Goal: Communication & Community: Answer question/provide support

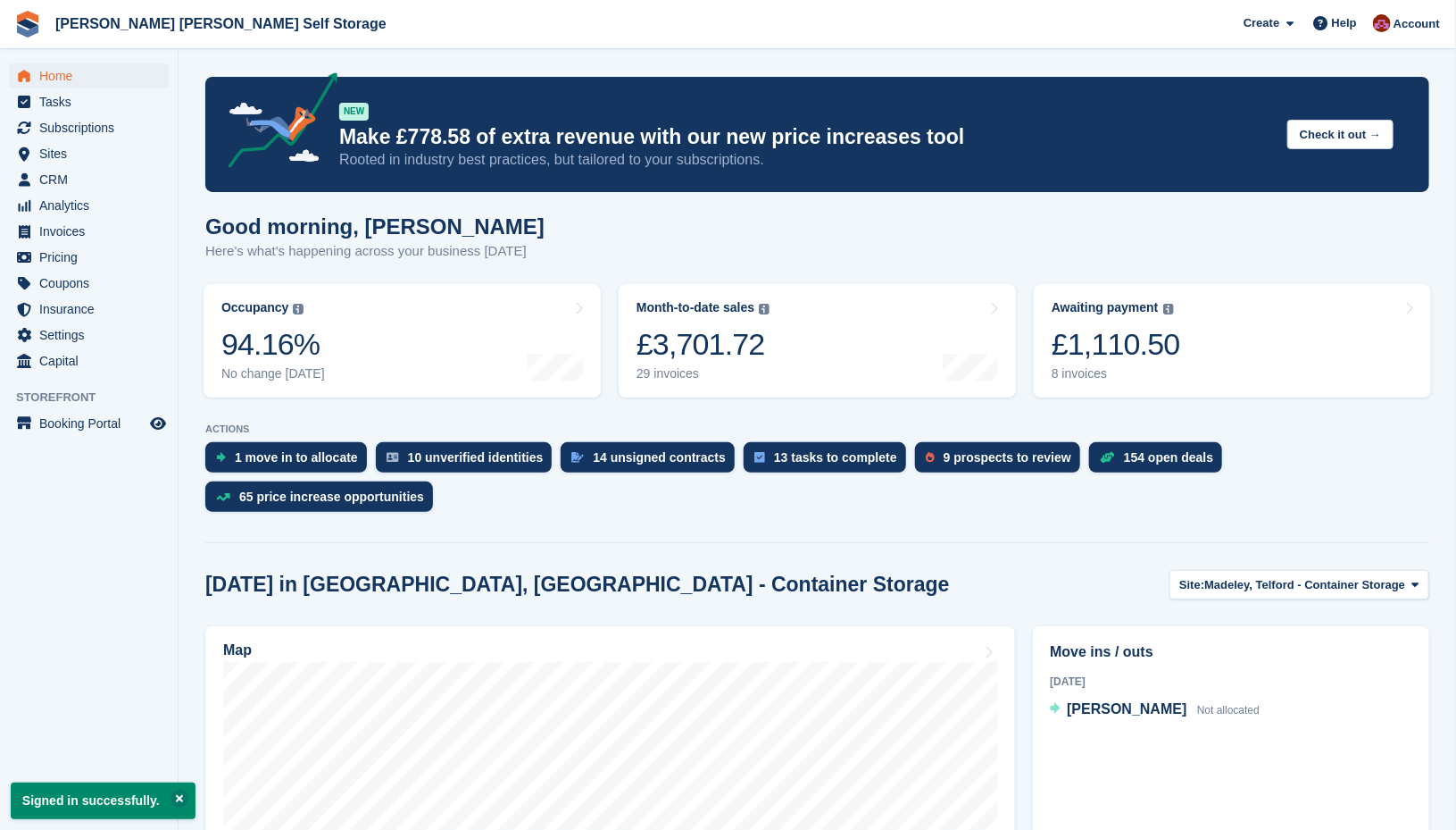
drag, startPoint x: 700, startPoint y: 53, endPoint x: 661, endPoint y: 66, distance: 41.1
click at [700, 53] on section "Signed in successfully. NEW Make £778.58 of extra revenue with our new price in…" at bounding box center [817, 675] width 1277 height 1350
click at [72, 129] on span "Subscriptions" at bounding box center [92, 127] width 107 height 25
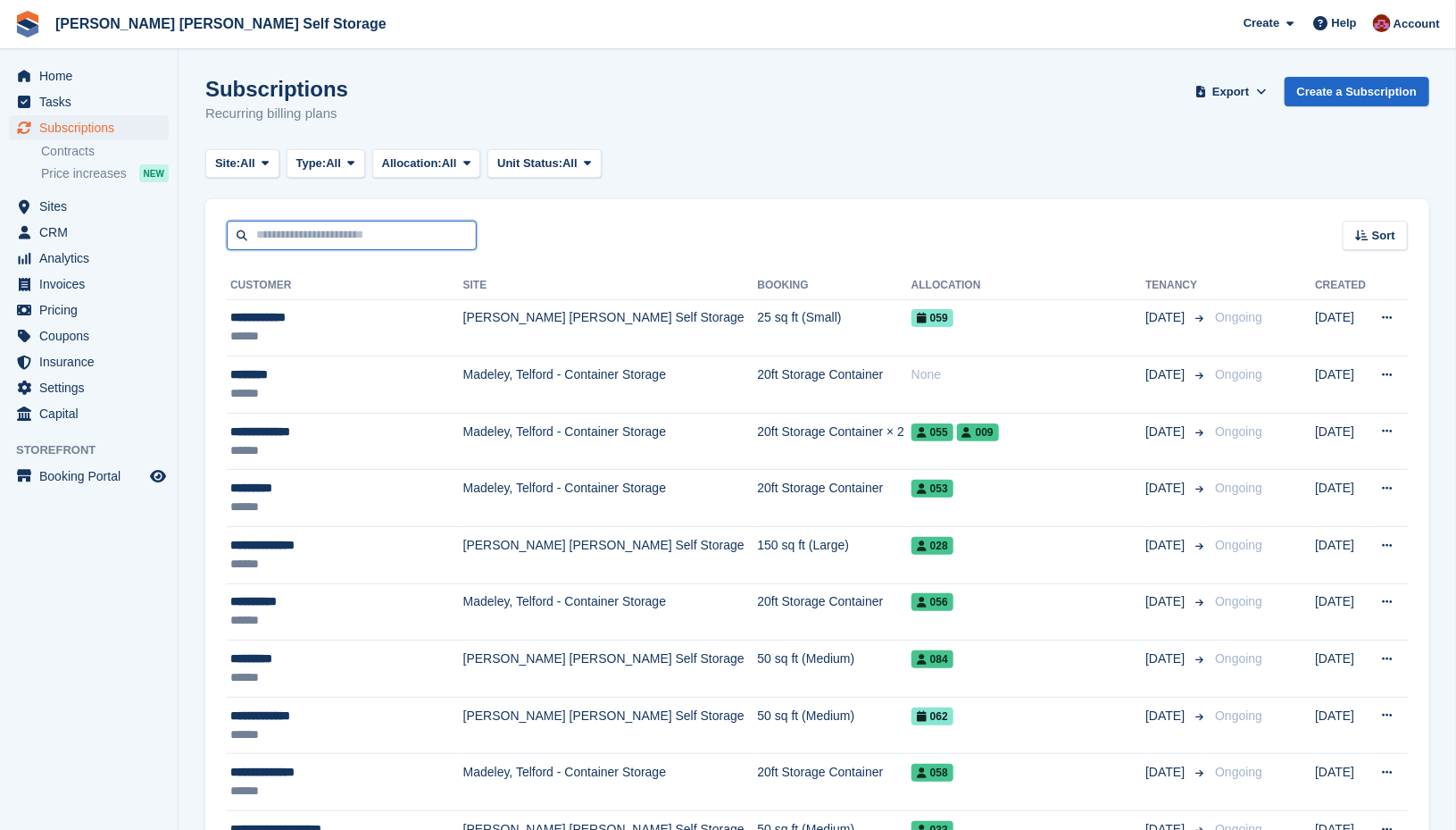
click at [281, 236] on input "text" at bounding box center [352, 235] width 250 height 30
type input "********"
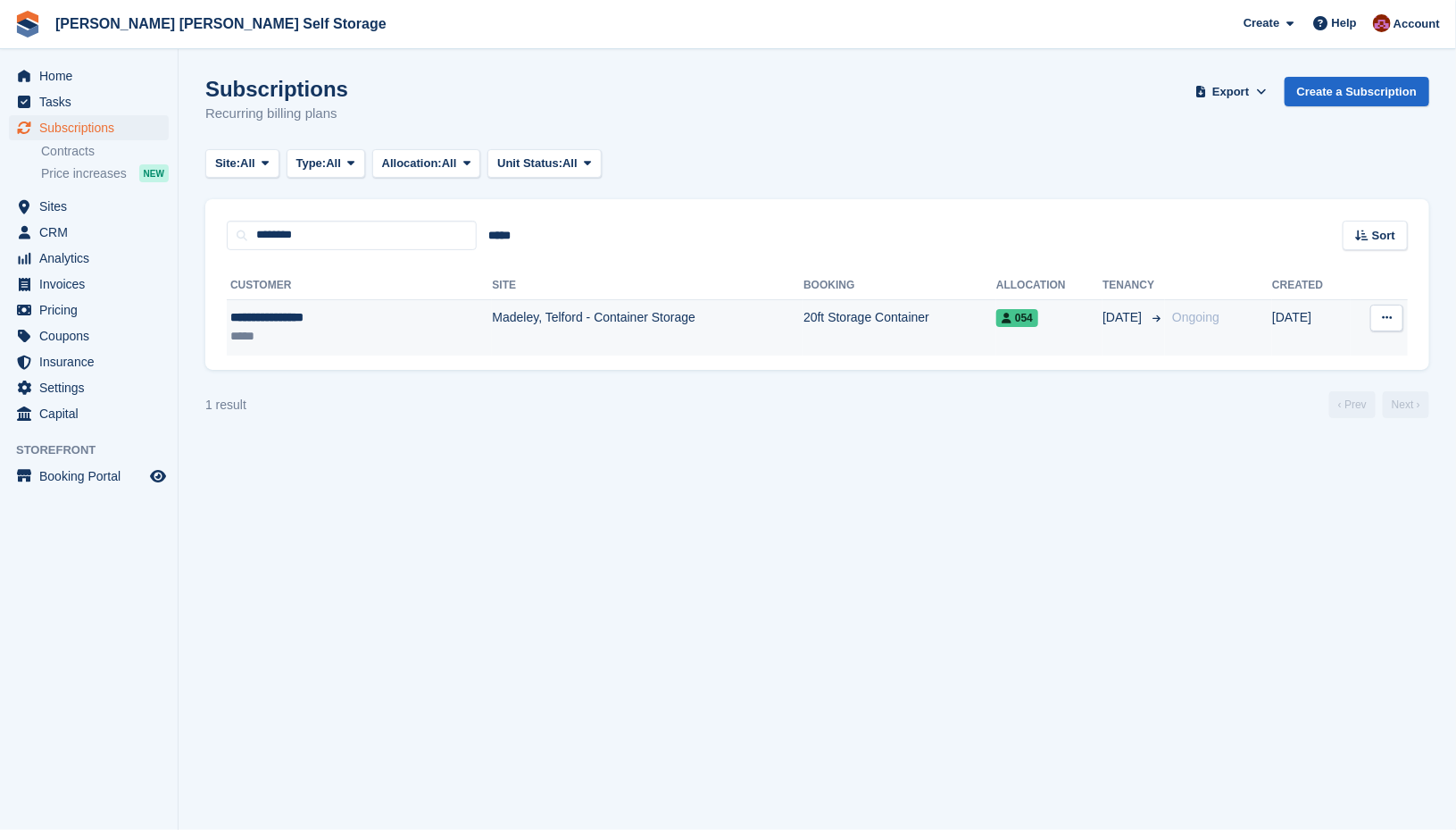
click at [286, 319] on div "**********" at bounding box center [315, 317] width 170 height 19
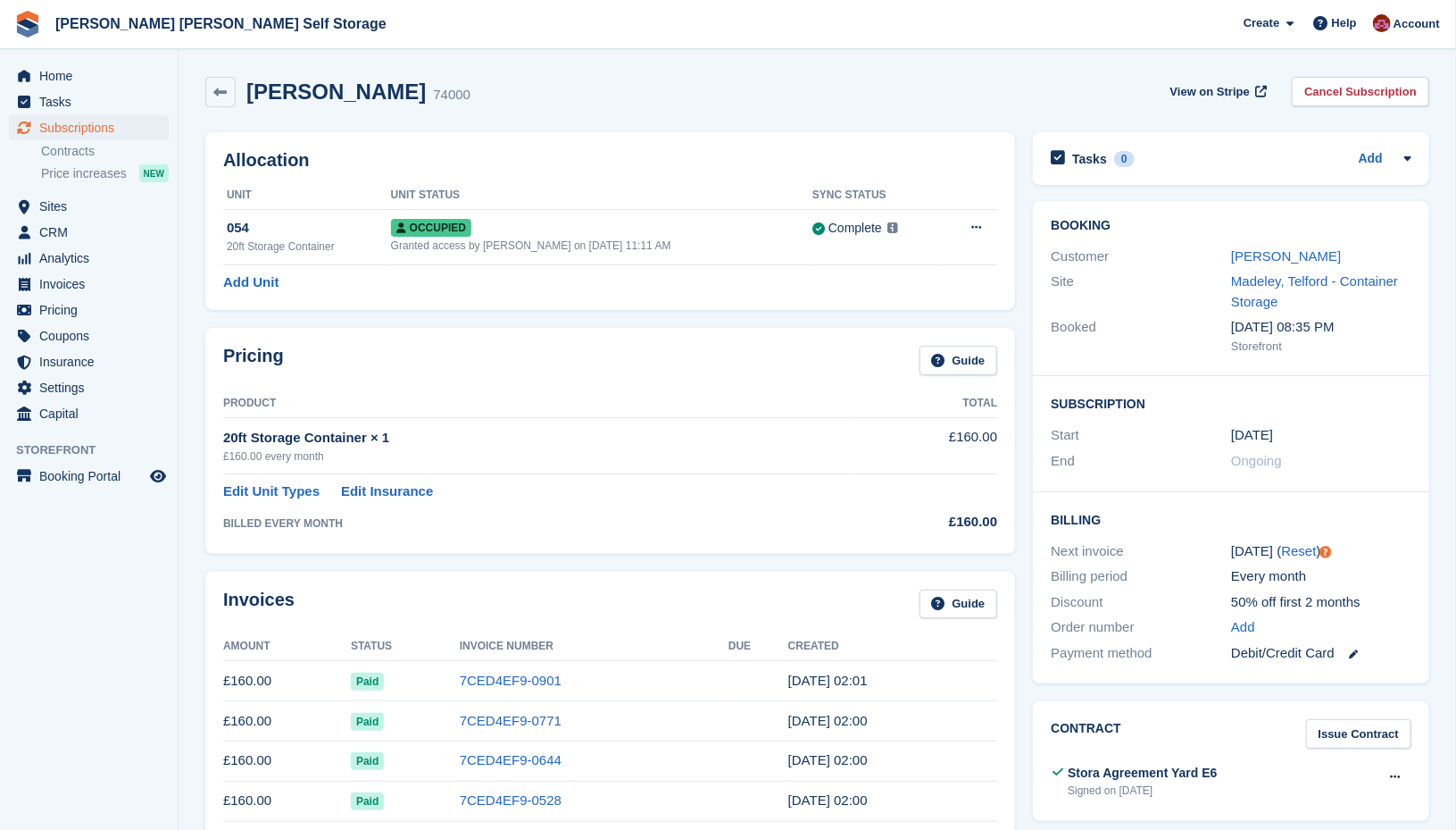
drag, startPoint x: 1269, startPoint y: 254, endPoint x: 1402, endPoint y: 309, distance: 143.9
click at [1269, 254] on link "Richard Garrison" at bounding box center [1286, 256] width 109 height 15
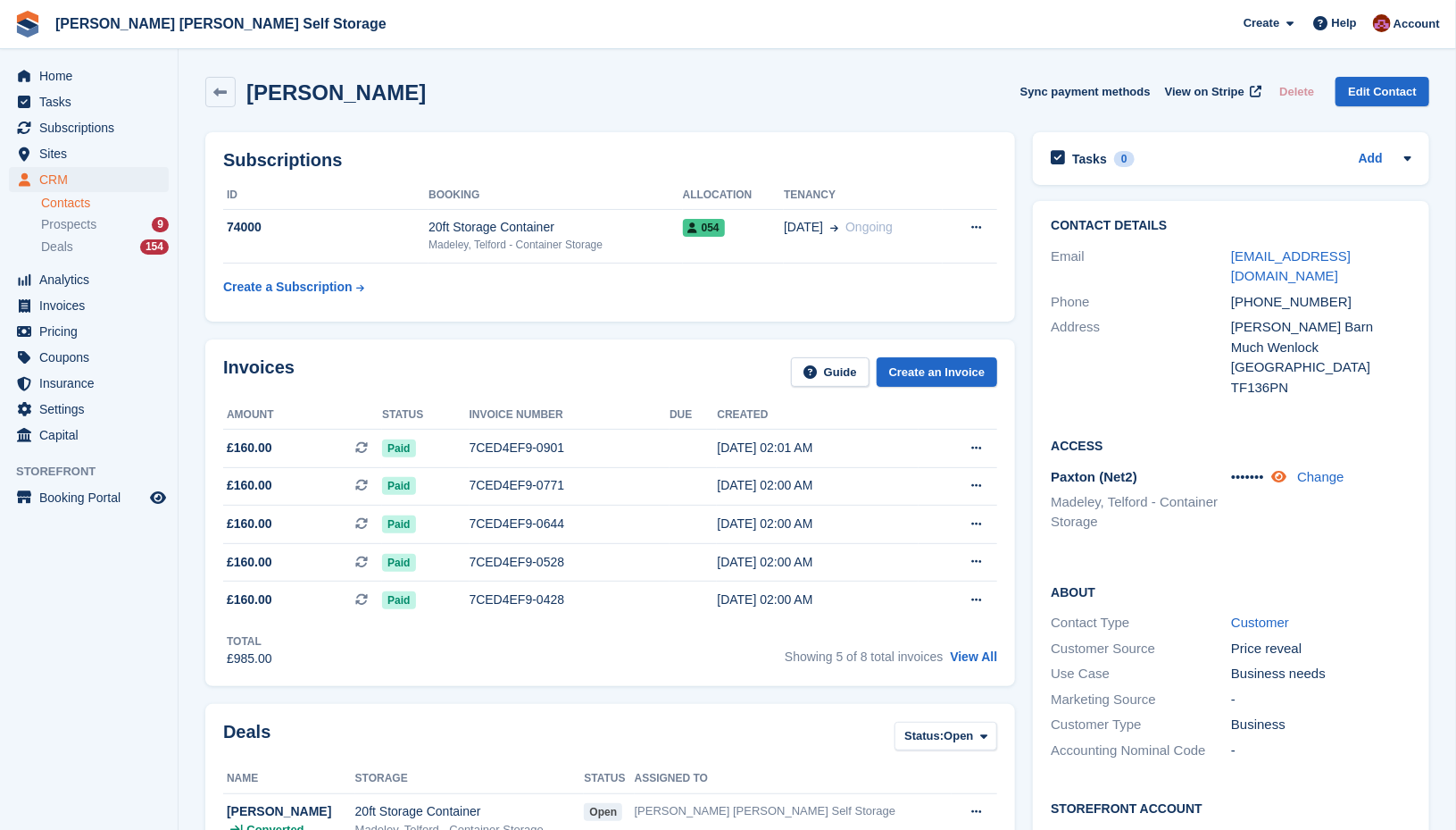
click at [1286, 481] on icon at bounding box center [1278, 476] width 15 height 13
click at [1328, 480] on link "Change" at bounding box center [1320, 476] width 48 height 15
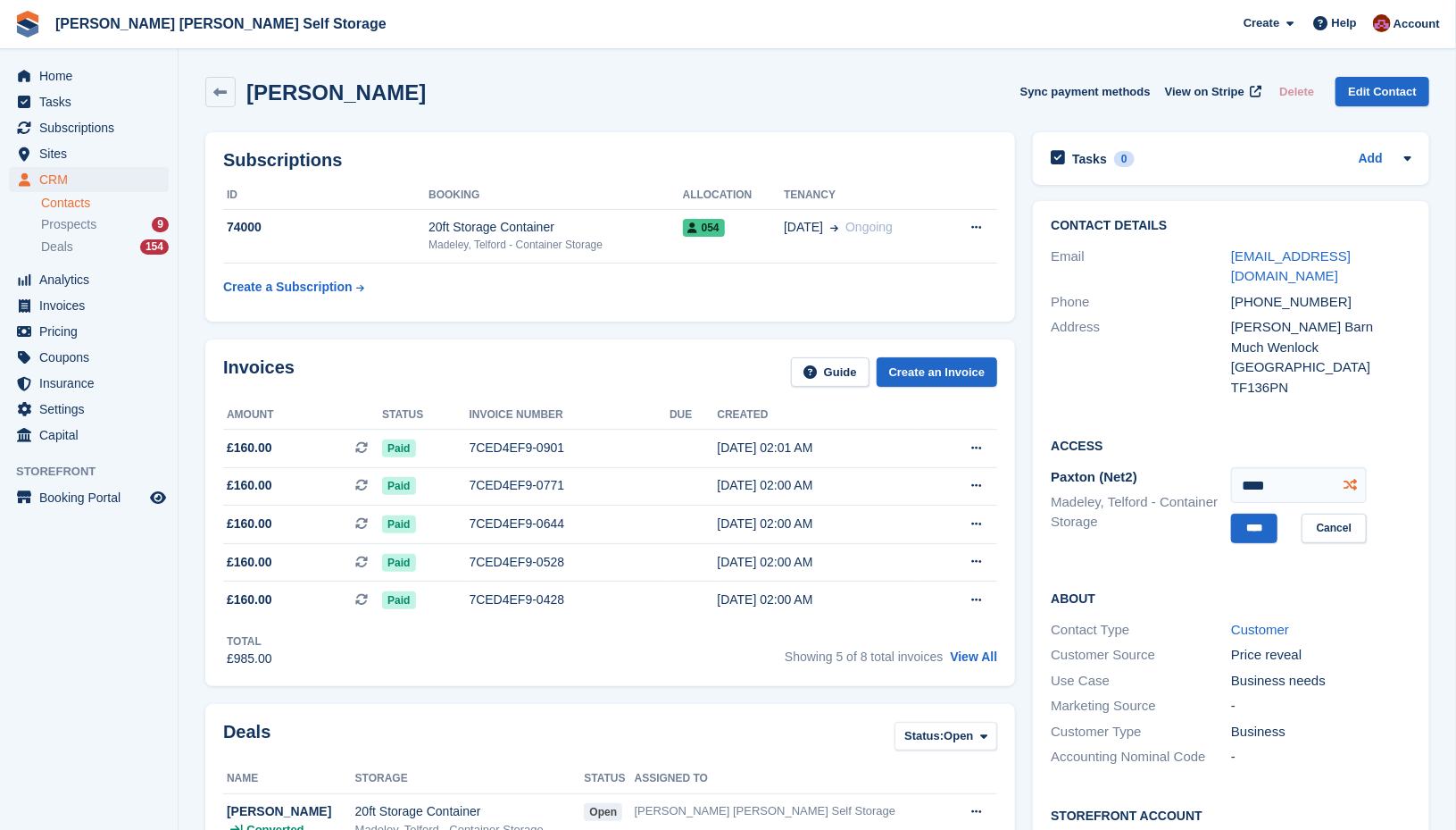
click at [1352, 485] on icon at bounding box center [1350, 485] width 13 height 13
type input "****"
click at [1262, 521] on input "****" at bounding box center [1255, 528] width 47 height 30
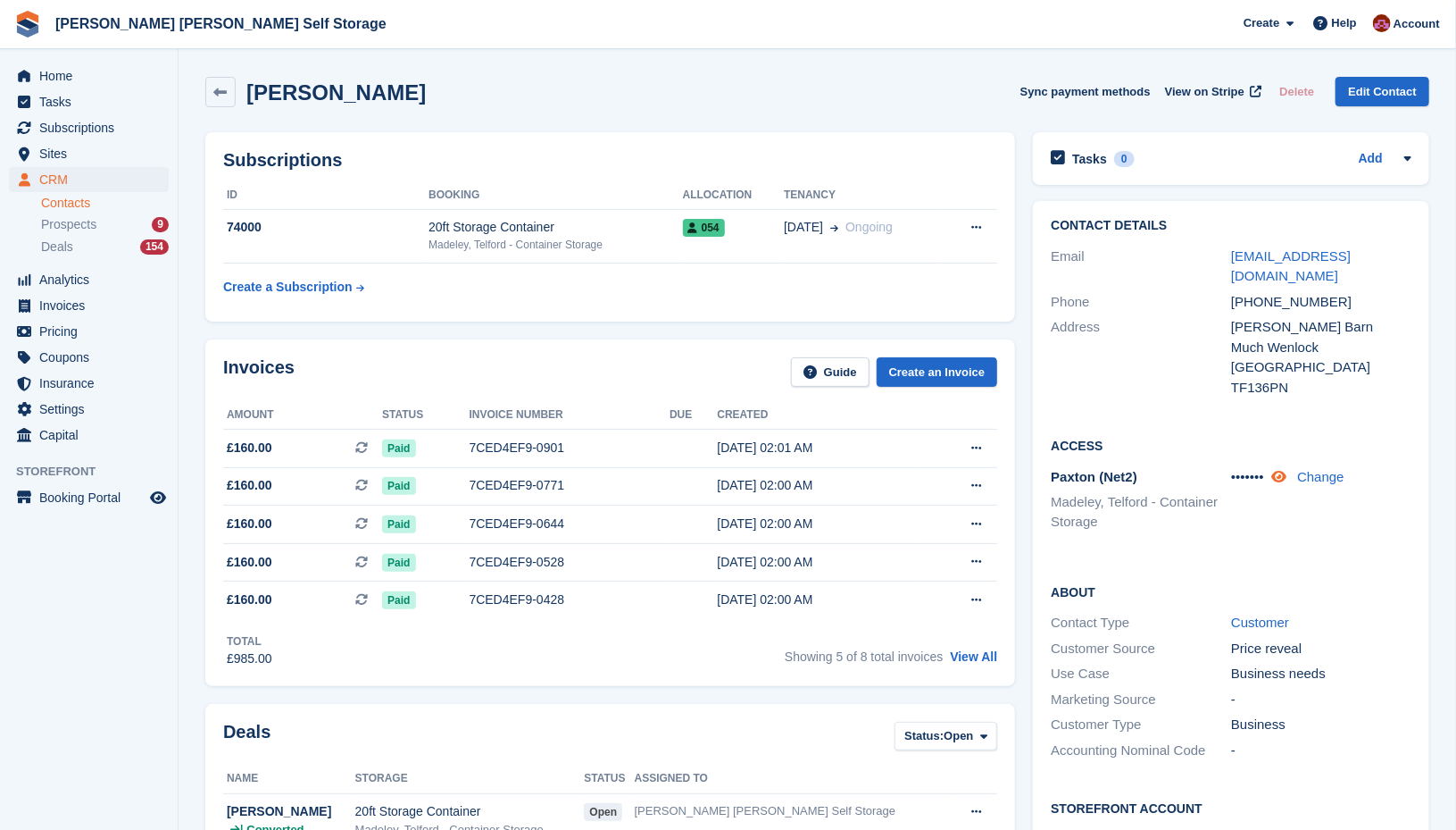
click at [1278, 474] on icon at bounding box center [1278, 476] width 15 height 13
click at [1276, 478] on icon at bounding box center [1277, 476] width 17 height 13
click at [219, 91] on icon at bounding box center [221, 92] width 13 height 13
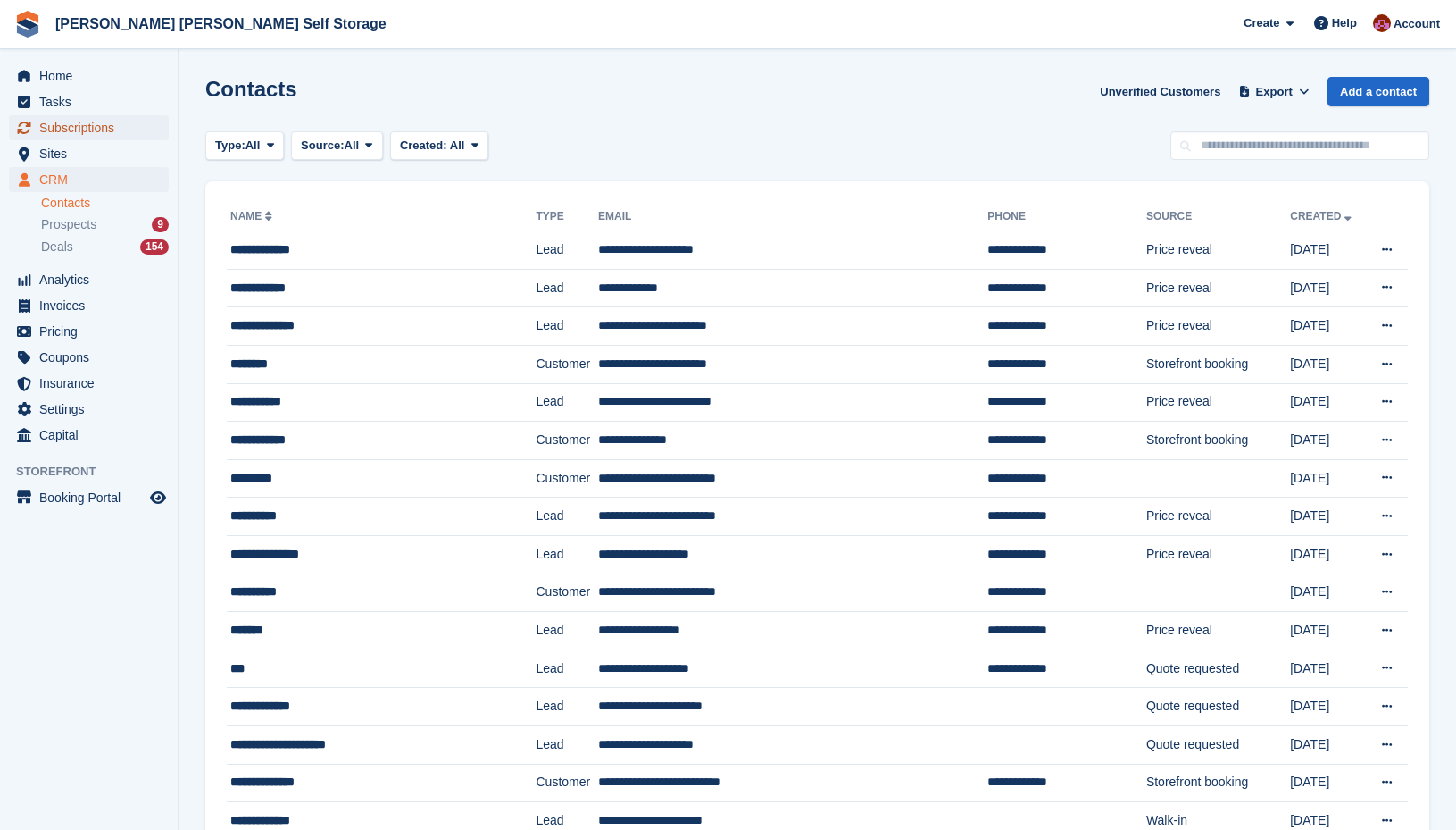
click at [92, 127] on span "Subscriptions" at bounding box center [92, 127] width 107 height 25
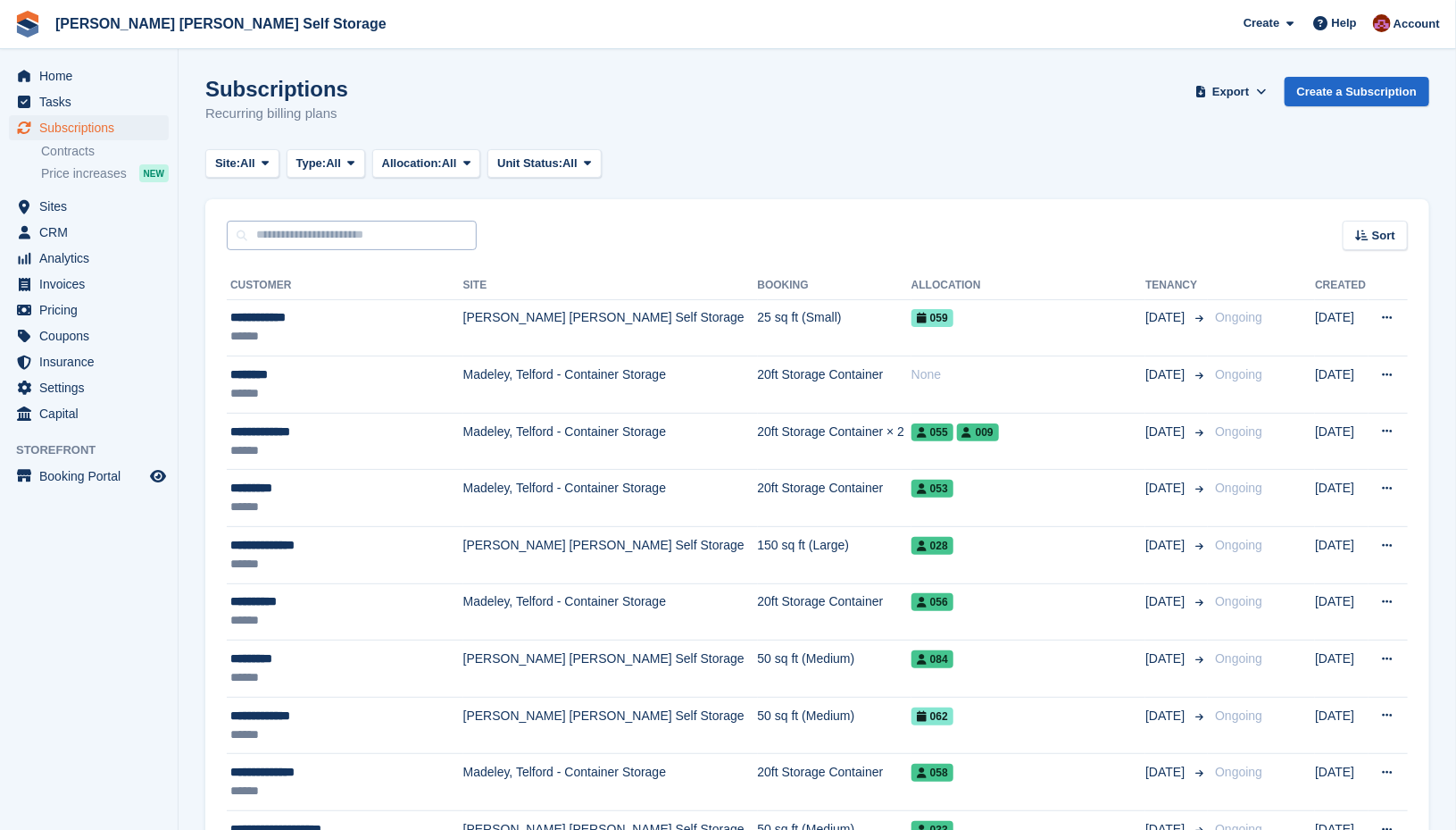
drag, startPoint x: 263, startPoint y: 220, endPoint x: 268, endPoint y: 233, distance: 13.9
click at [263, 223] on div "Sort Sort by Customer name Date created Move in date Move out date Created (old…" at bounding box center [817, 224] width 1225 height 51
click at [268, 233] on input "text" at bounding box center [352, 235] width 250 height 30
type input "****"
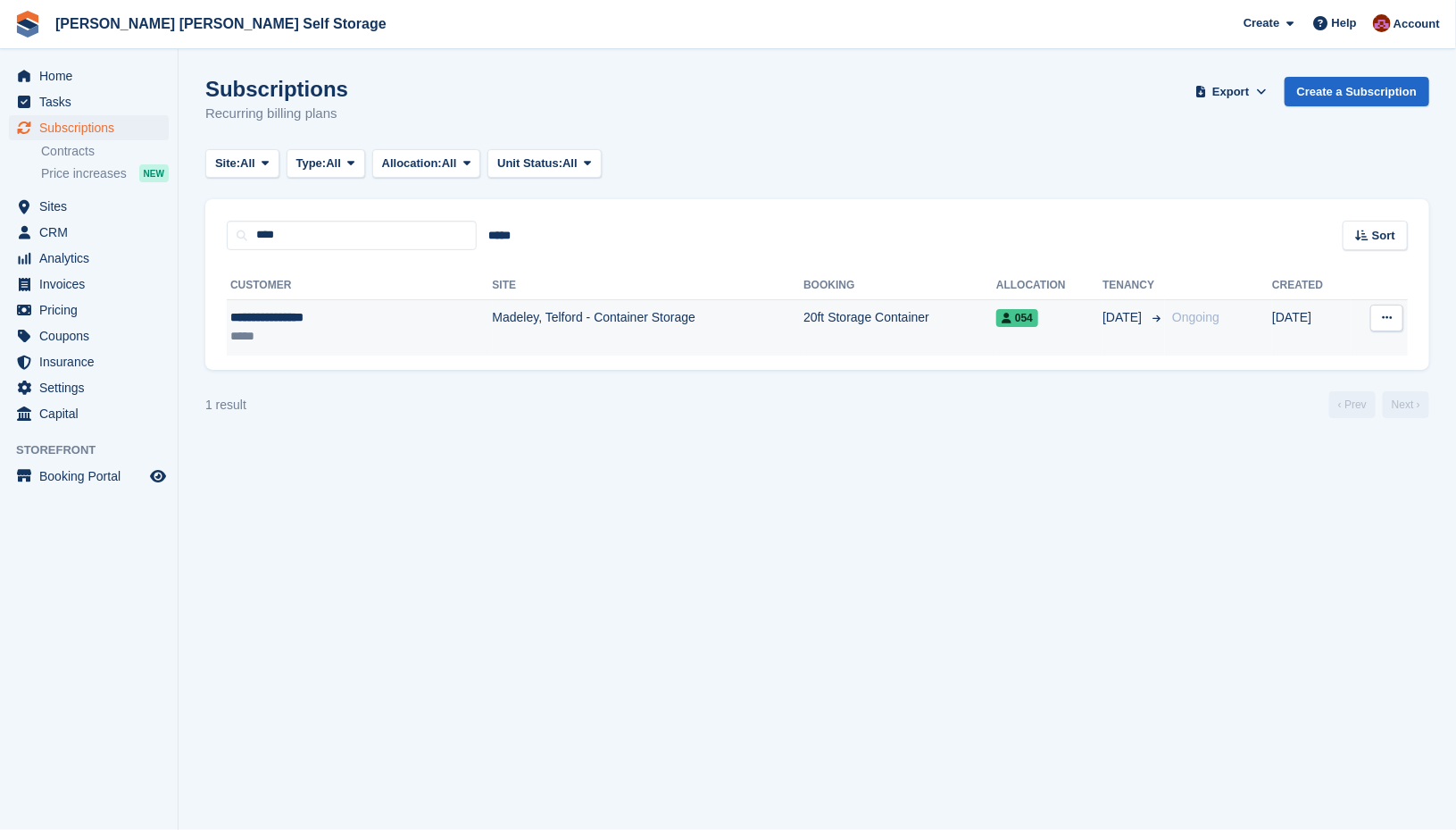
click at [659, 333] on td "Madeley, Telford - Container Storage" at bounding box center [647, 327] width 311 height 57
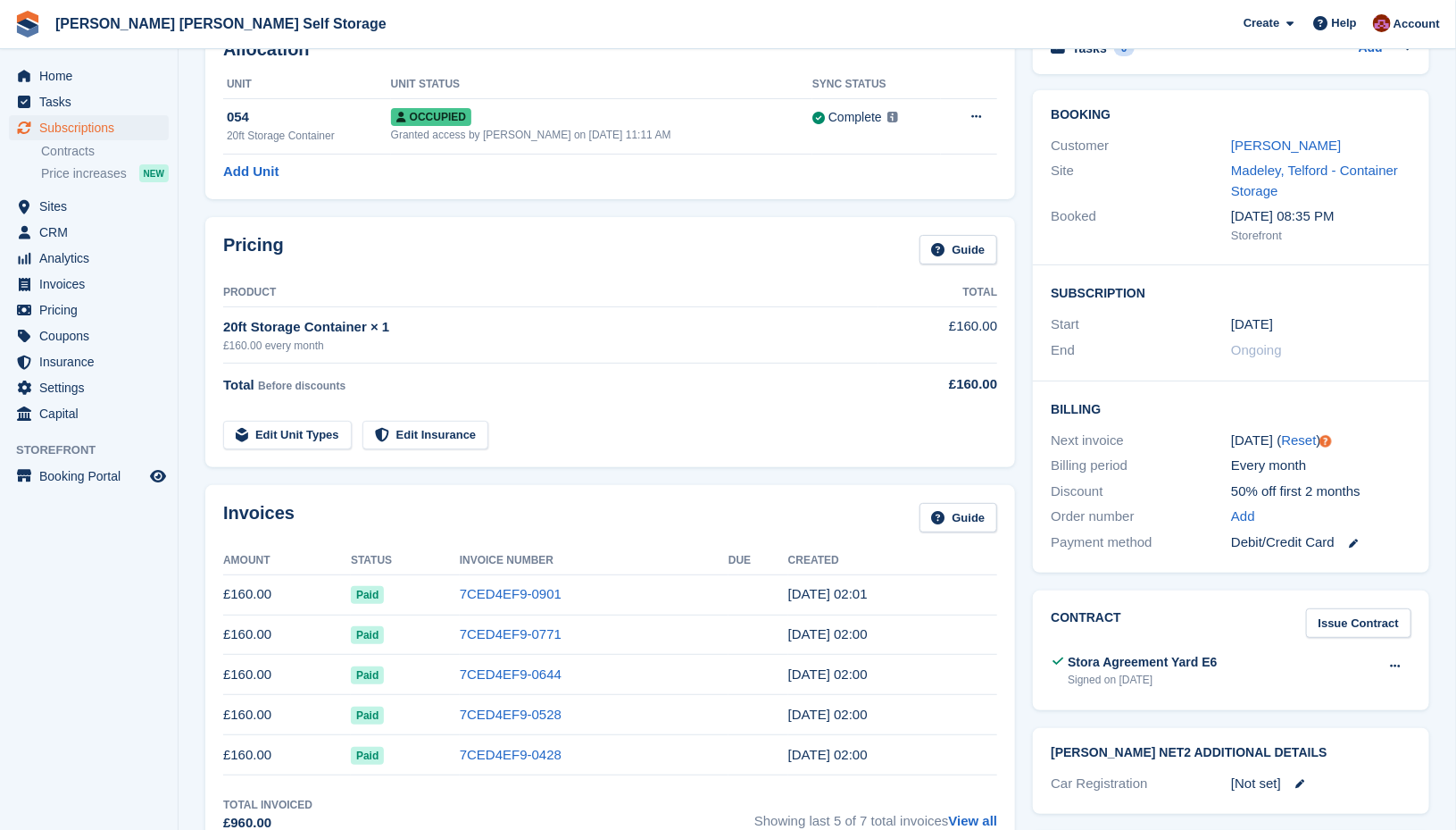
scroll to position [101, 0]
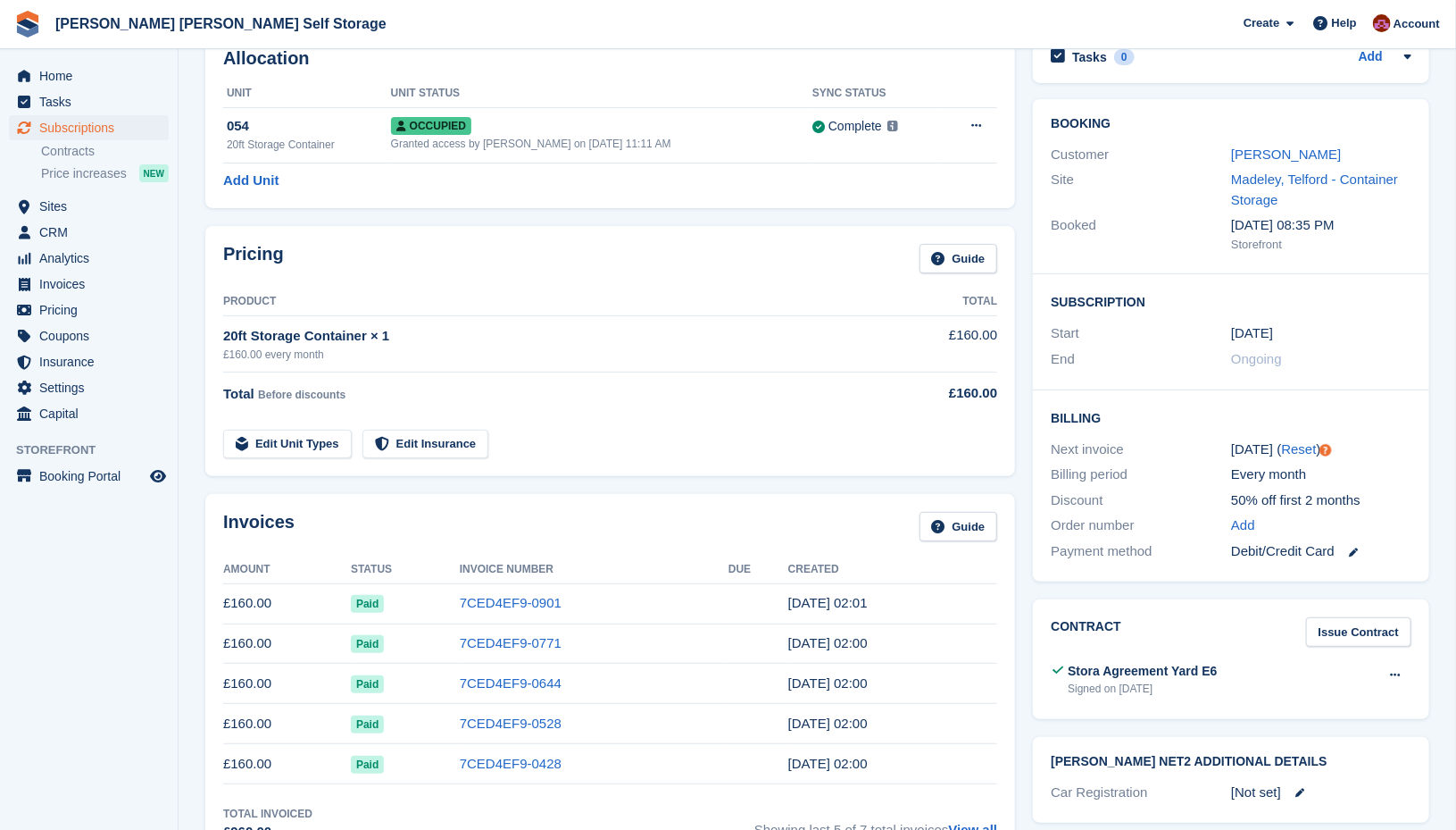
drag, startPoint x: 1277, startPoint y: 153, endPoint x: 1312, endPoint y: 165, distance: 37.0
click at [1277, 153] on link "[PERSON_NAME]" at bounding box center [1286, 153] width 109 height 15
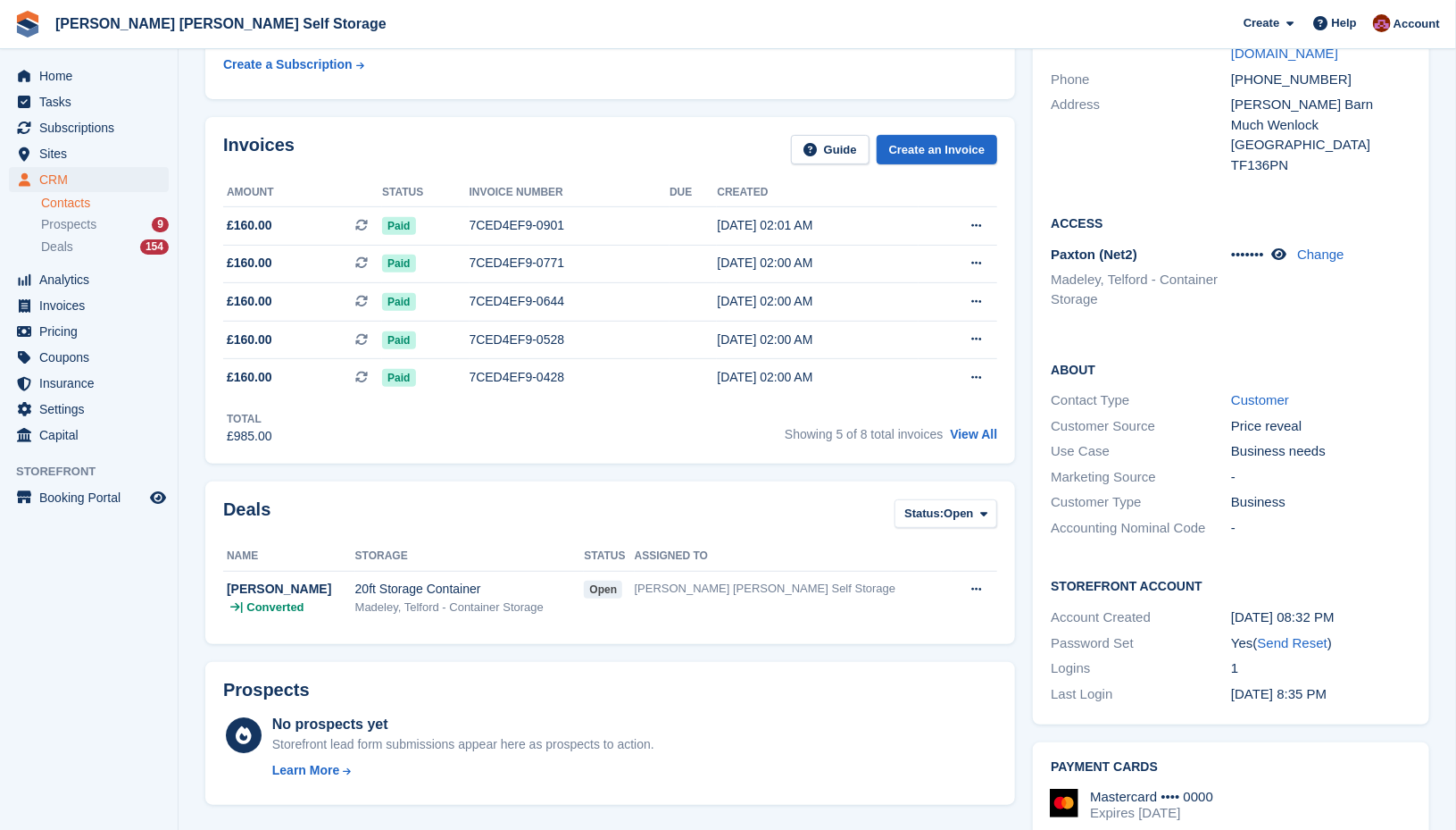
scroll to position [189, 0]
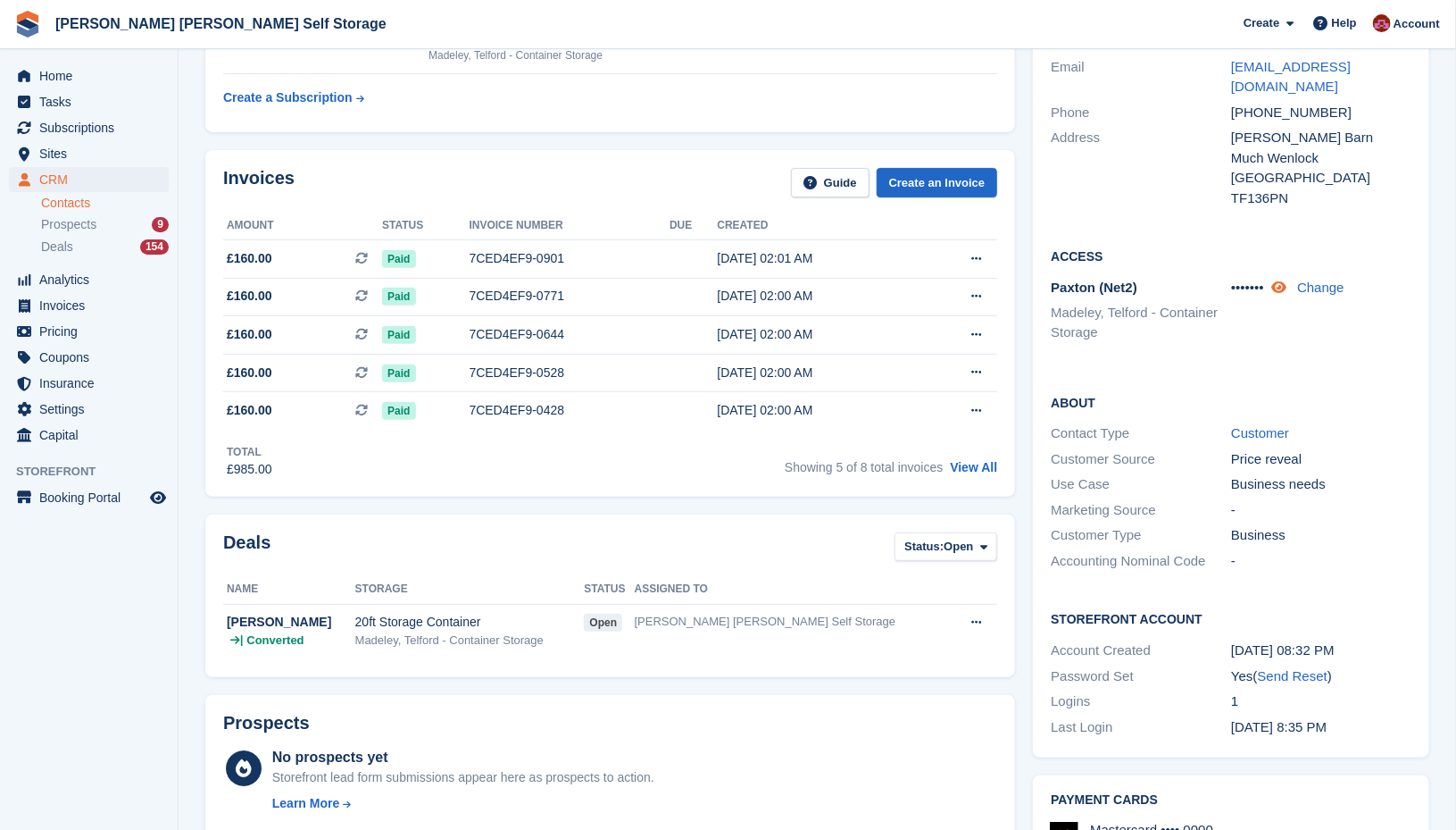
click at [1283, 286] on icon at bounding box center [1278, 287] width 15 height 13
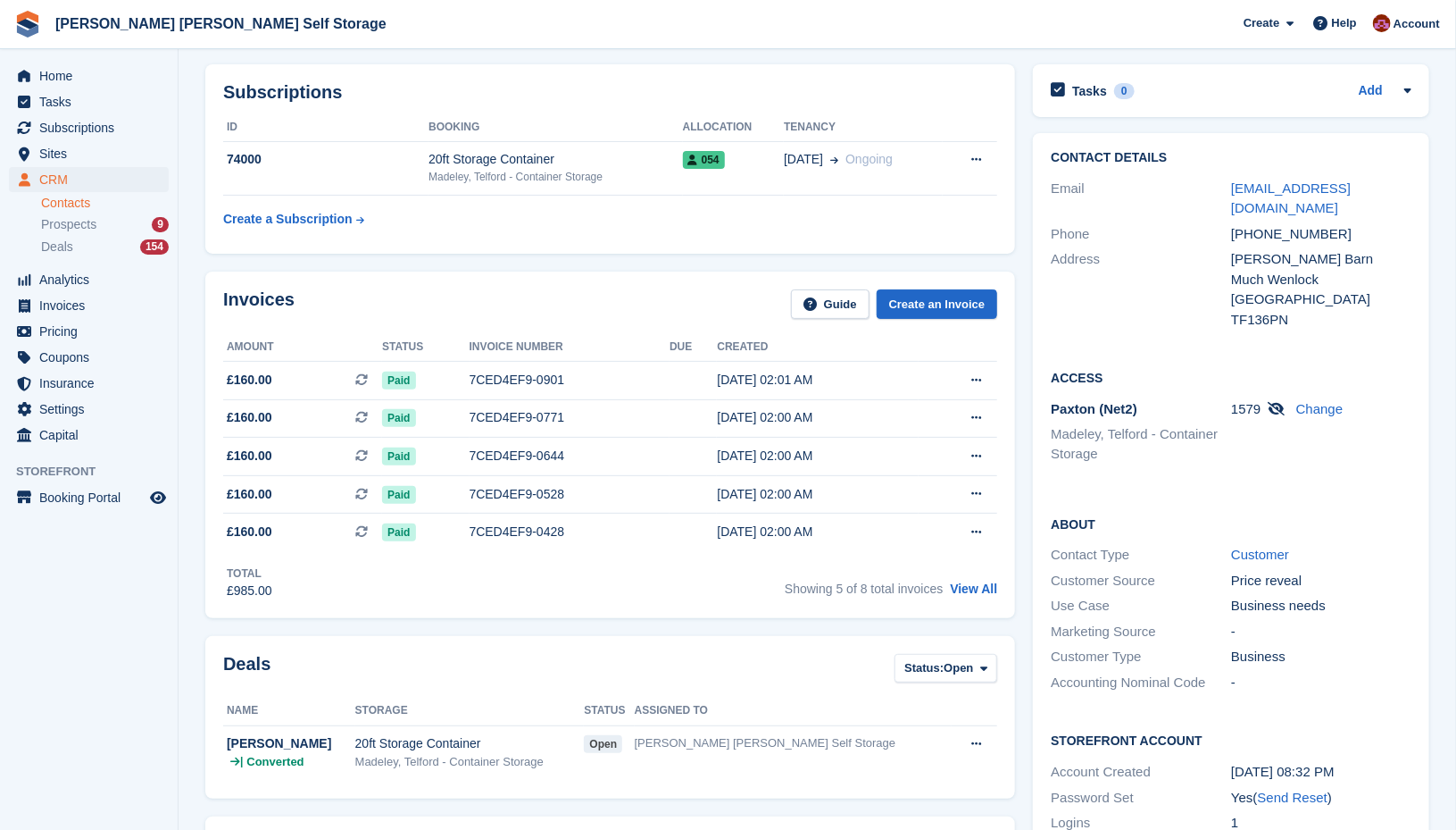
scroll to position [0, 0]
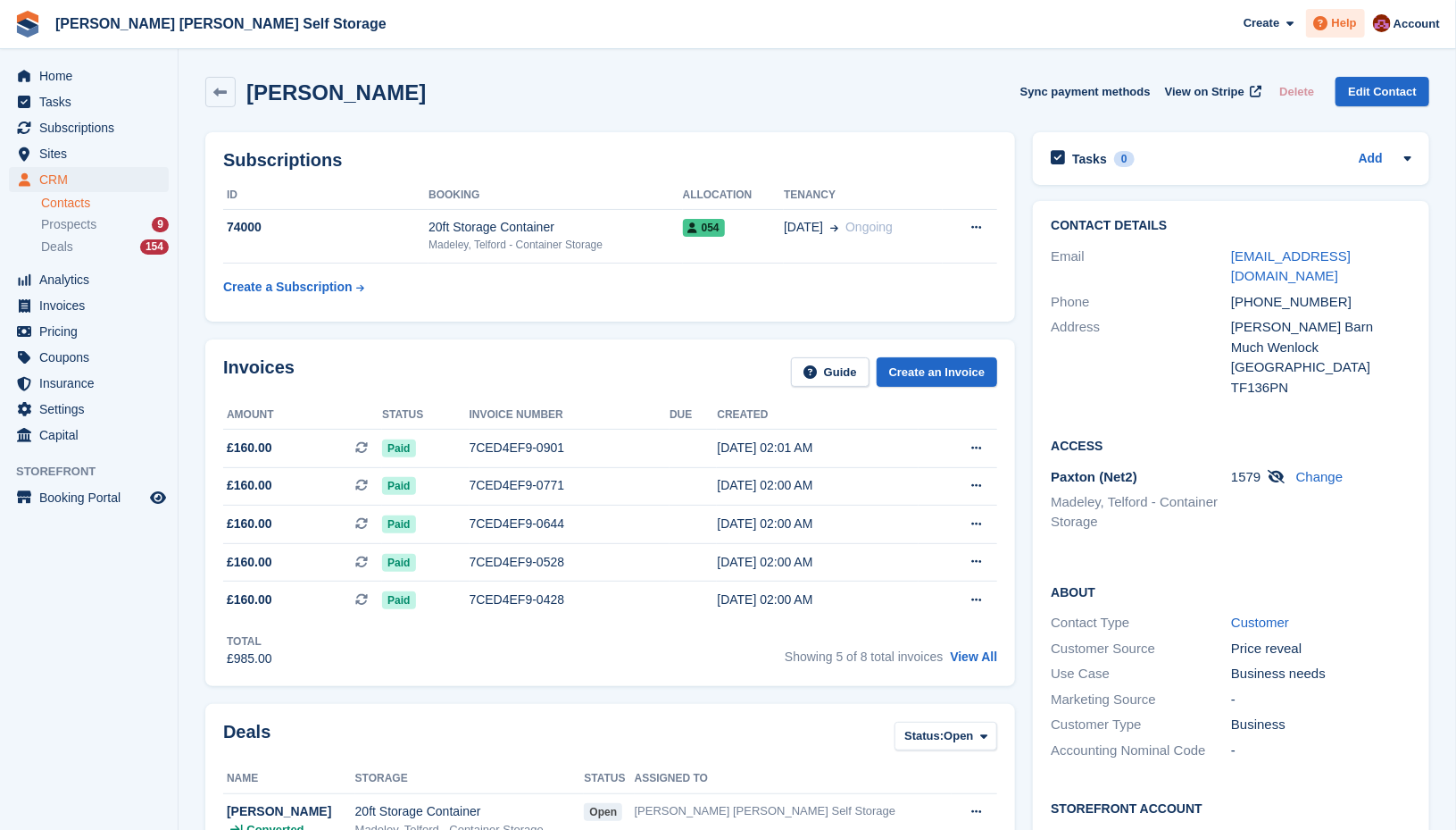
click at [1350, 32] on div "Help" at bounding box center [1336, 23] width 59 height 29
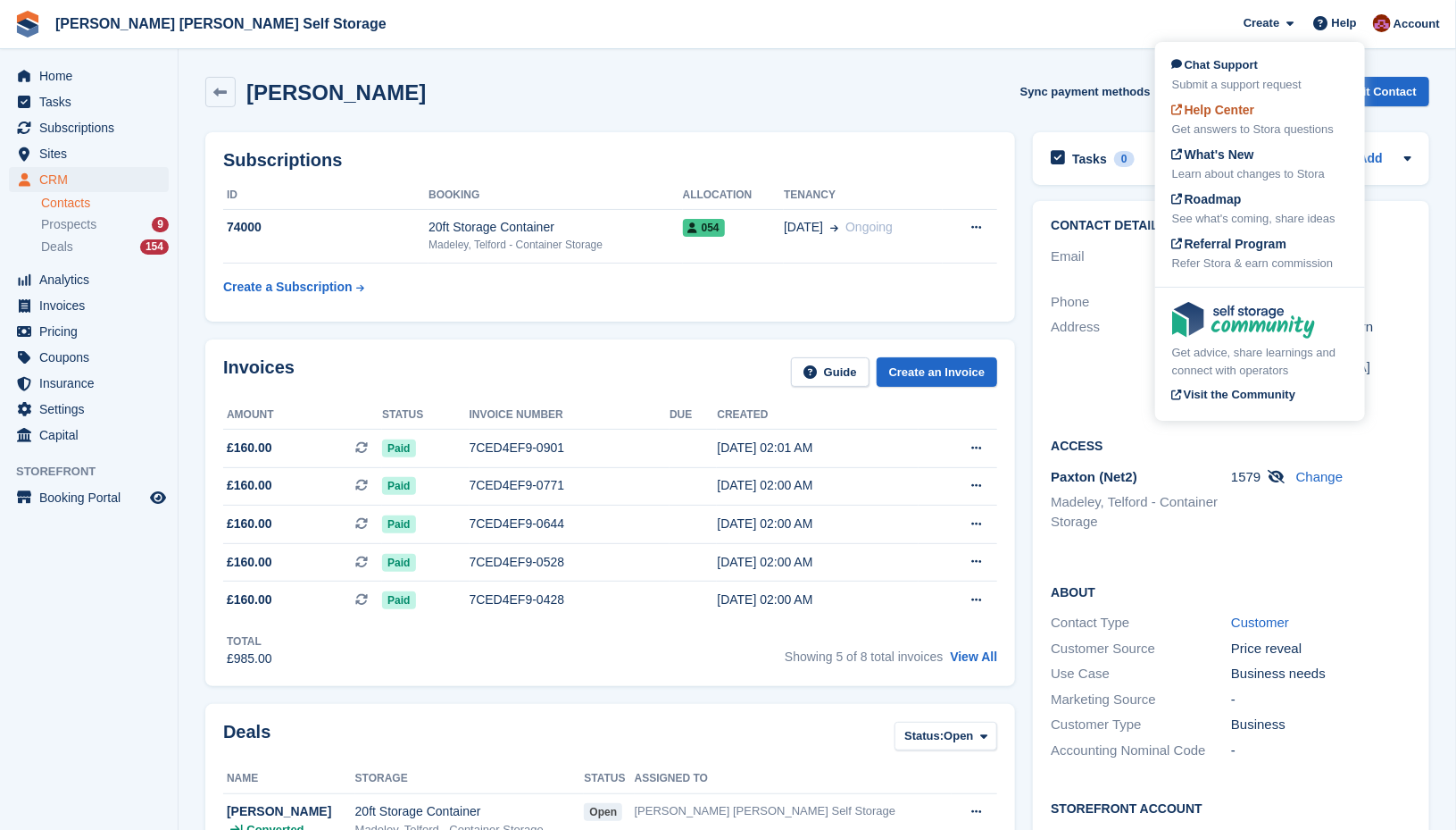
click at [1229, 125] on div "Get answers to Stora questions" at bounding box center [1260, 129] width 176 height 18
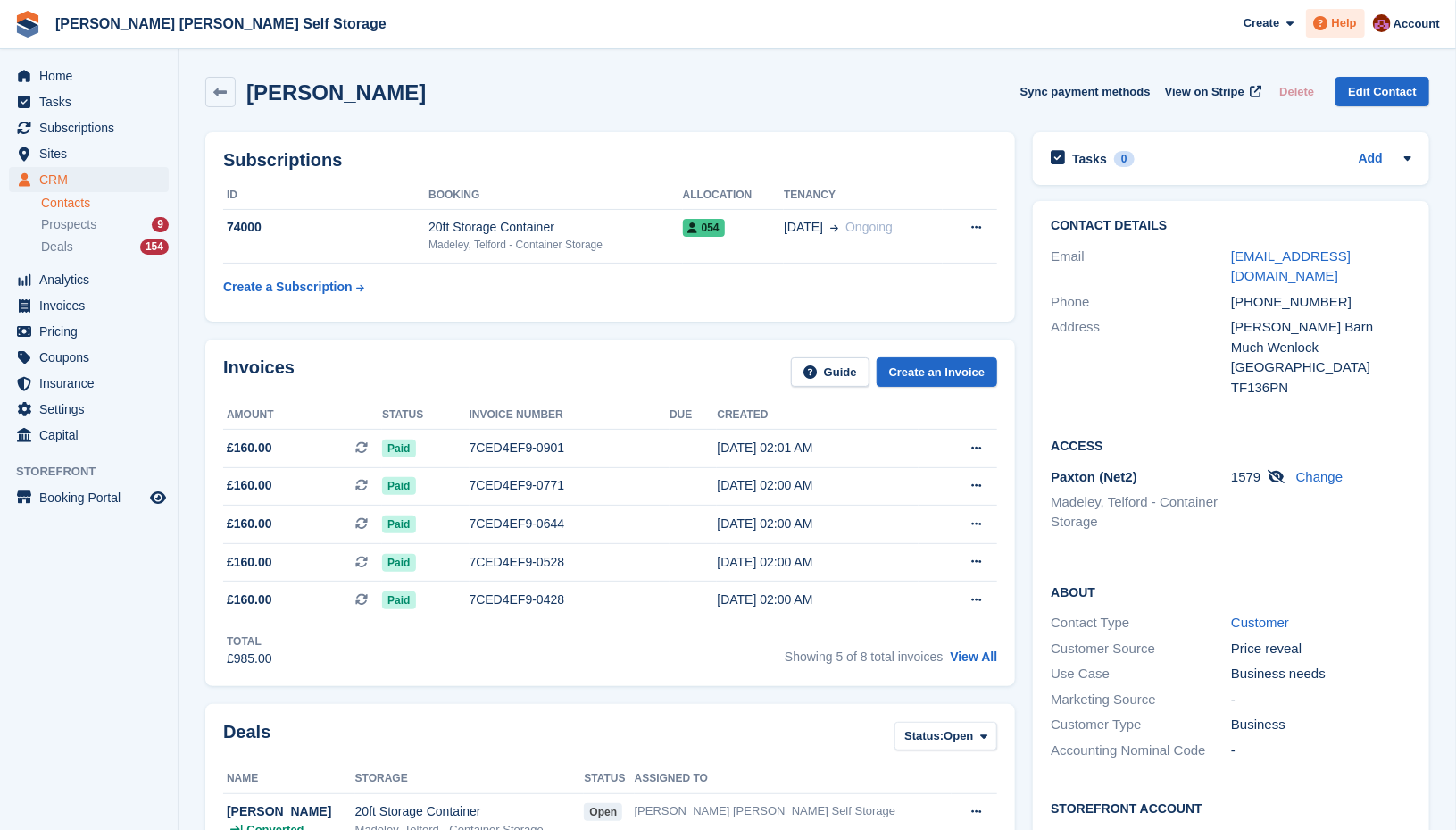
click at [1337, 25] on span "Help" at bounding box center [1345, 23] width 25 height 18
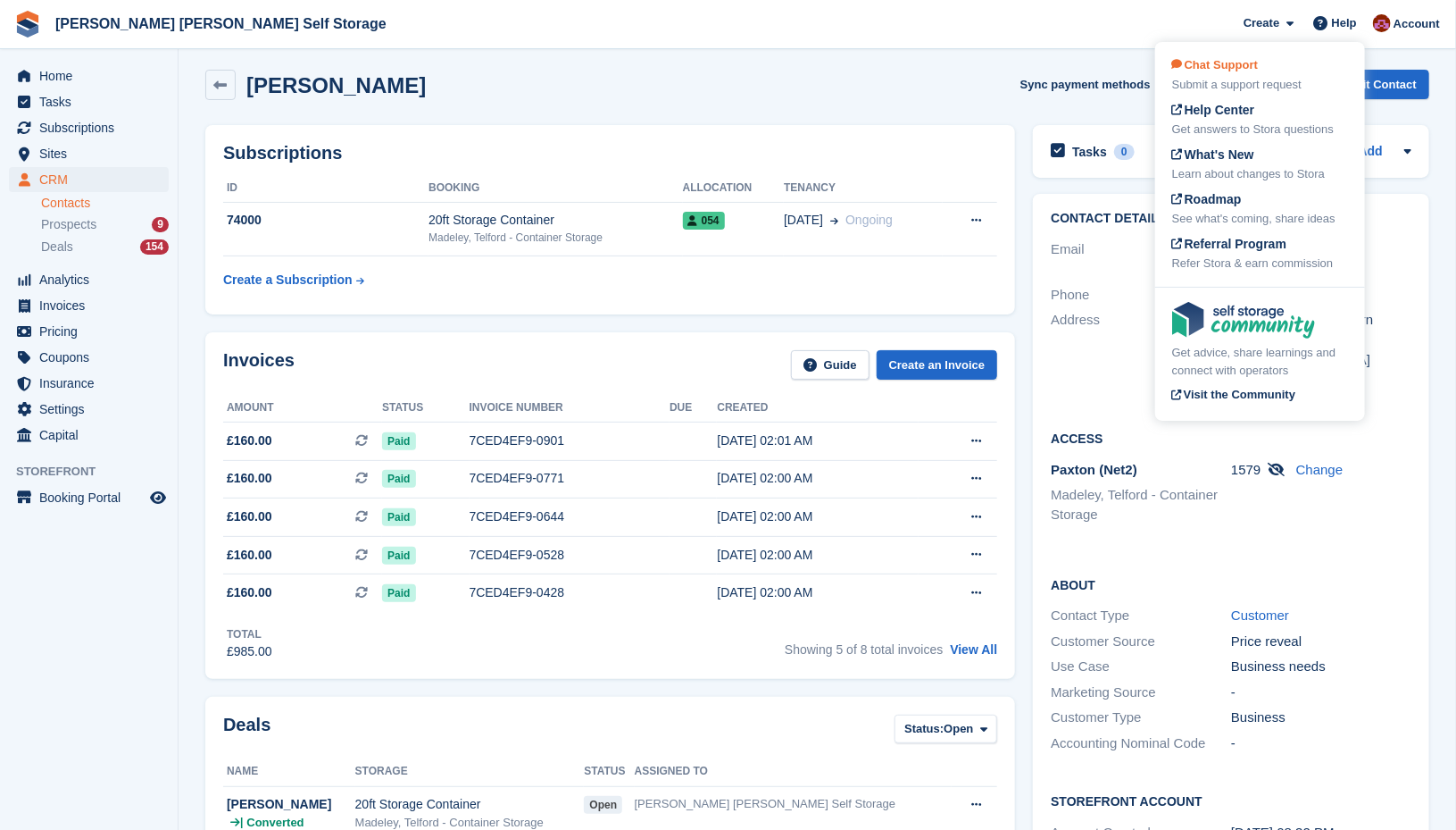
scroll to position [12, 0]
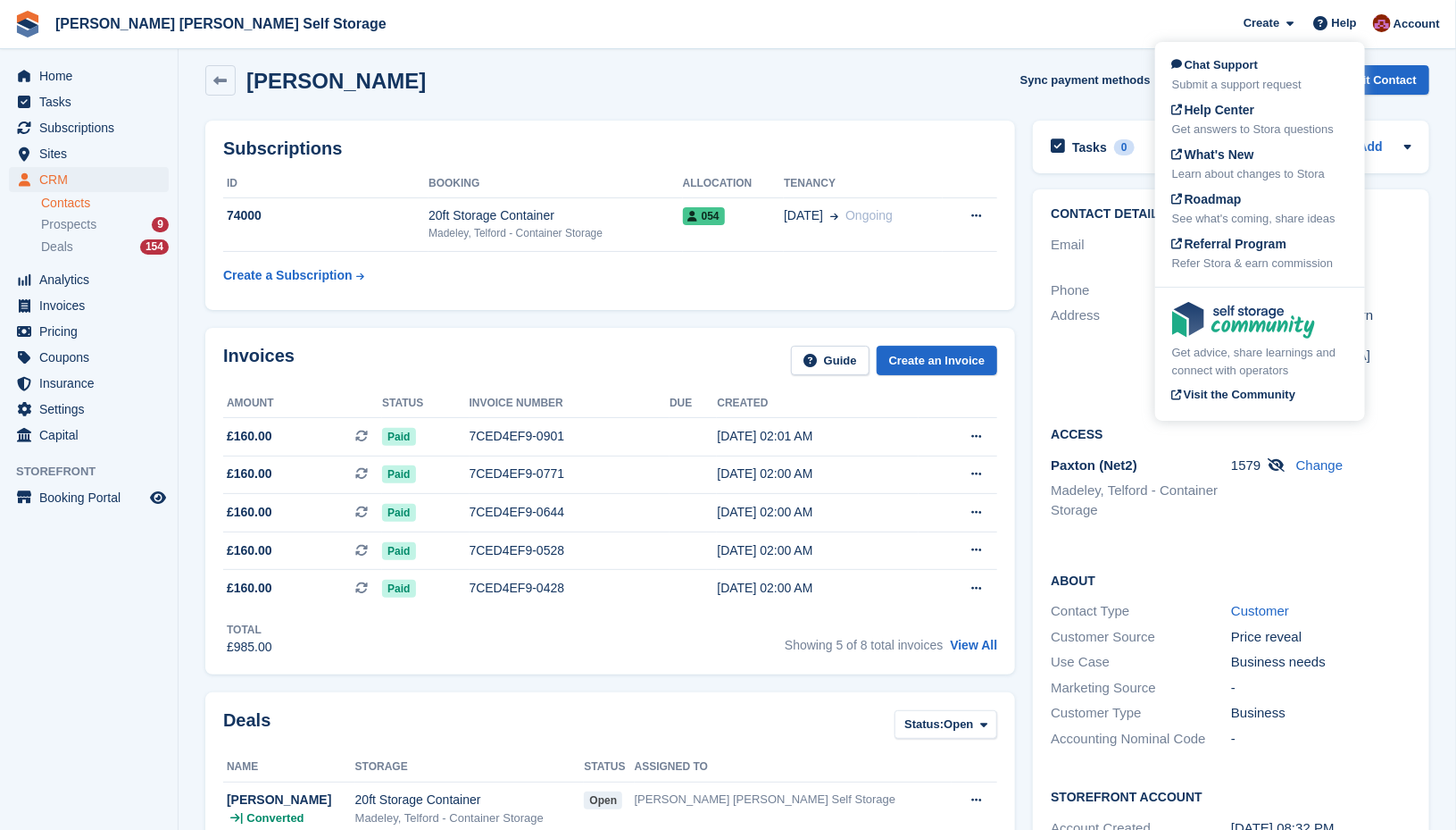
drag, startPoint x: 1246, startPoint y: 86, endPoint x: 1348, endPoint y: 117, distance: 106.6
click at [1246, 86] on div "Submit a support request" at bounding box center [1260, 85] width 176 height 18
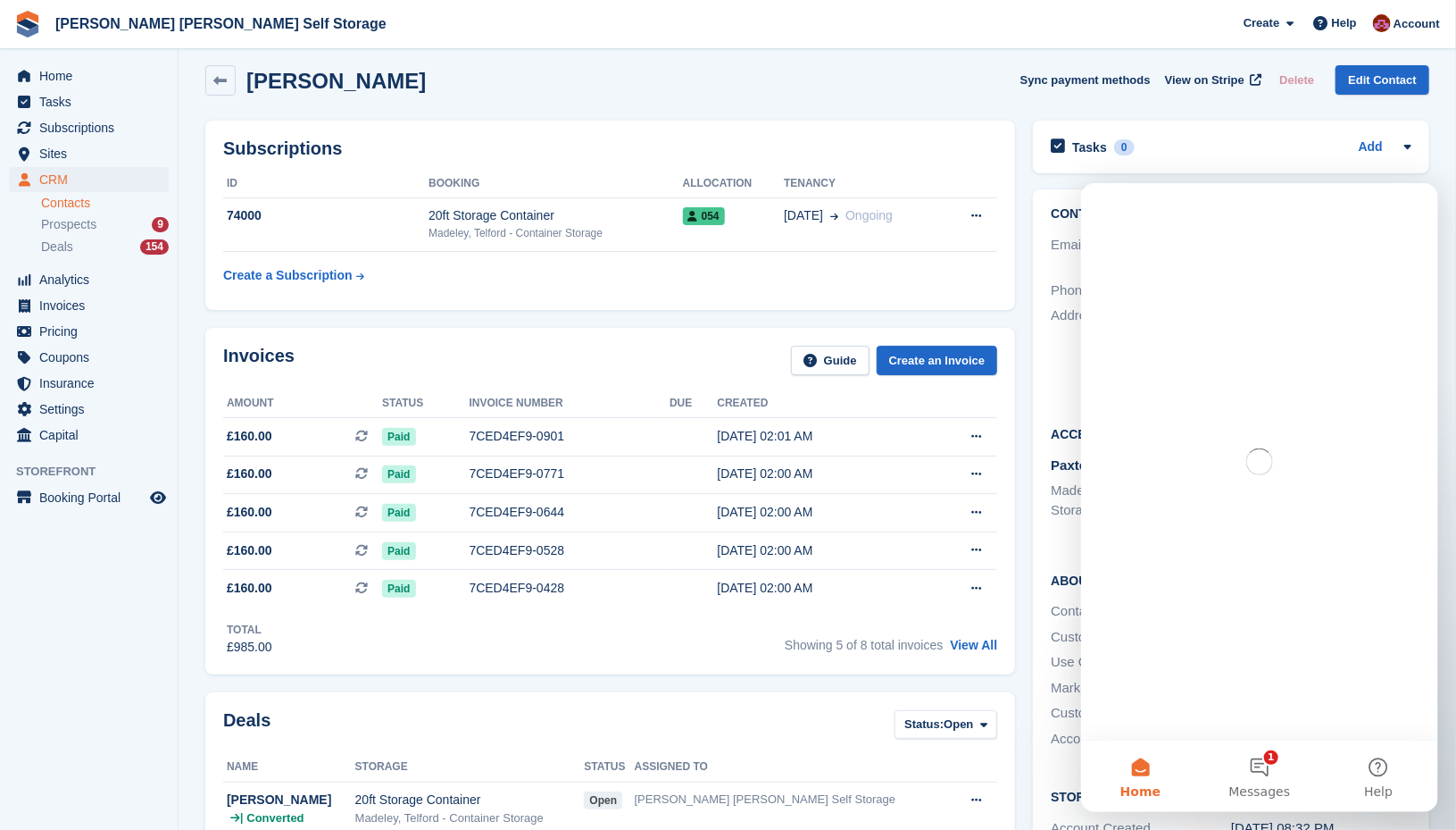
scroll to position [0, 0]
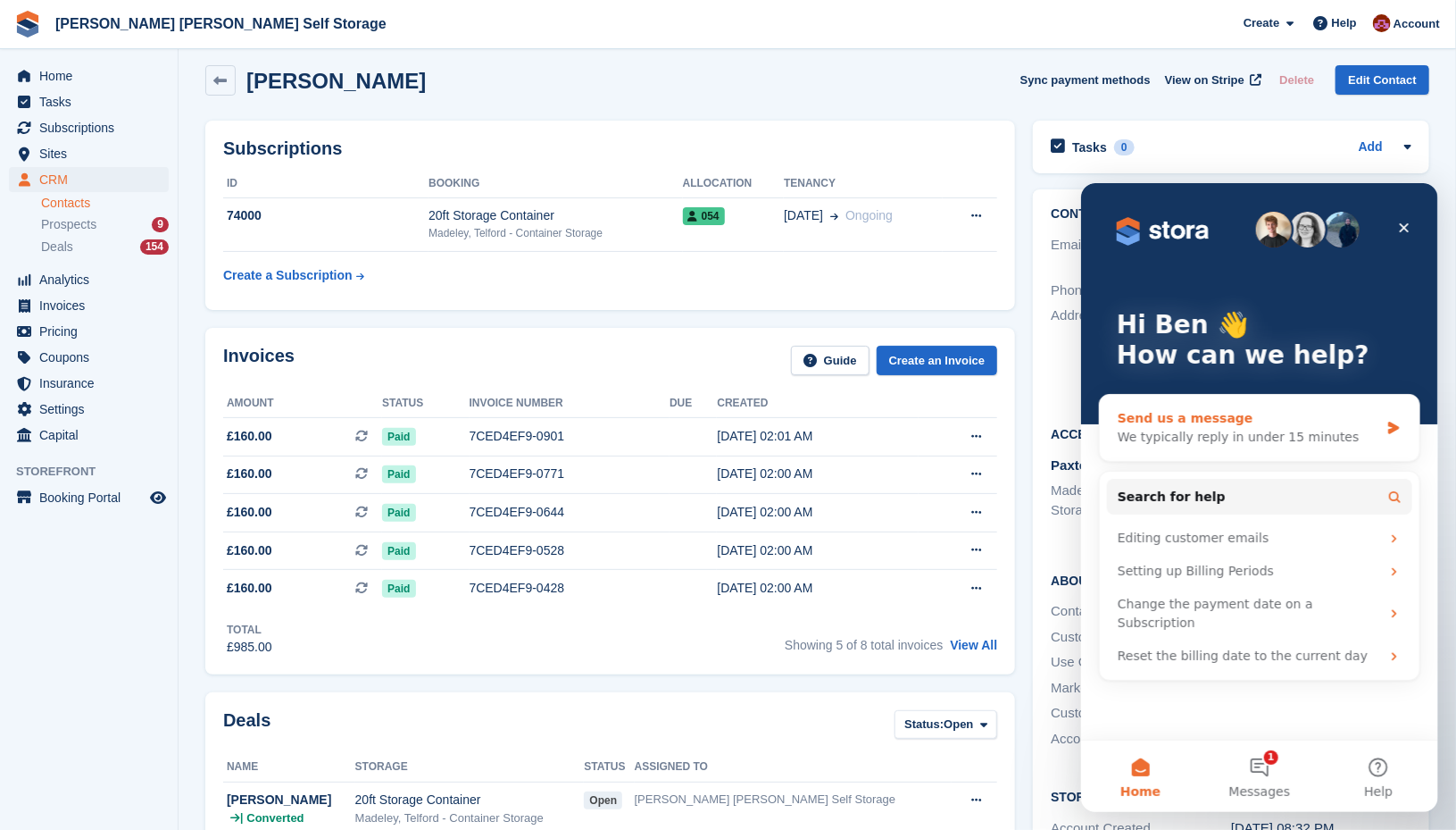
click at [1192, 433] on div "We typically reply in under 15 minutes" at bounding box center [1248, 436] width 262 height 19
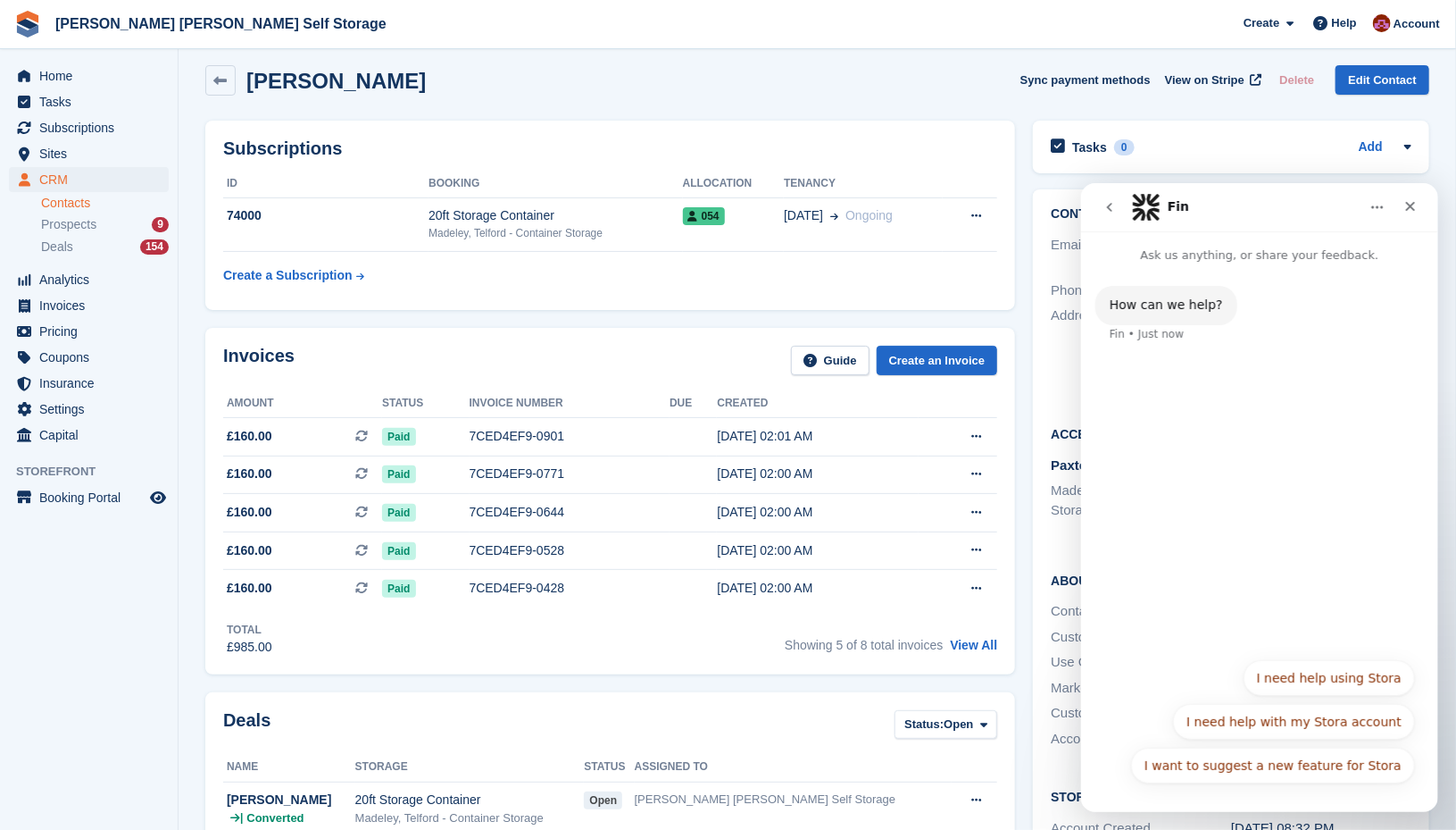
click at [1235, 379] on div "How can we help? Fin • Just now" at bounding box center [1259, 456] width 357 height 384
click at [1194, 321] on div "How can we help? Fin • Just now" at bounding box center [1165, 305] width 142 height 39
click at [1193, 306] on div "How can we help?" at bounding box center [1165, 304] width 113 height 18
click at [1264, 258] on p "Ask us anything, or share your feedback." at bounding box center [1259, 247] width 357 height 33
click at [1150, 304] on div "How can we help?" at bounding box center [1165, 304] width 113 height 18
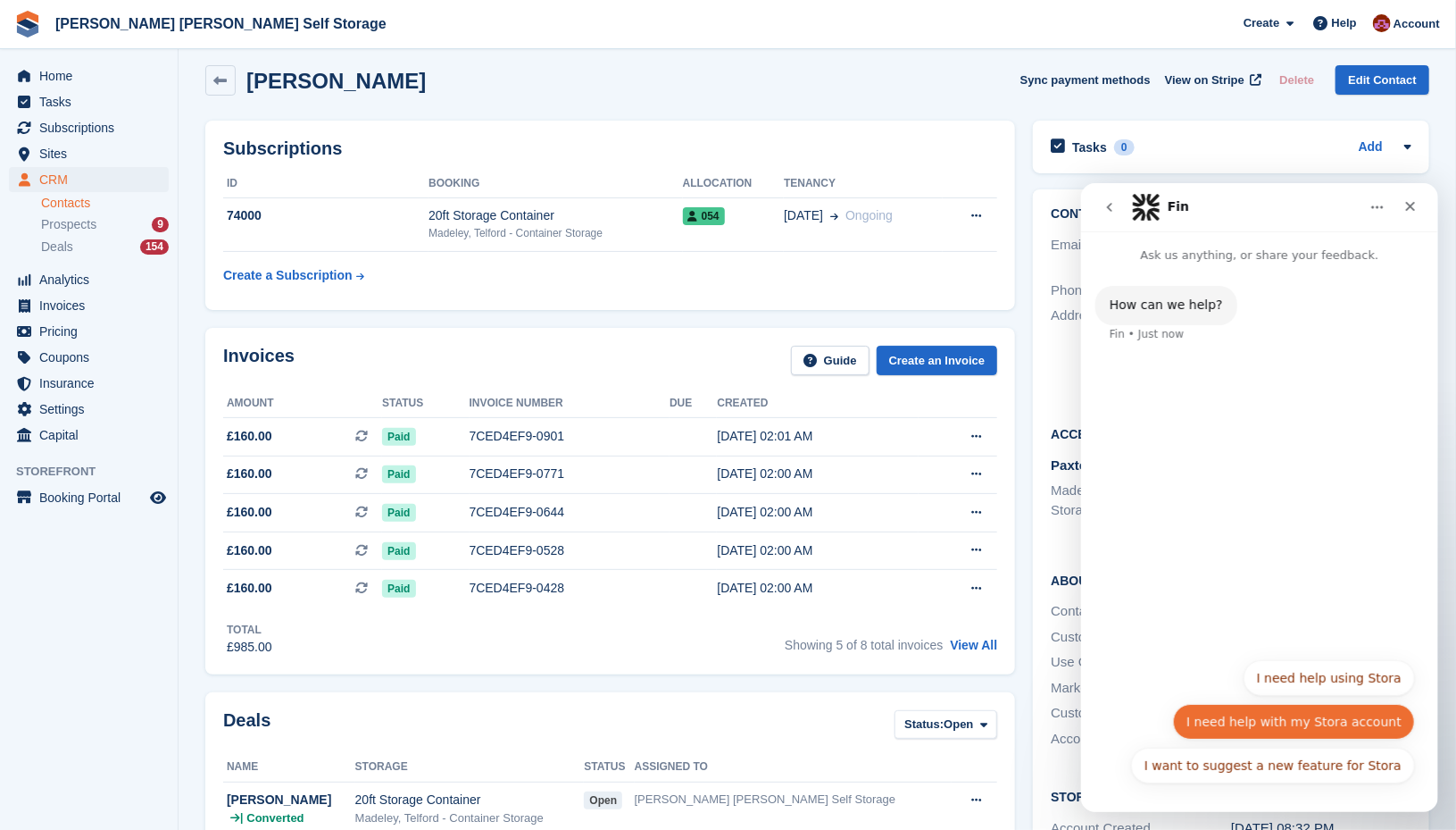
click at [1334, 719] on button "I need help with my Stora account" at bounding box center [1294, 721] width 242 height 36
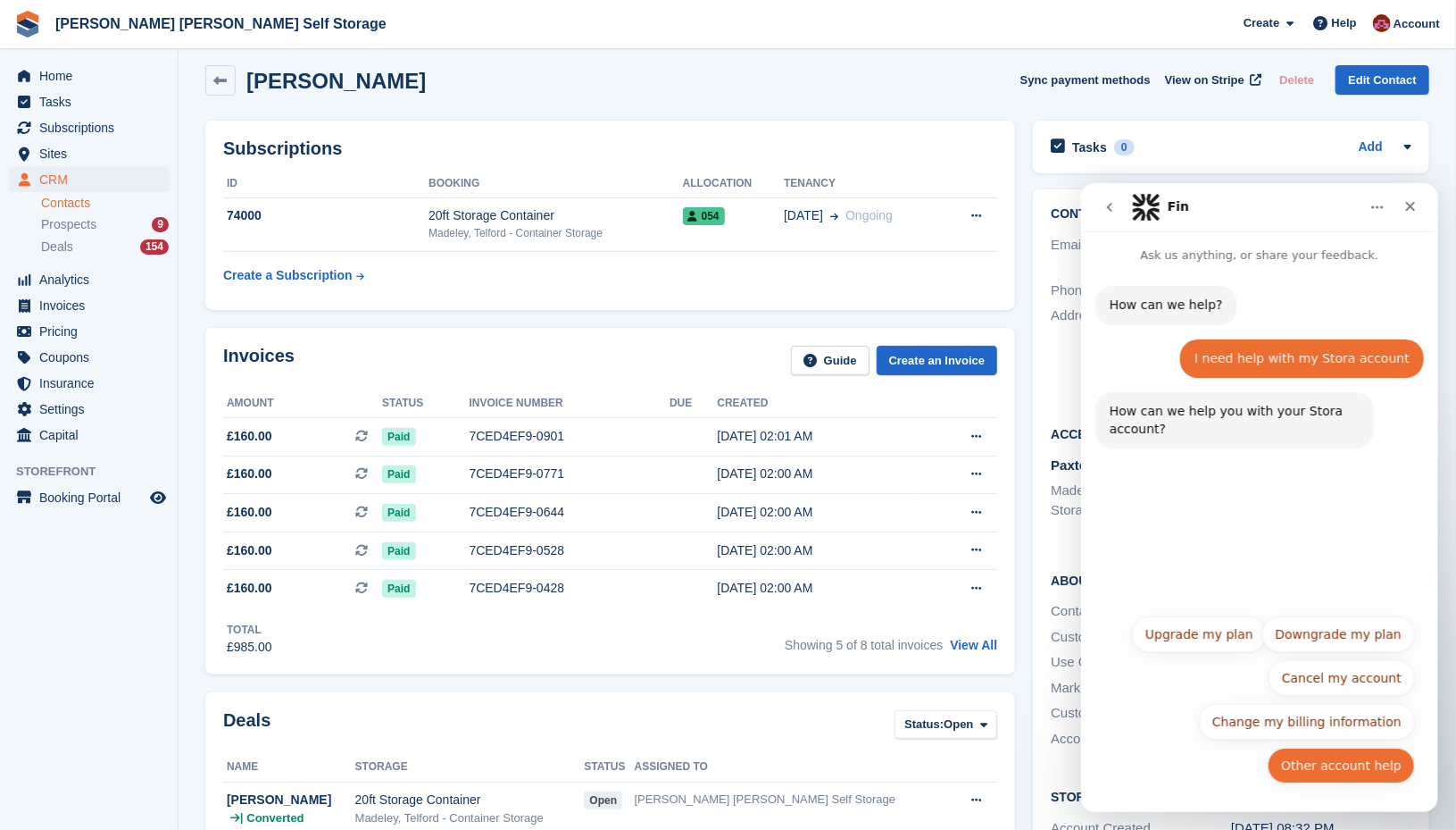
click at [1360, 774] on button "Other account help" at bounding box center [1340, 764] width 147 height 36
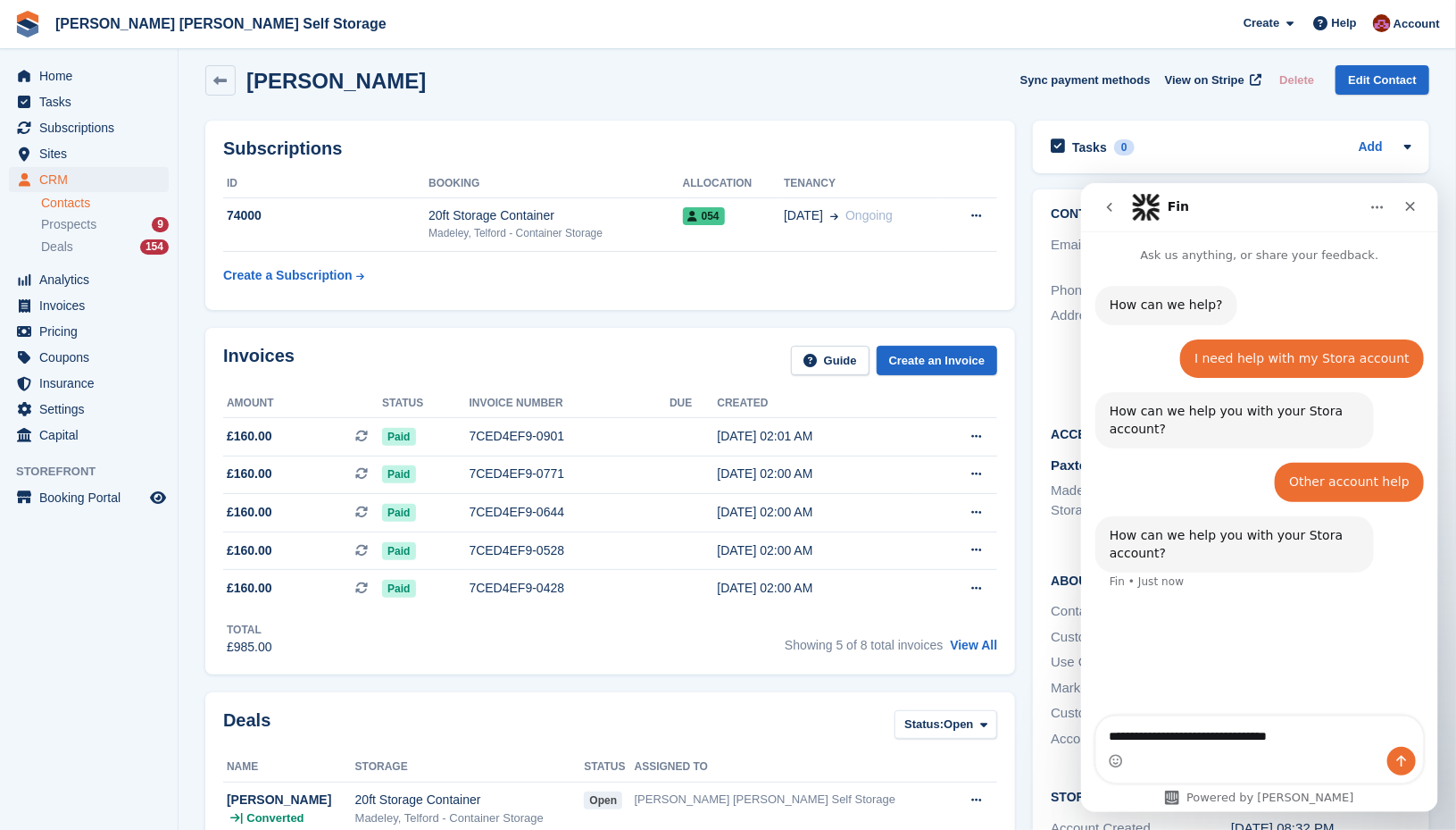
type textarea "**********"
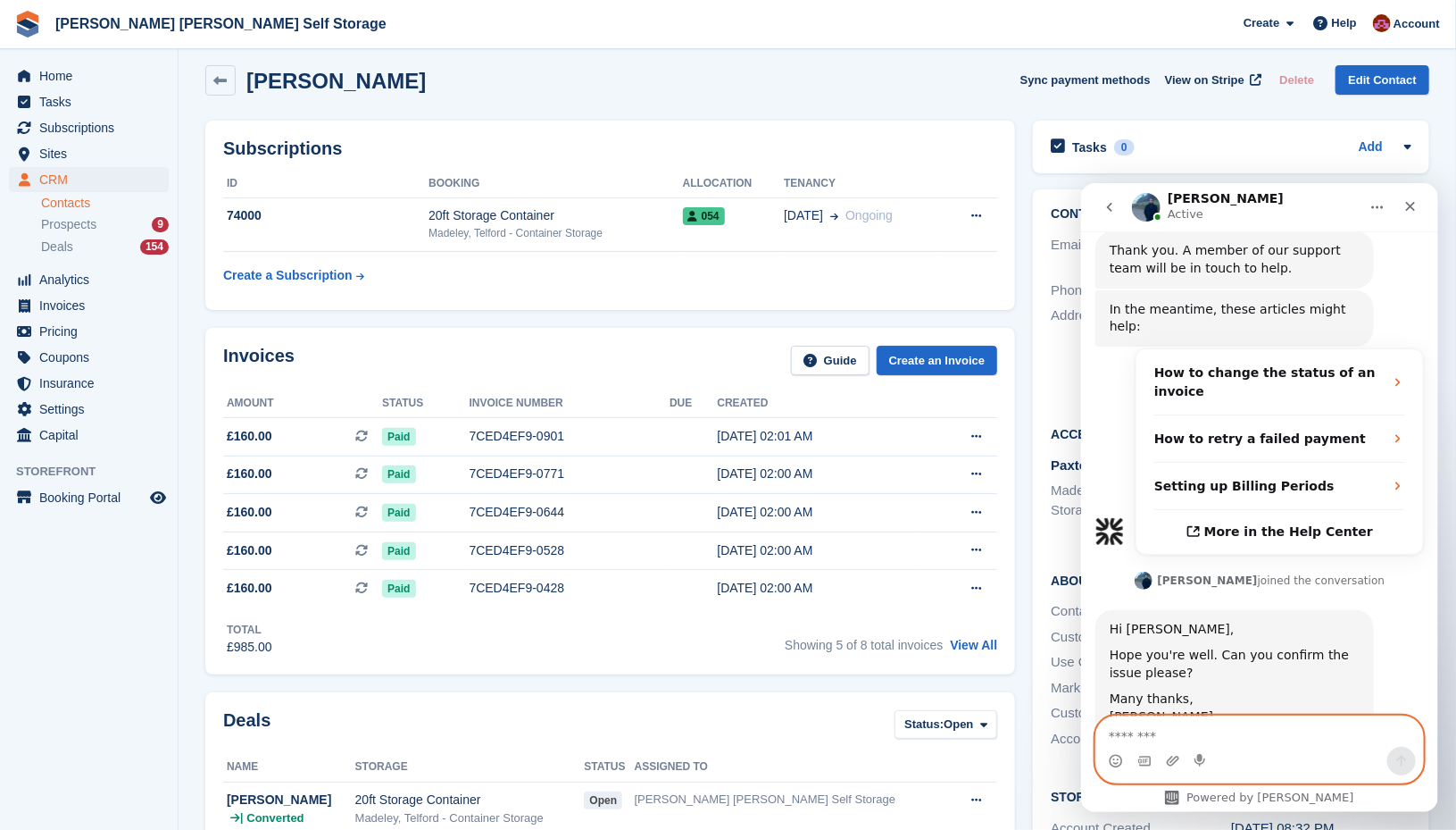
scroll to position [428, 0]
click at [1152, 732] on textarea "Message…" at bounding box center [1259, 730] width 327 height 31
type textarea "*********"
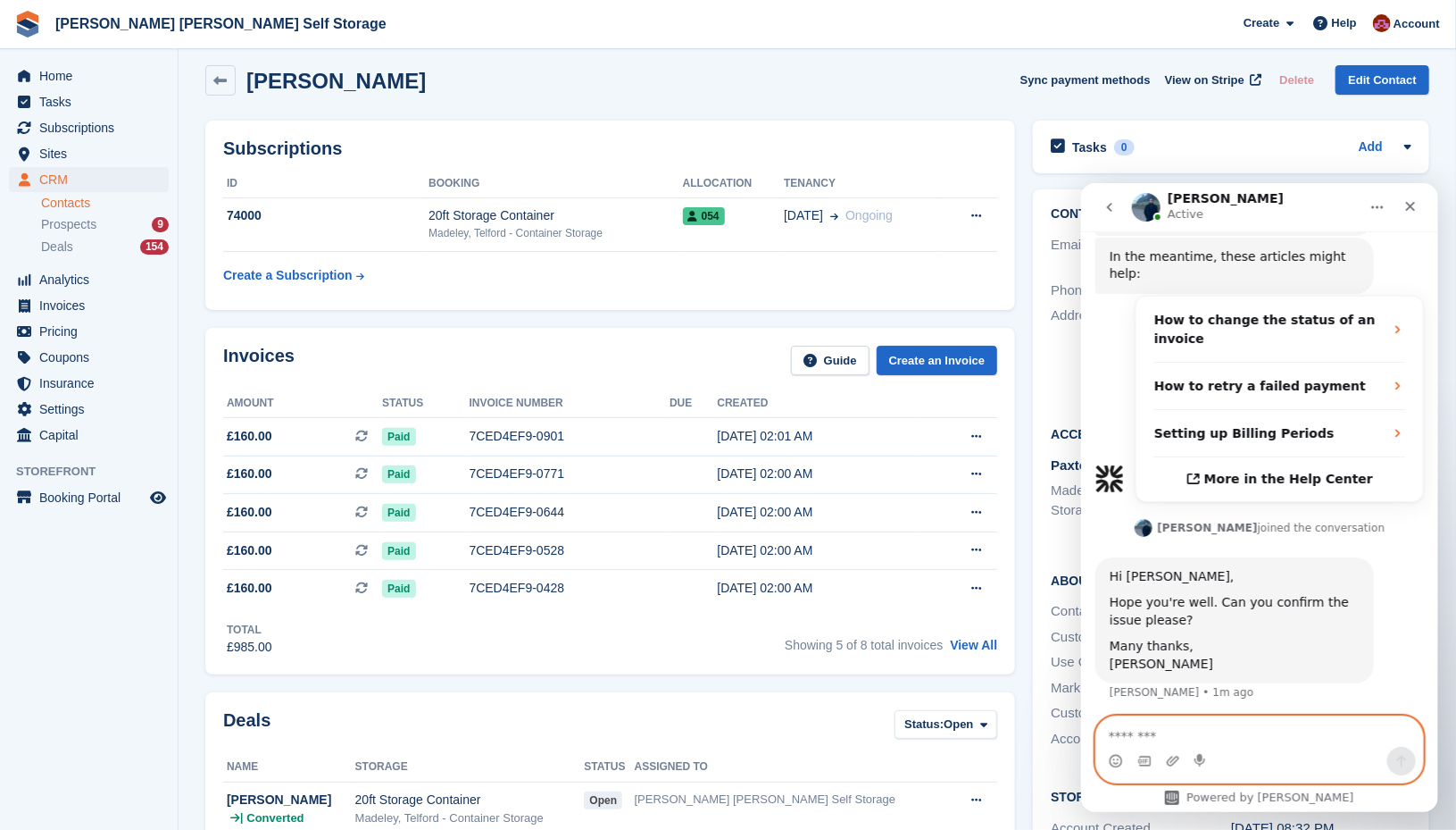
scroll to position [480, 0]
type textarea "*"
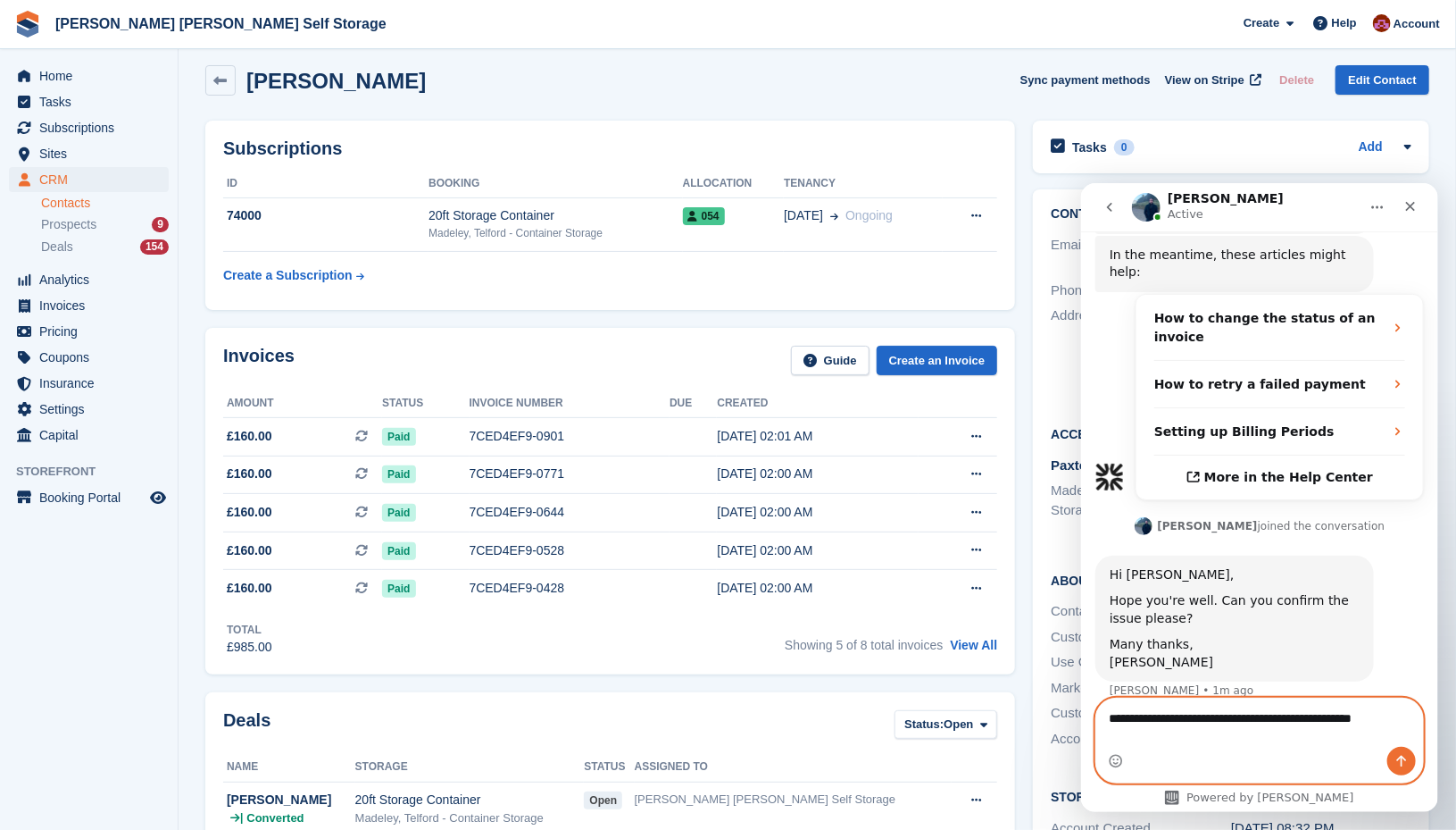
scroll to position [498, 0]
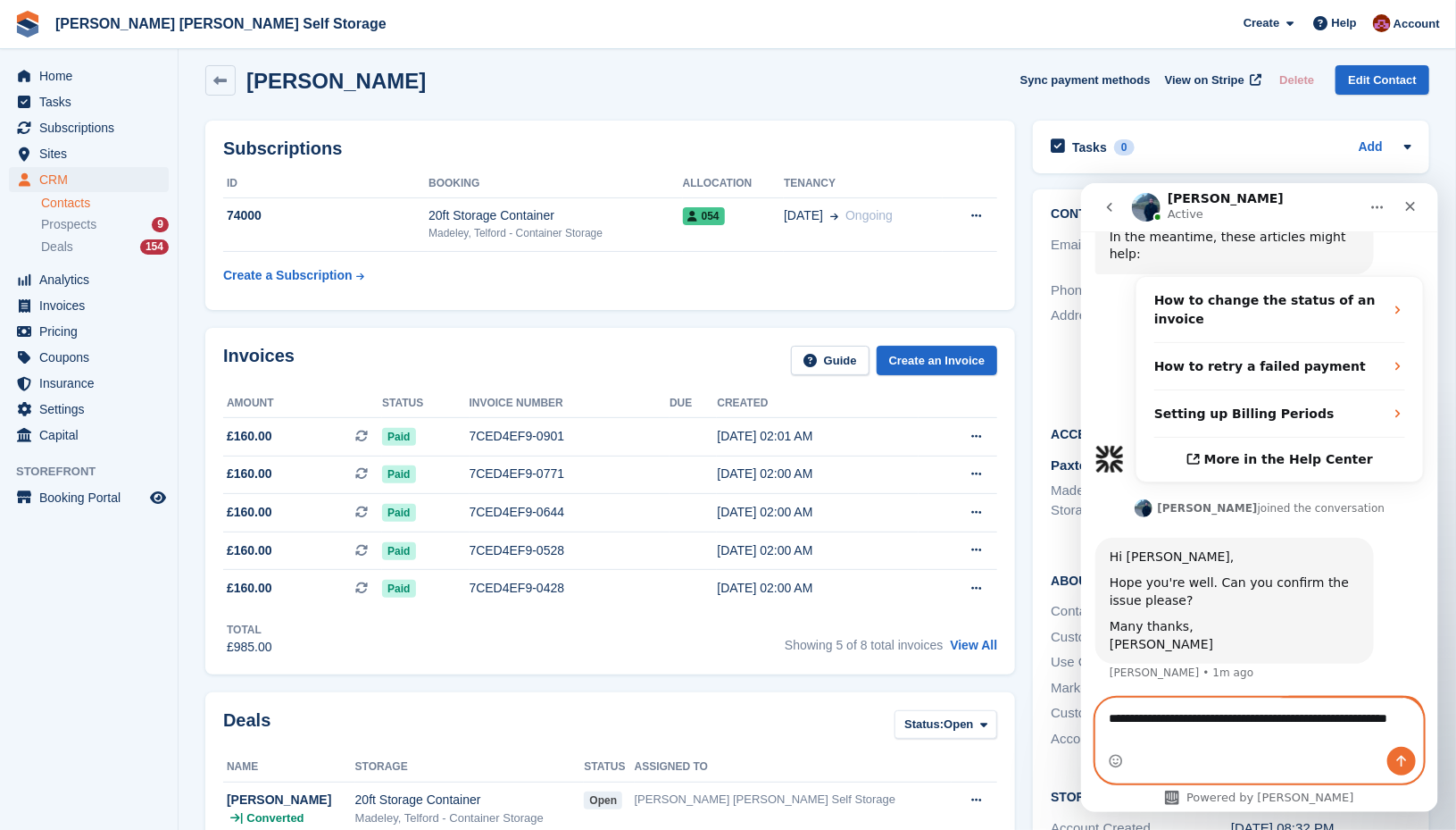
drag, startPoint x: 1192, startPoint y: 723, endPoint x: 1181, endPoint y: 721, distance: 11.2
click at [1181, 721] on textarea "**********" at bounding box center [1259, 721] width 327 height 48
click at [1186, 721] on textarea "**********" at bounding box center [1259, 721] width 327 height 48
click at [1205, 721] on textarea "**********" at bounding box center [1259, 721] width 327 height 48
click at [1214, 724] on textarea "**********" at bounding box center [1259, 721] width 327 height 48
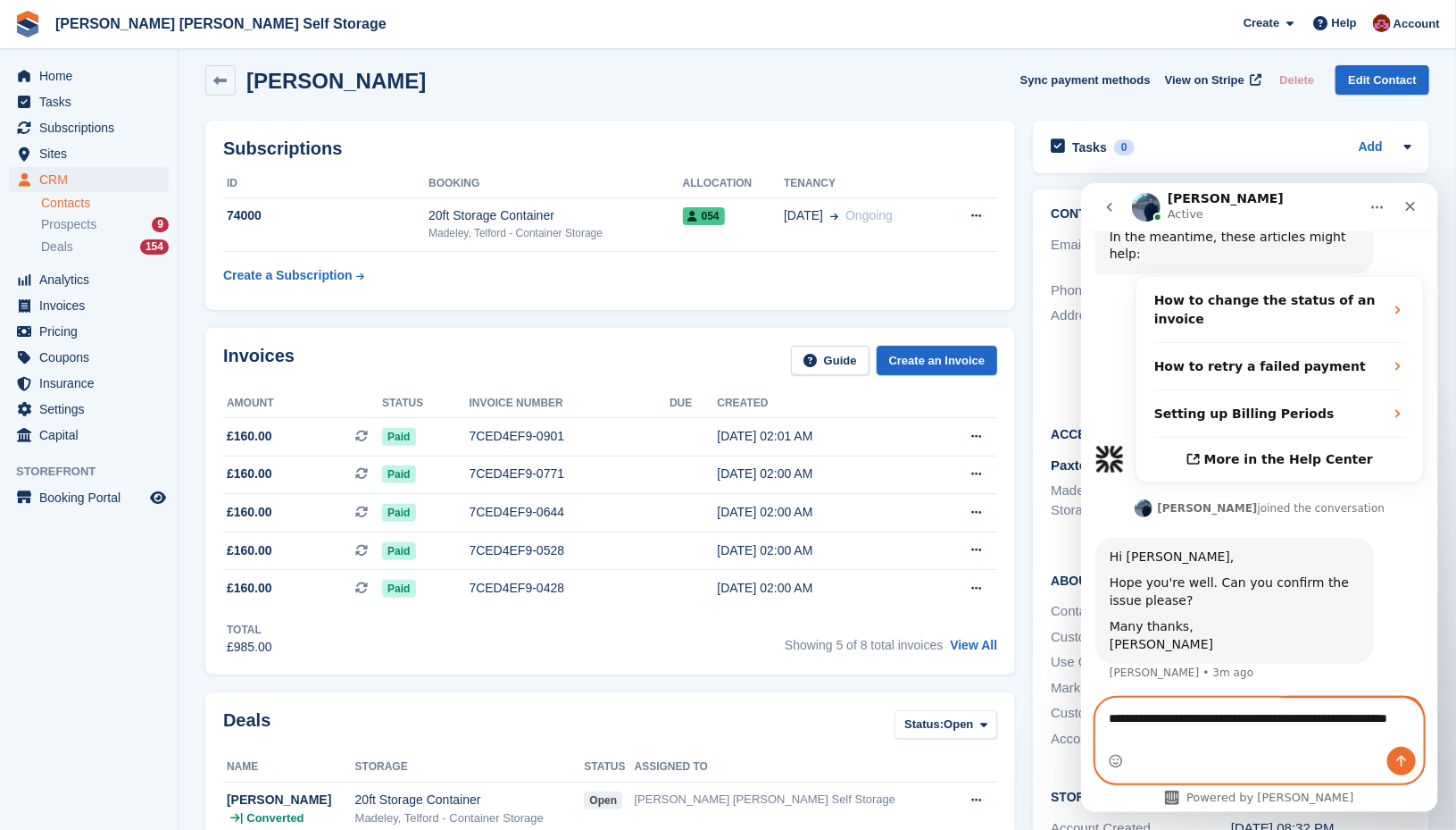
click at [1214, 735] on textarea "**********" at bounding box center [1259, 721] width 327 height 48
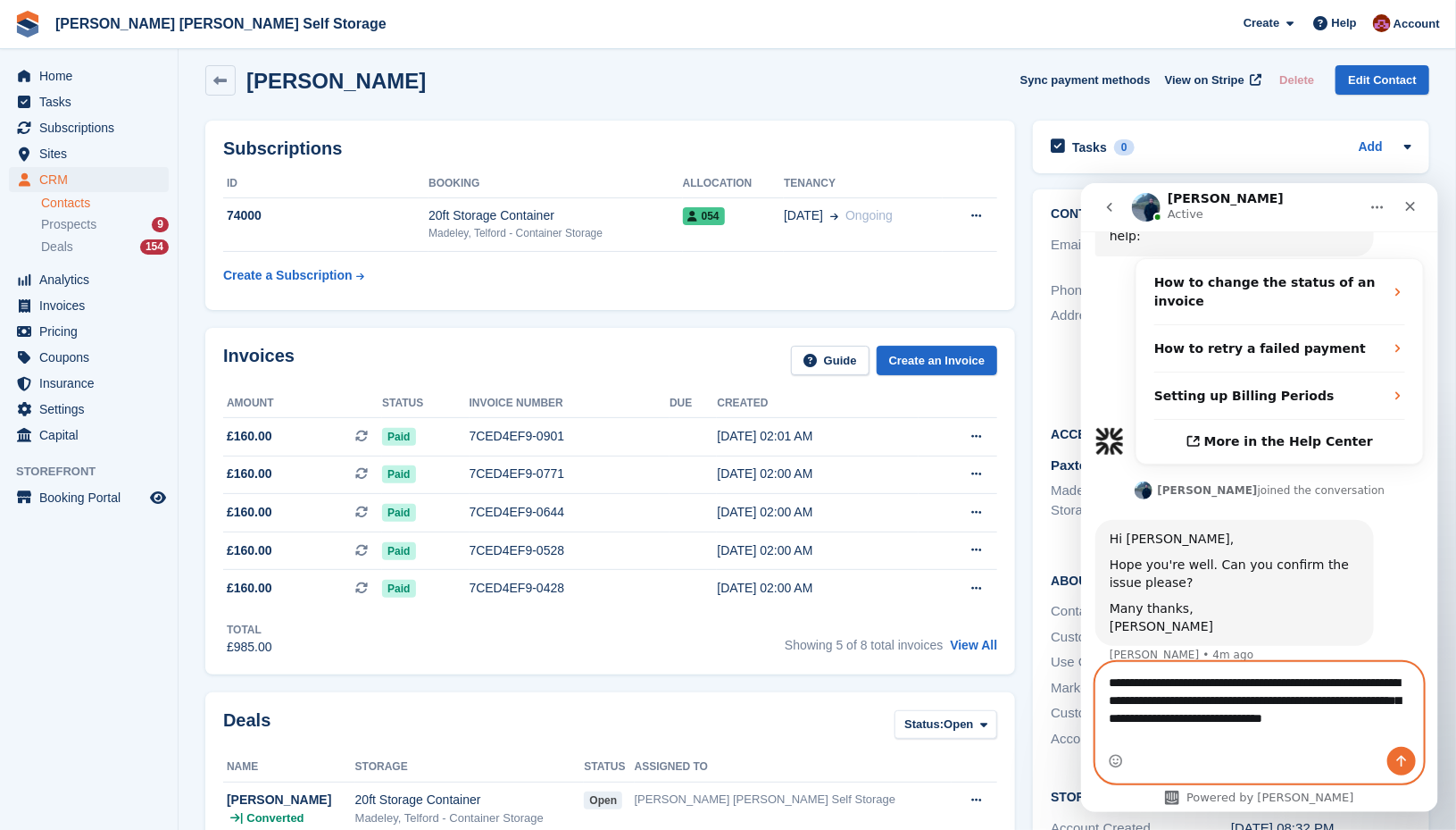
scroll to position [534, 0]
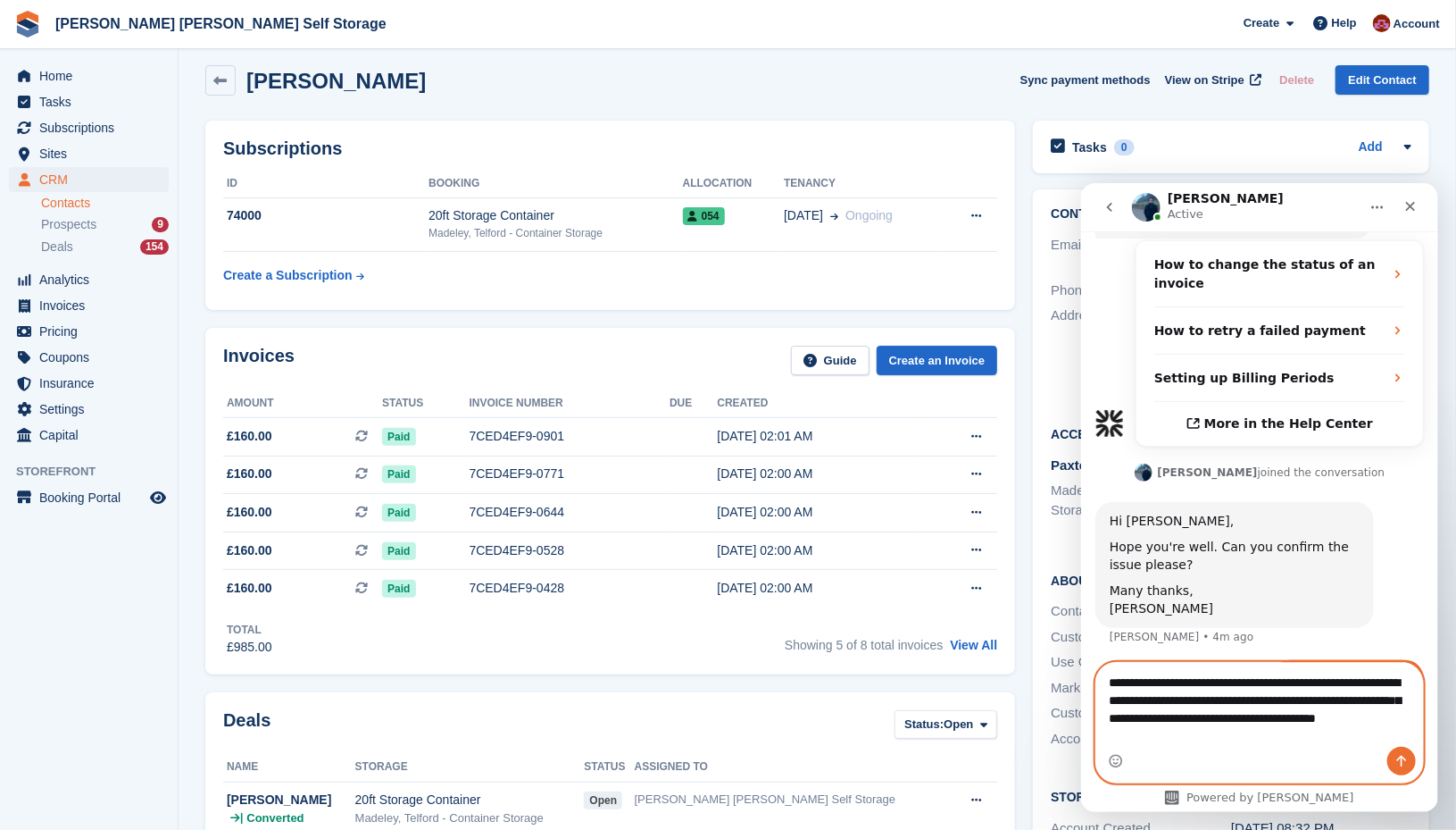
type textarea "**********"
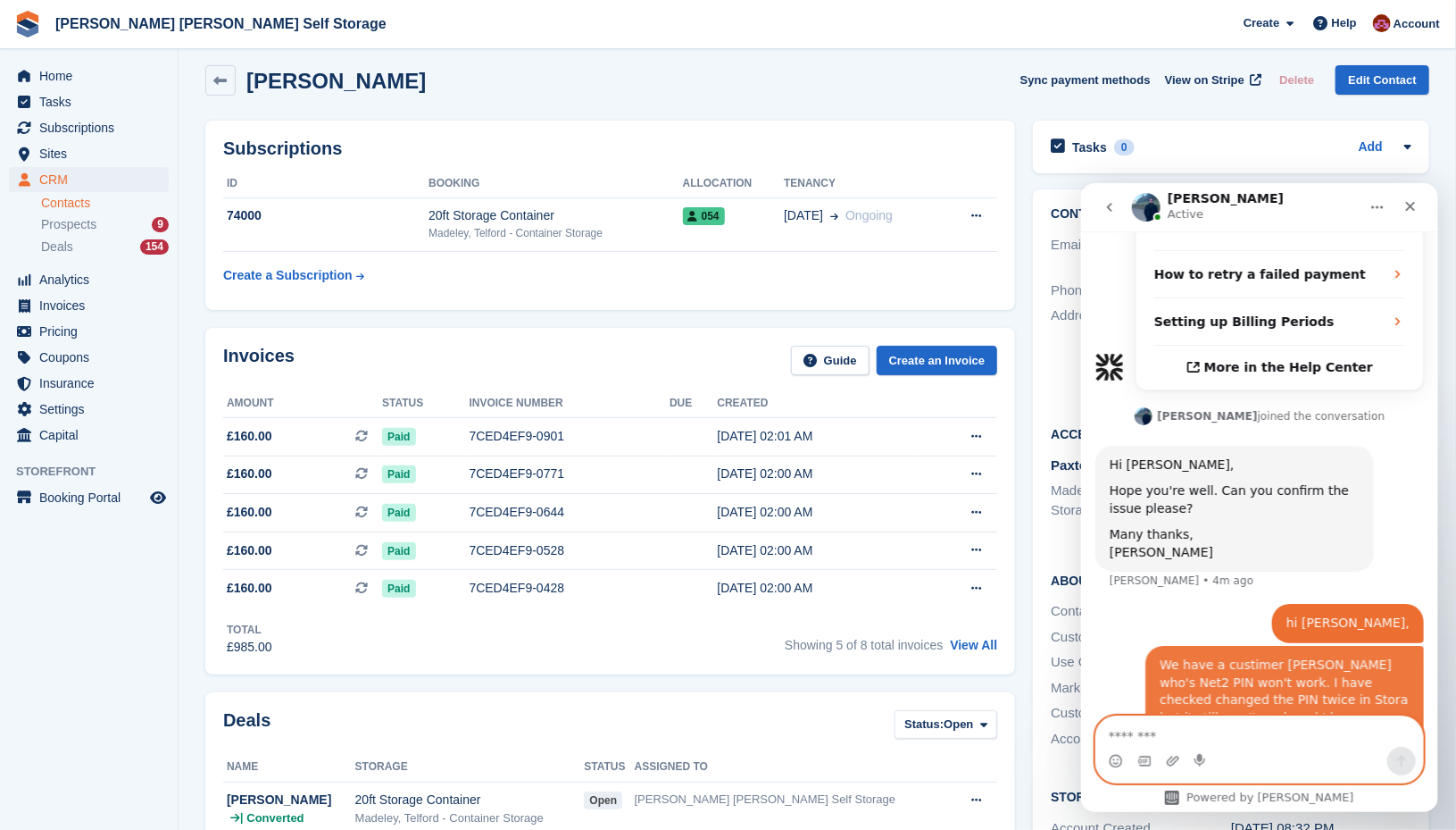
scroll to position [591, 0]
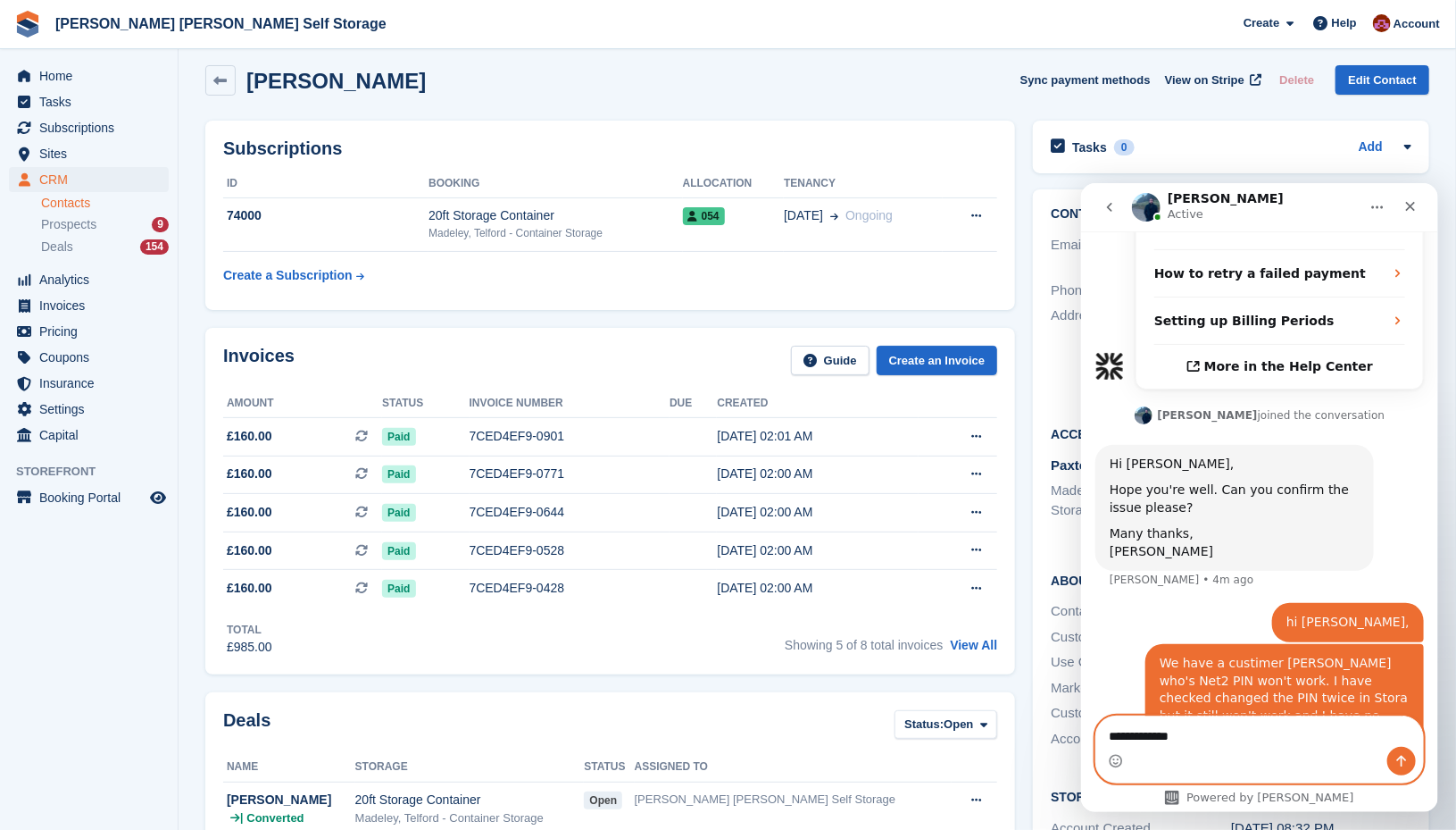
type textarea "**********"
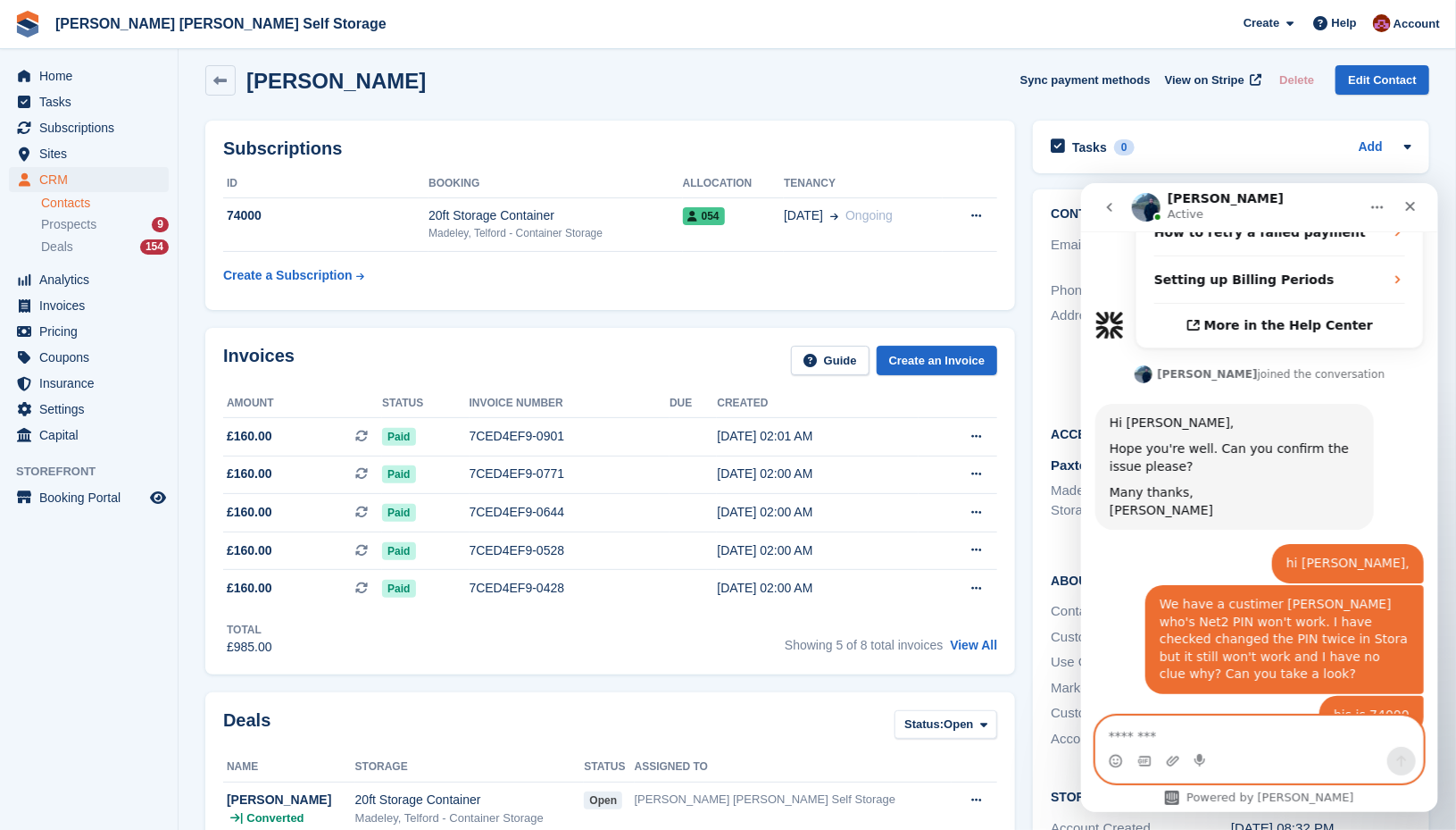
scroll to position [703, 0]
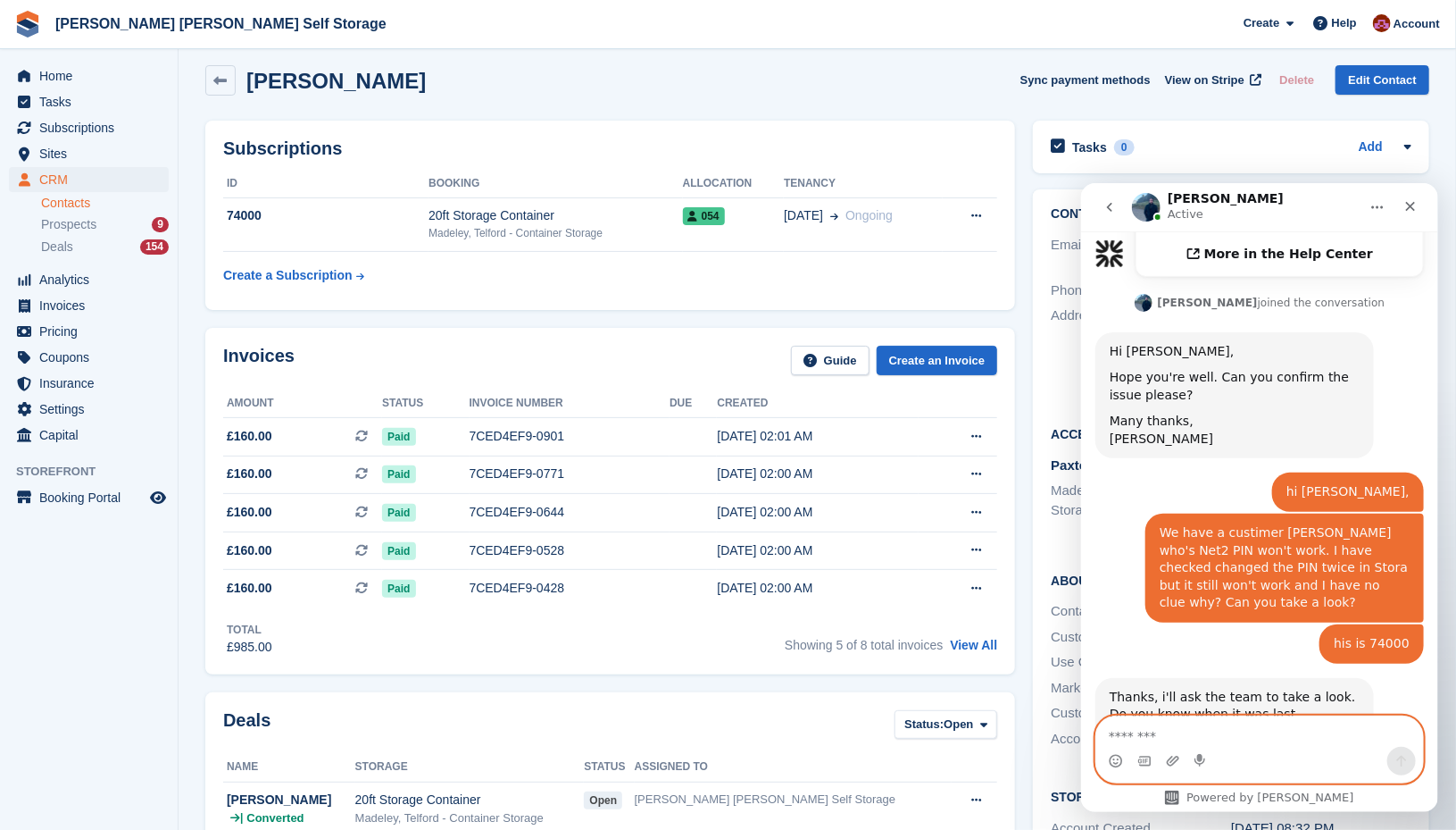
click at [1208, 735] on textarea "Message…" at bounding box center [1259, 730] width 327 height 31
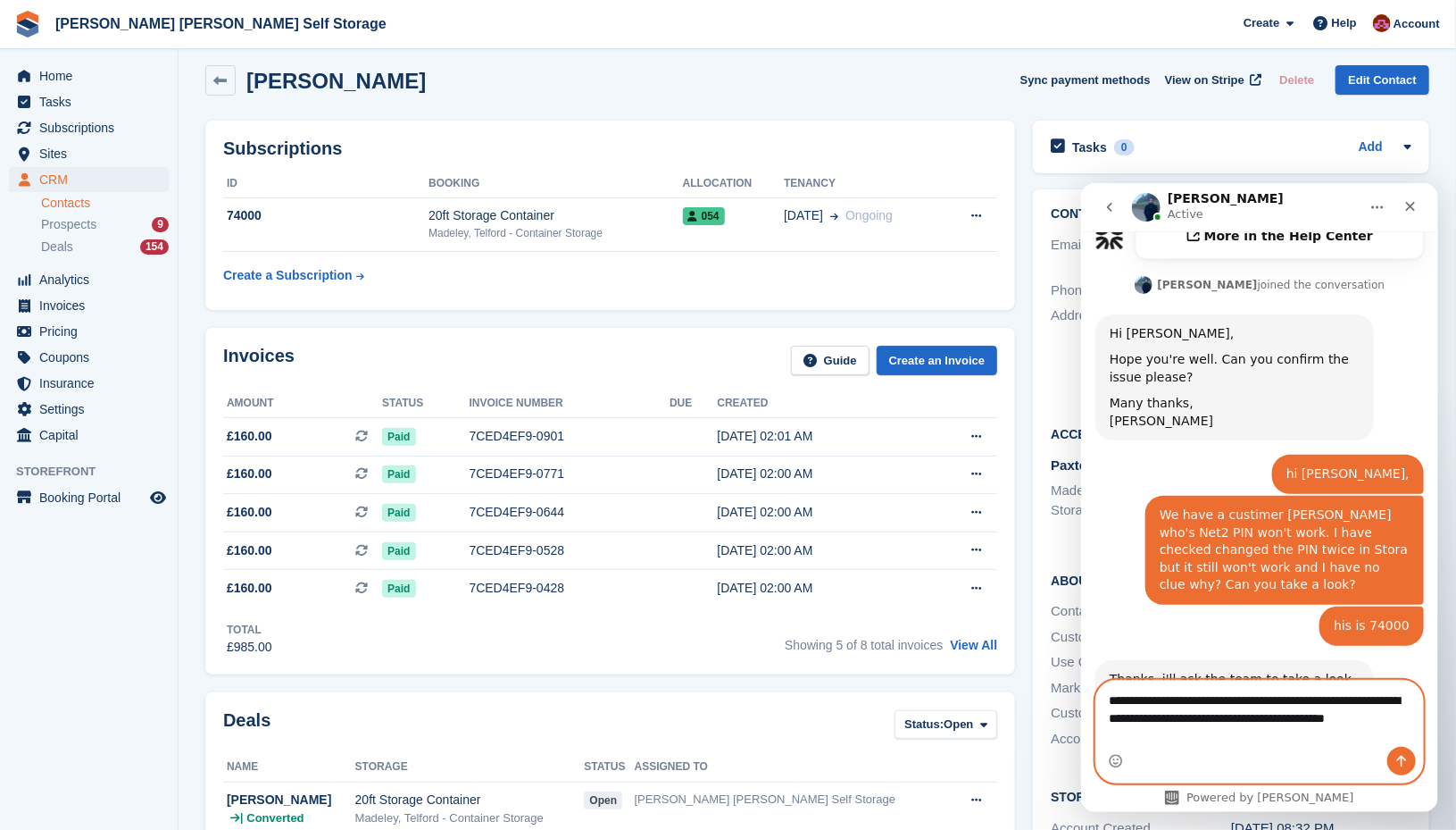
scroll to position [739, 0]
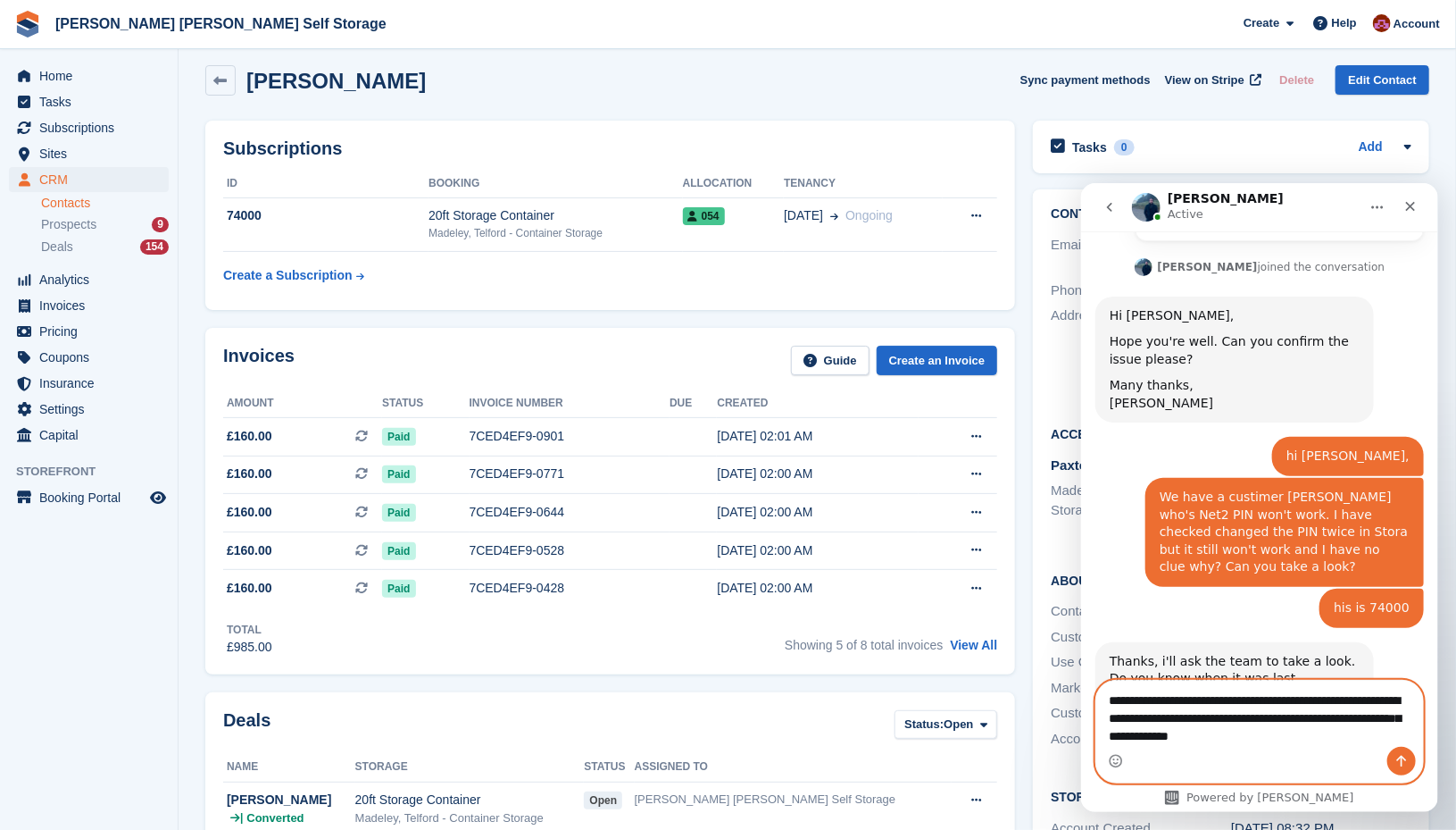
type textarea "**********"
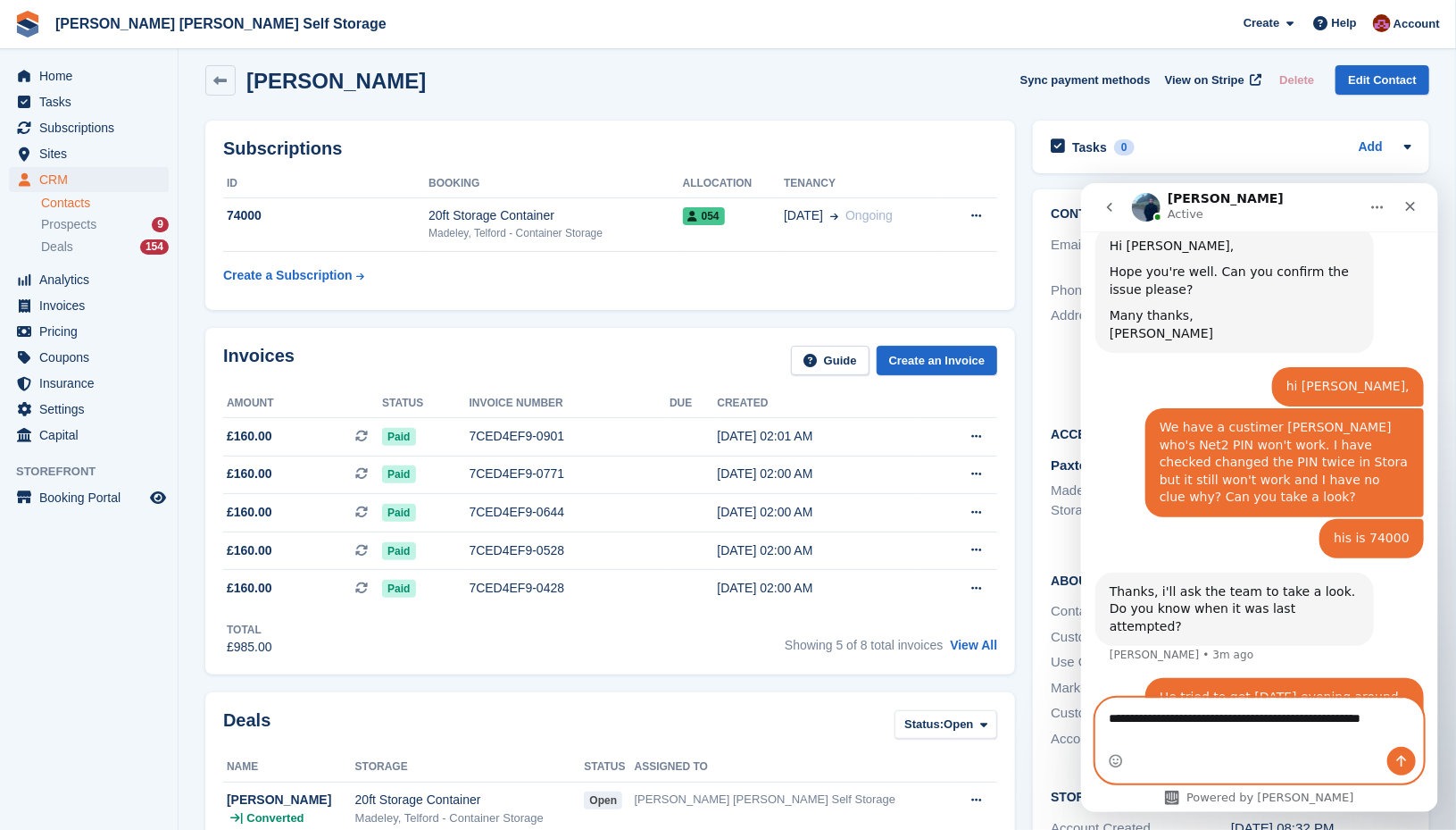
scroll to position [827, 0]
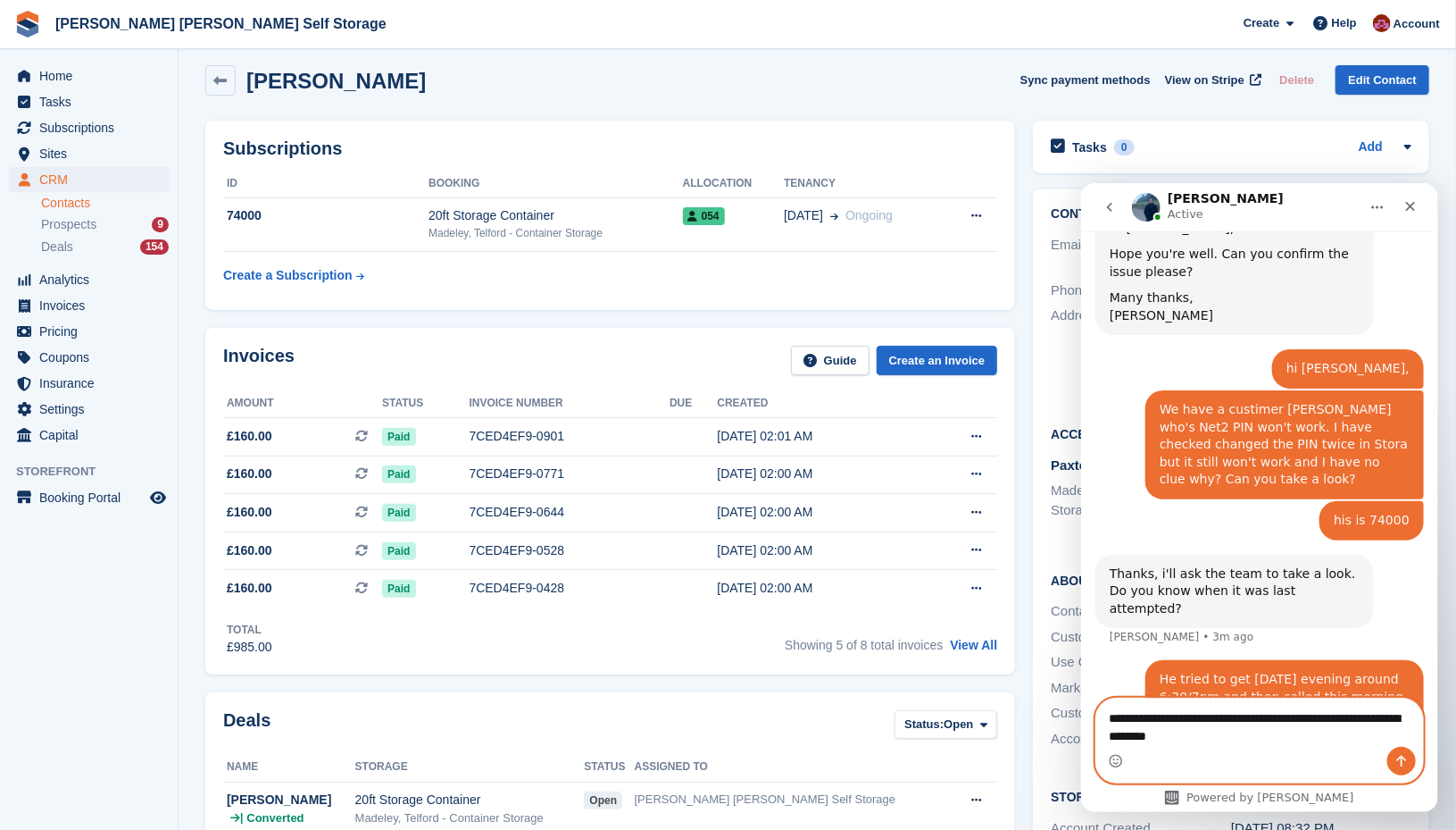
type textarea "**********"
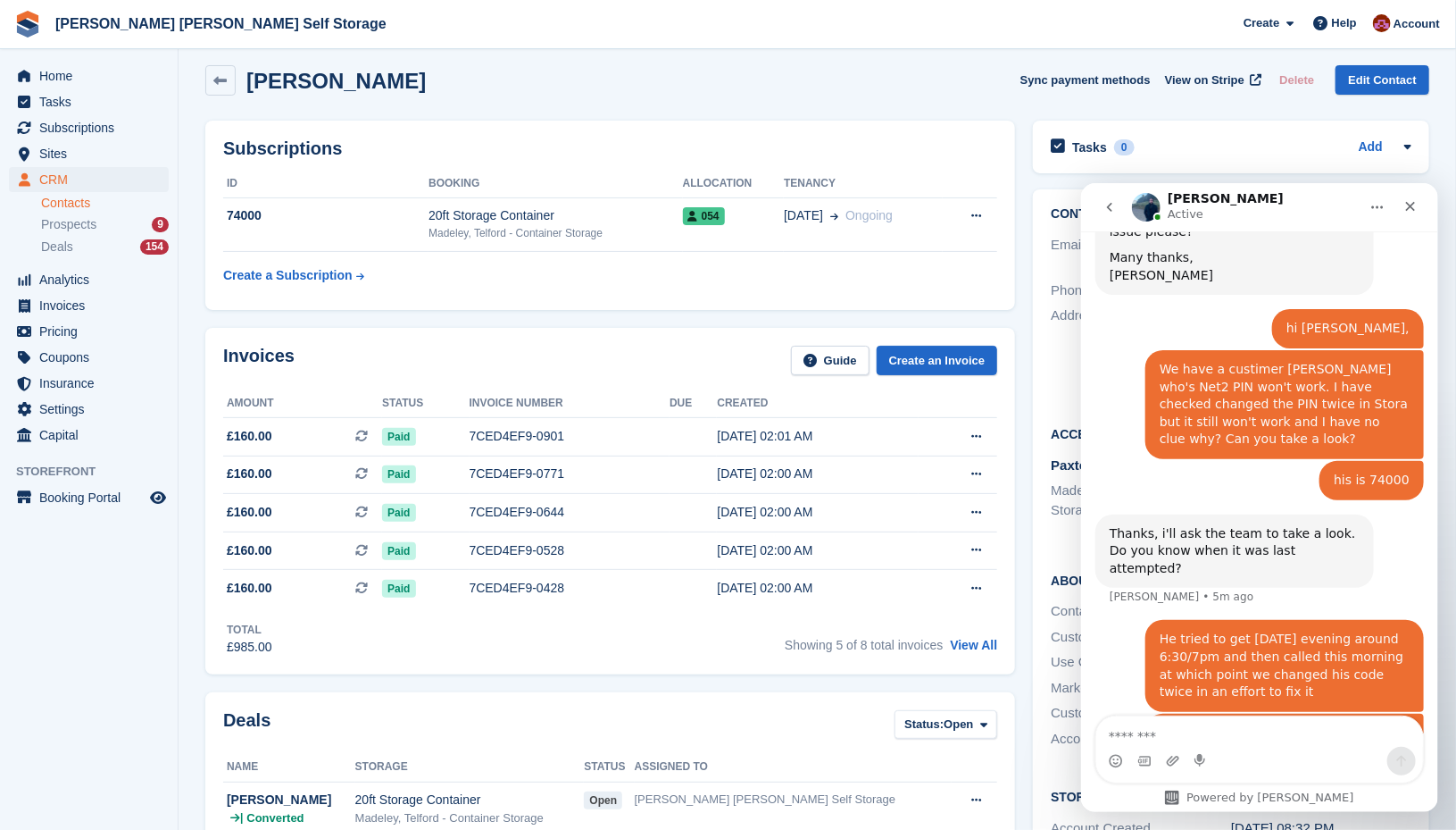
click at [83, 638] on aside "Home Tasks Subscriptions Subscriptions Subscriptions Contracts Price increases …" at bounding box center [89, 419] width 178 height 740
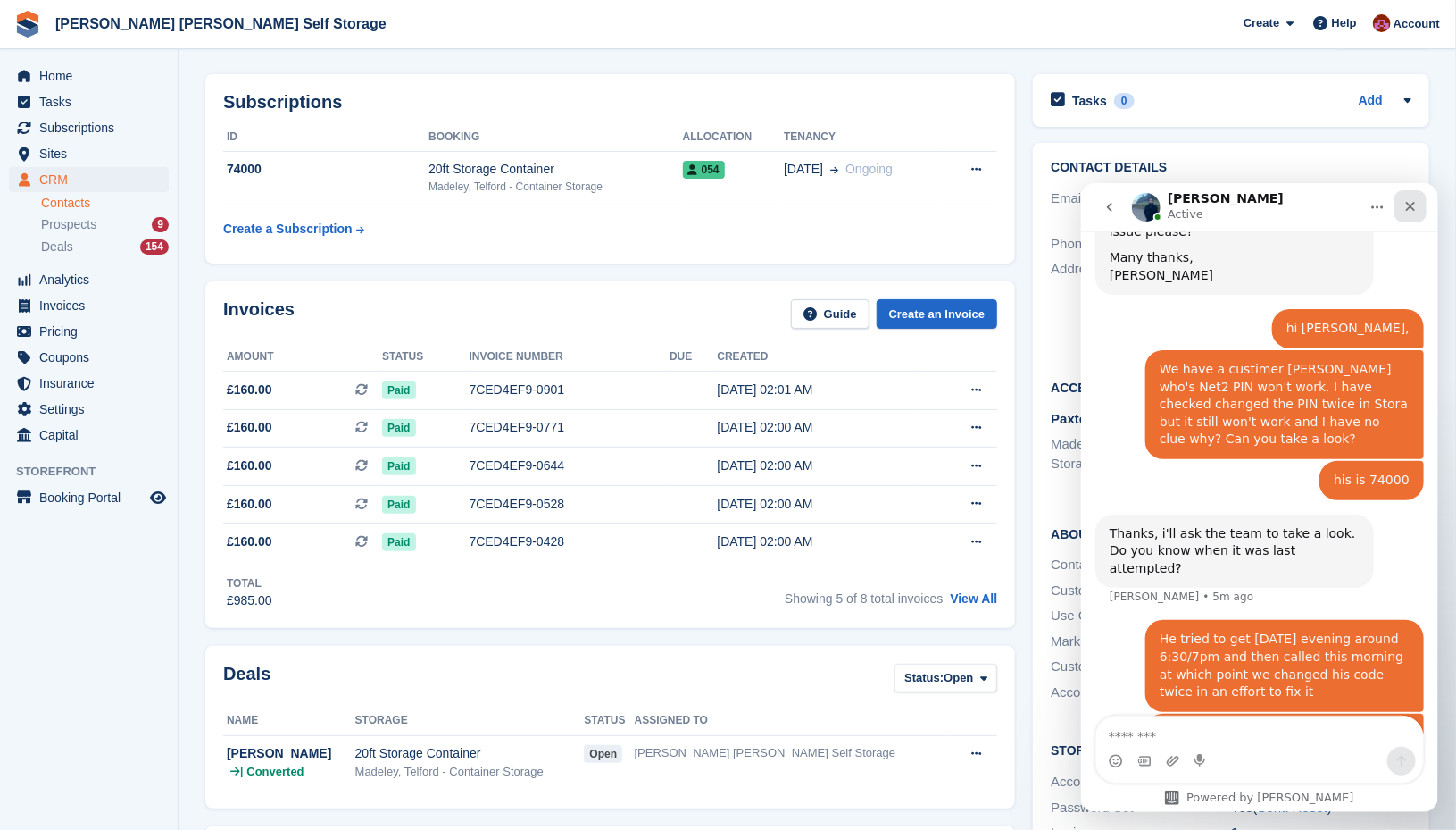
scroll to position [68, 0]
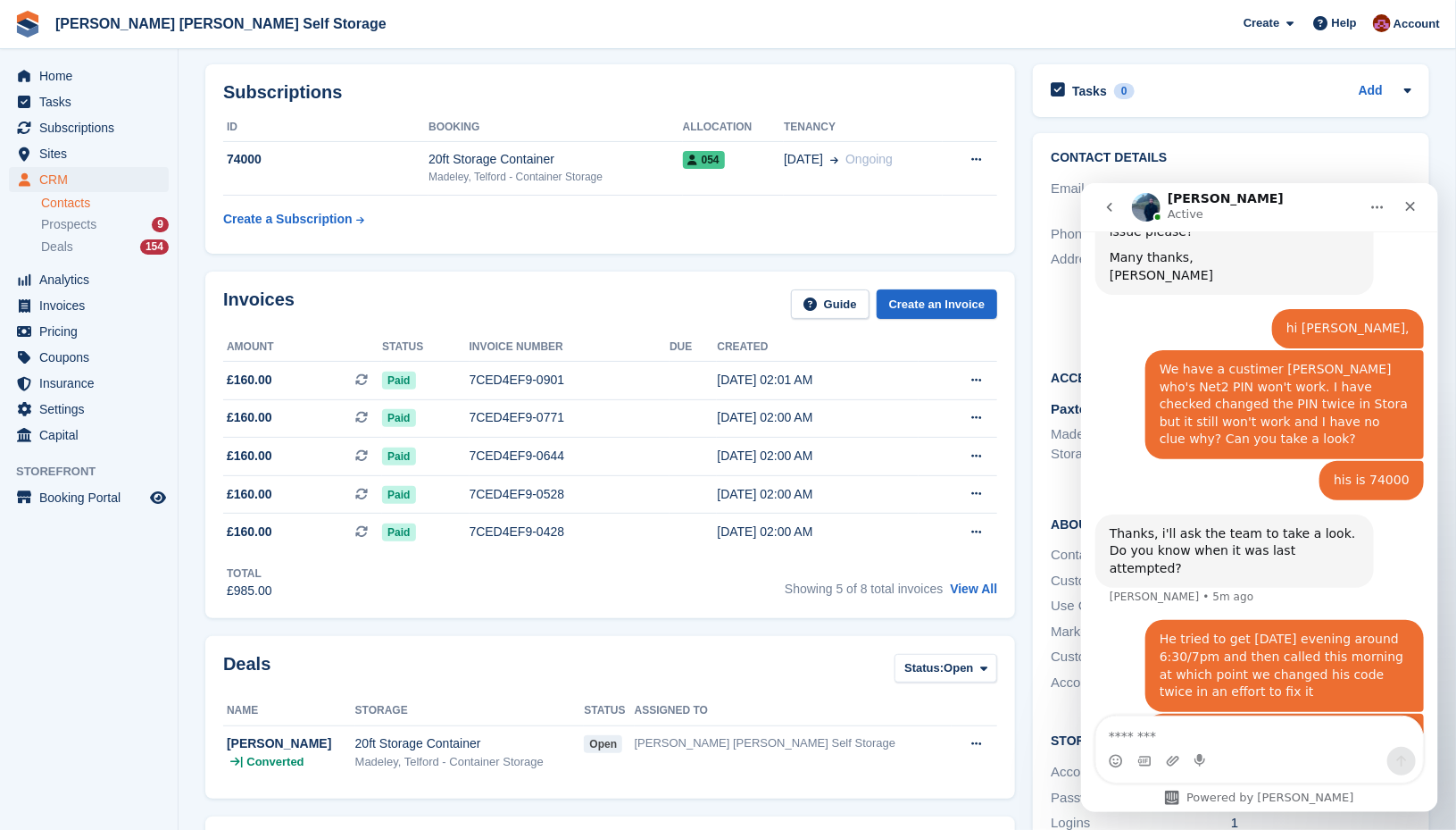
click at [1391, 210] on button "Home" at bounding box center [1377, 206] width 34 height 34
click at [1033, 104] on div "Tasks 0 Add No tasks related to [PERSON_NAME]" at bounding box center [1232, 95] width 414 height 80
click at [1377, 208] on icon "Home" at bounding box center [1377, 206] width 14 height 14
click at [1365, 214] on button "Home" at bounding box center [1377, 206] width 34 height 34
click at [1026, 258] on div "Contact Details Email [EMAIL_ADDRESS][DOMAIN_NAME] Phone [PHONE_NUMBER] Address…" at bounding box center [1232, 505] width 414 height 764
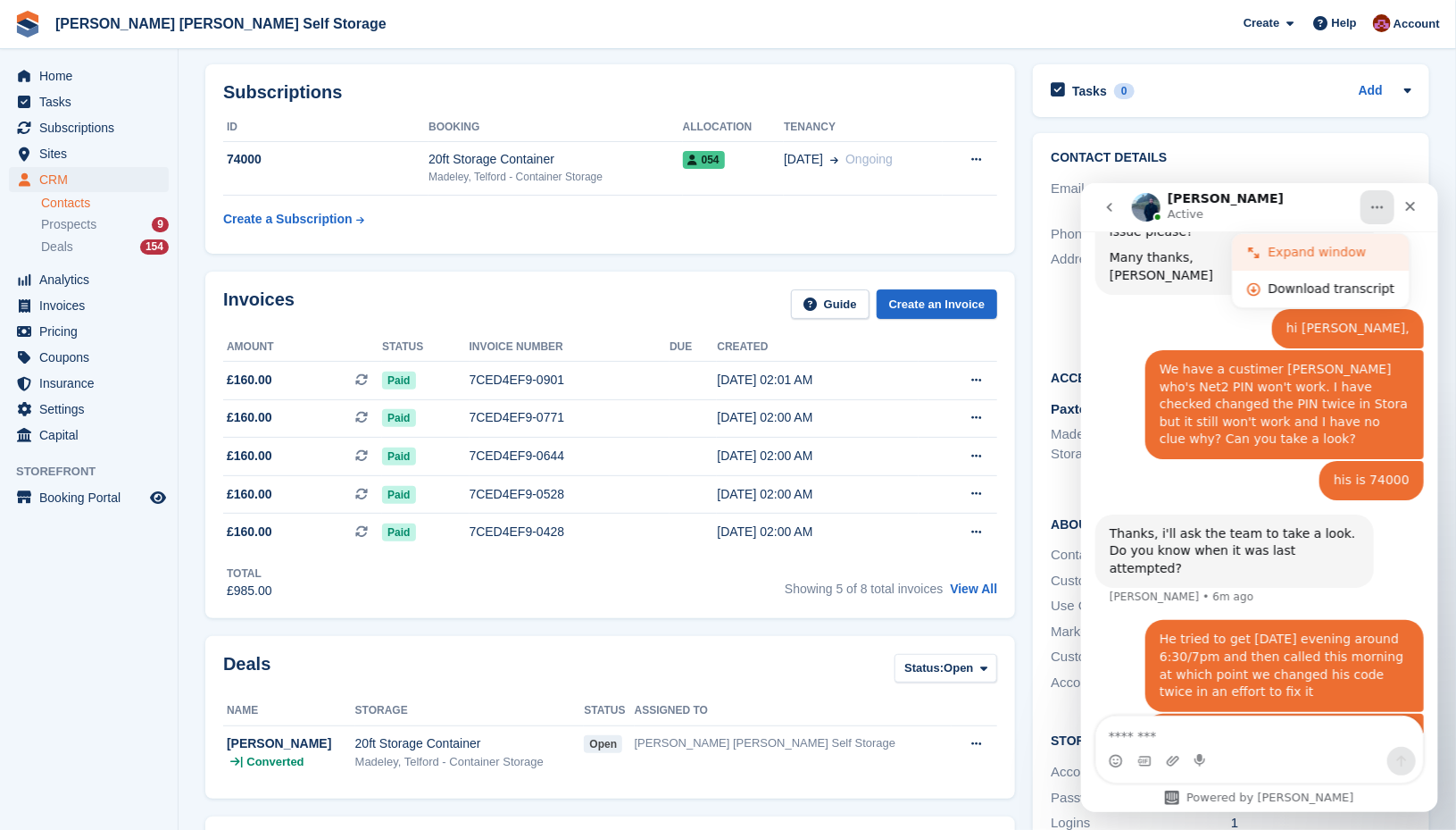
click at [1251, 250] on icon "Intercom messenger" at bounding box center [1253, 252] width 14 height 14
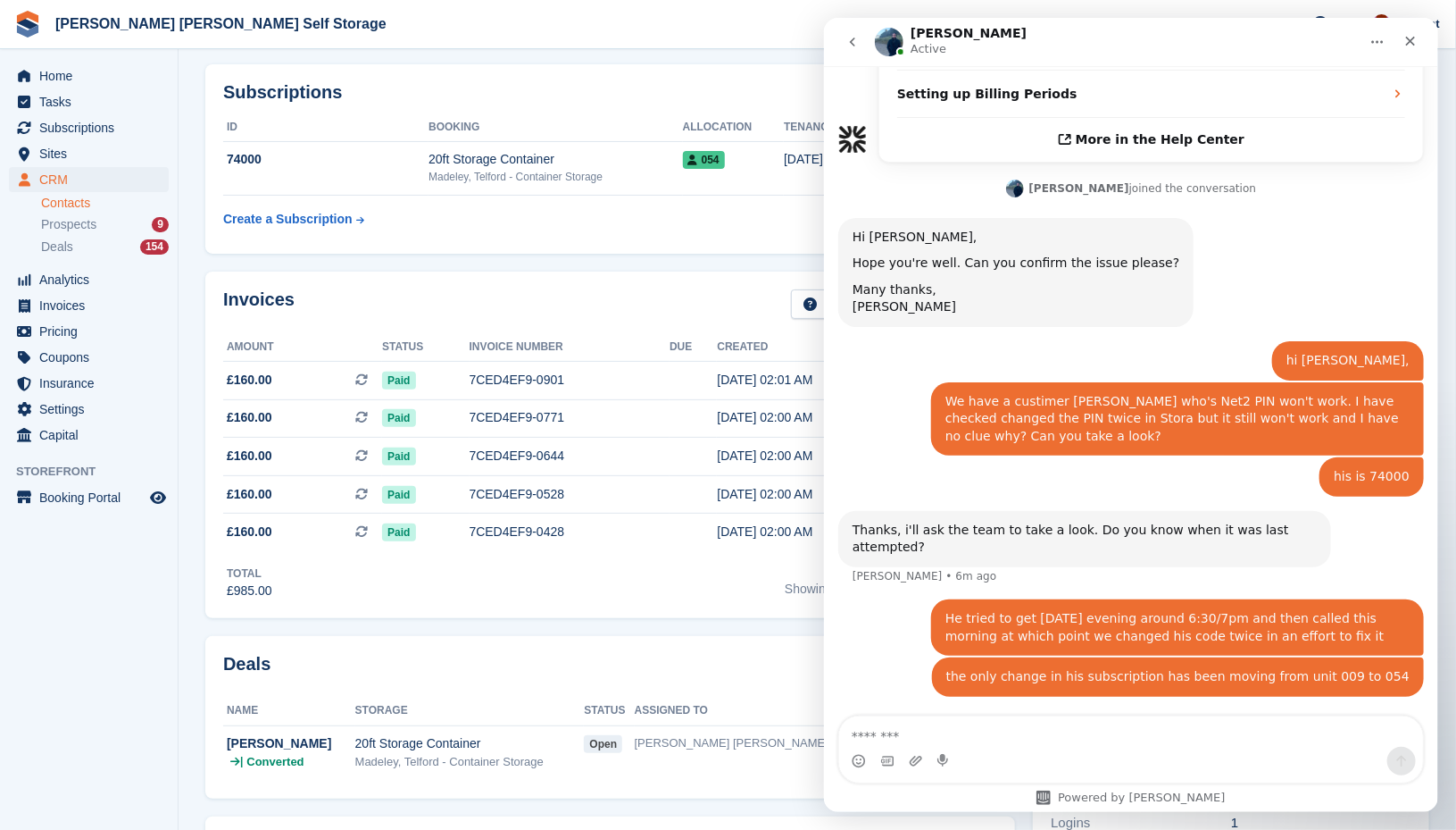
scroll to position [527, 0]
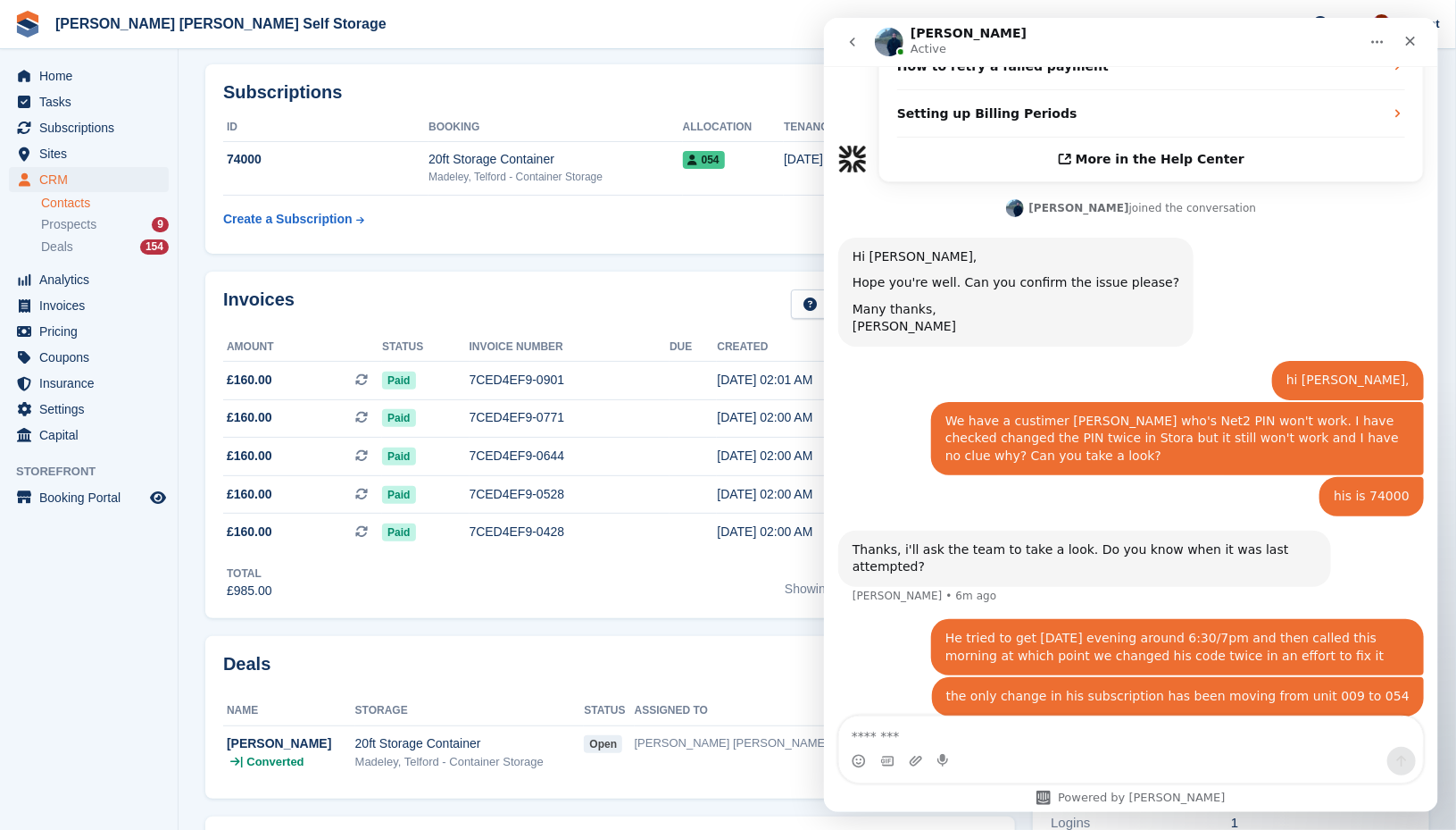
click at [1371, 48] on icon "Home" at bounding box center [1377, 42] width 14 height 14
click at [1277, 88] on div "Collapse window" at bounding box center [1330, 87] width 126 height 19
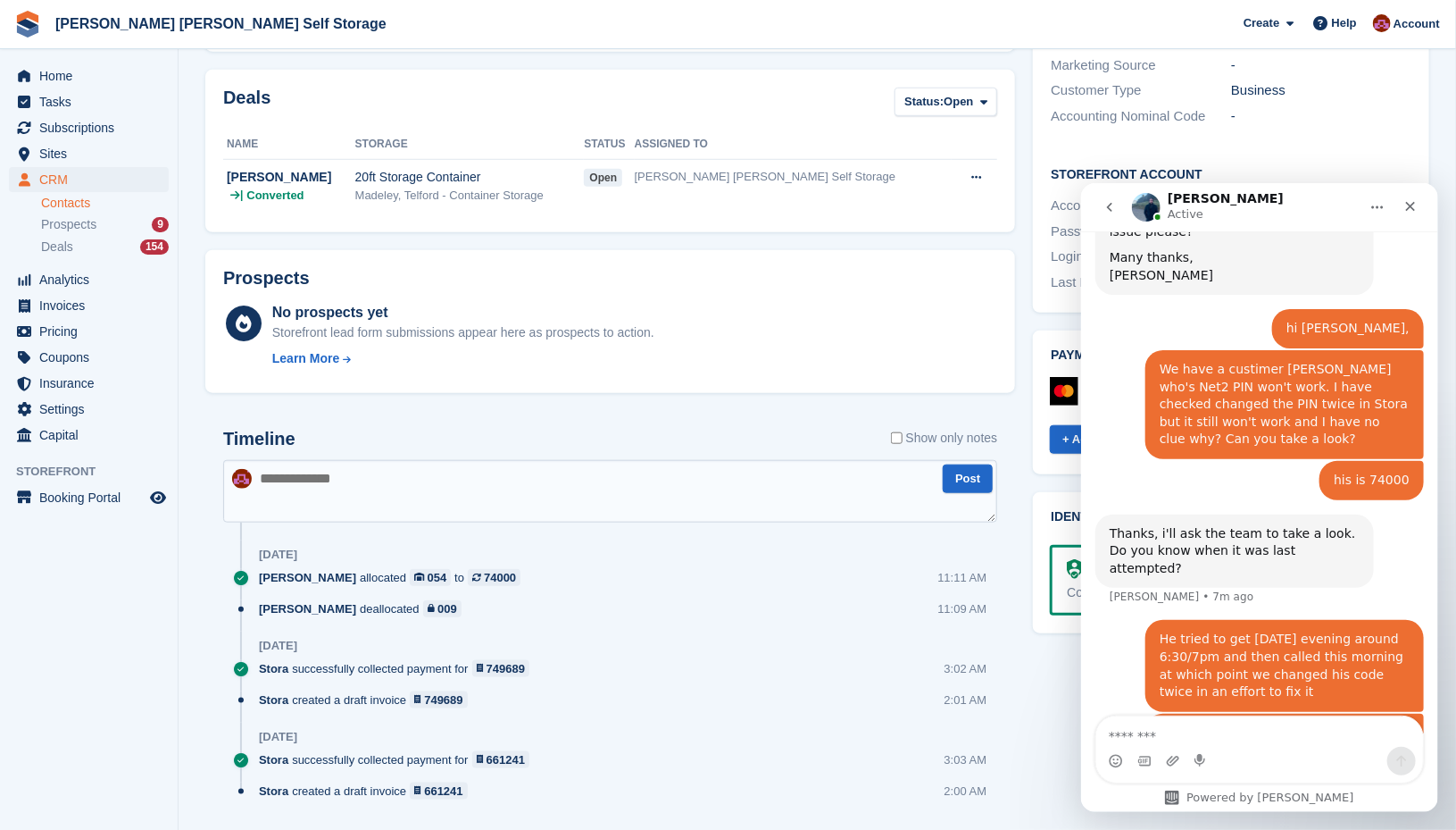
scroll to position [678, 0]
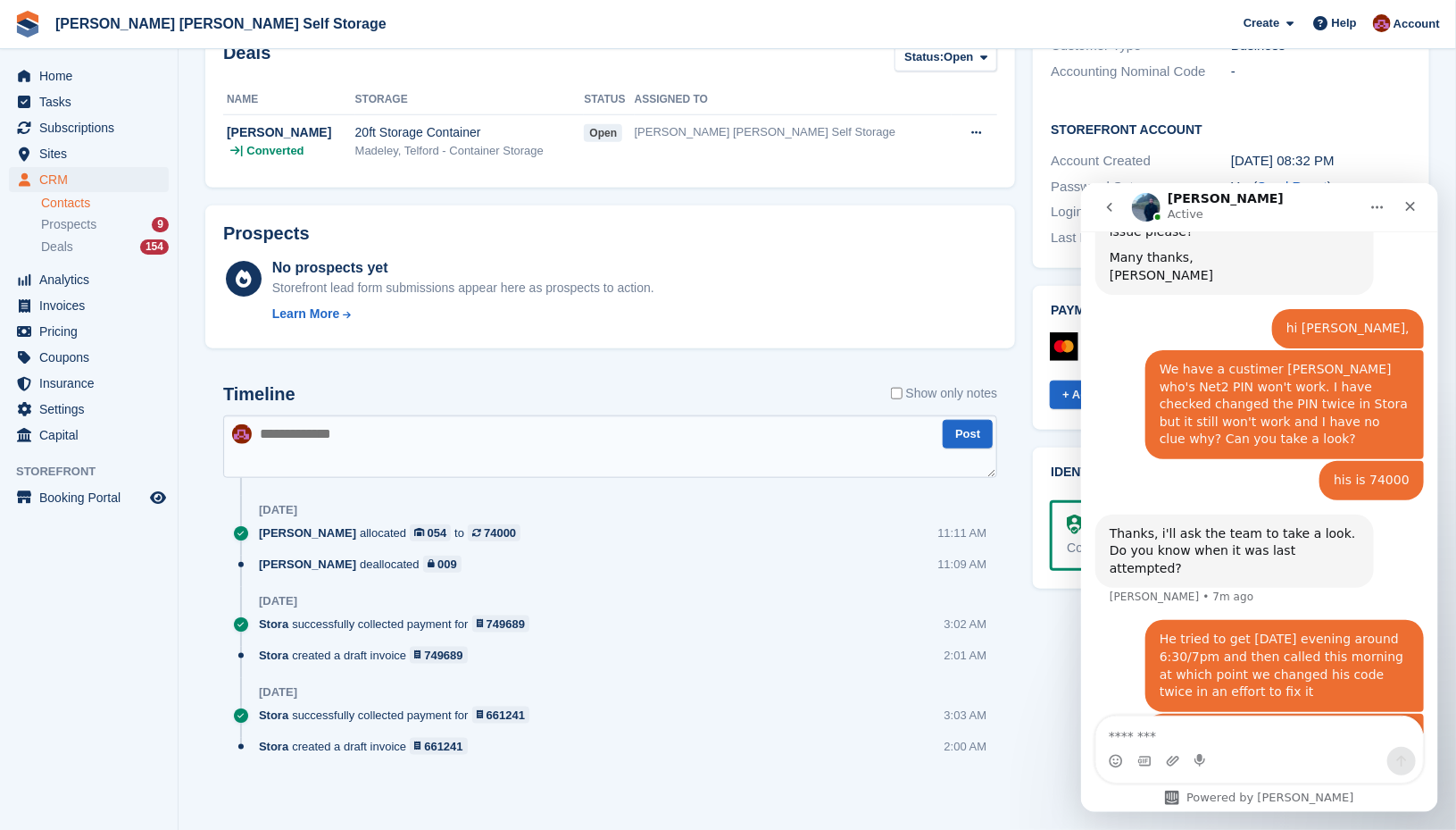
click at [1055, 707] on div "Tasks 0 Add No tasks related to [PERSON_NAME] Contact Details Email [EMAIL_ADDR…" at bounding box center [1232, 131] width 414 height 1373
click at [1113, 211] on icon "go back" at bounding box center [1109, 206] width 14 height 14
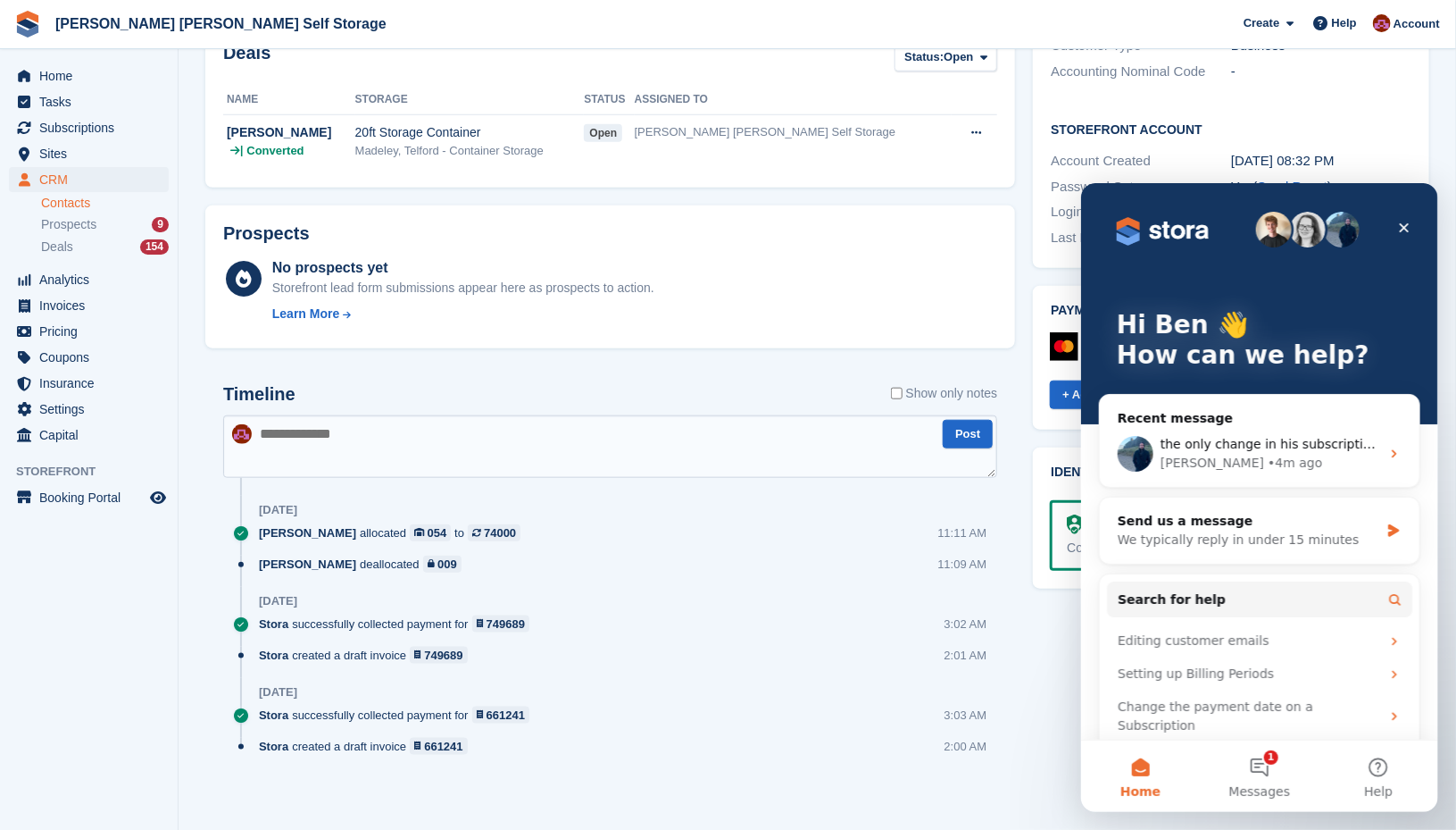
scroll to position [0, 0]
click at [1425, 153] on div "Storefront Account Account Created [DATE] 08:32 PM Password Set Yes ( Send Rese…" at bounding box center [1232, 184] width 397 height 166
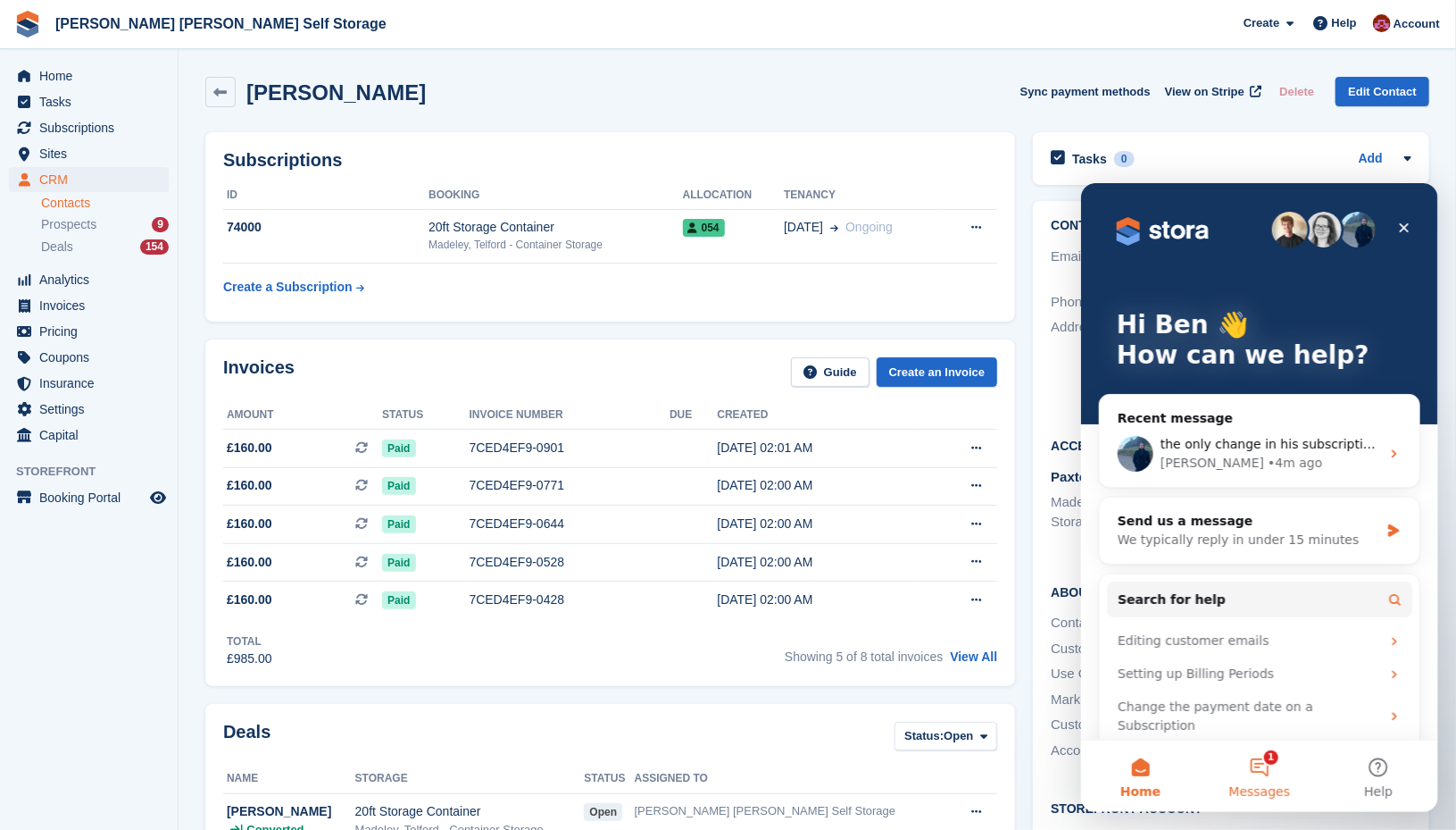
click at [1270, 776] on button "1 Messages" at bounding box center [1259, 775] width 118 height 72
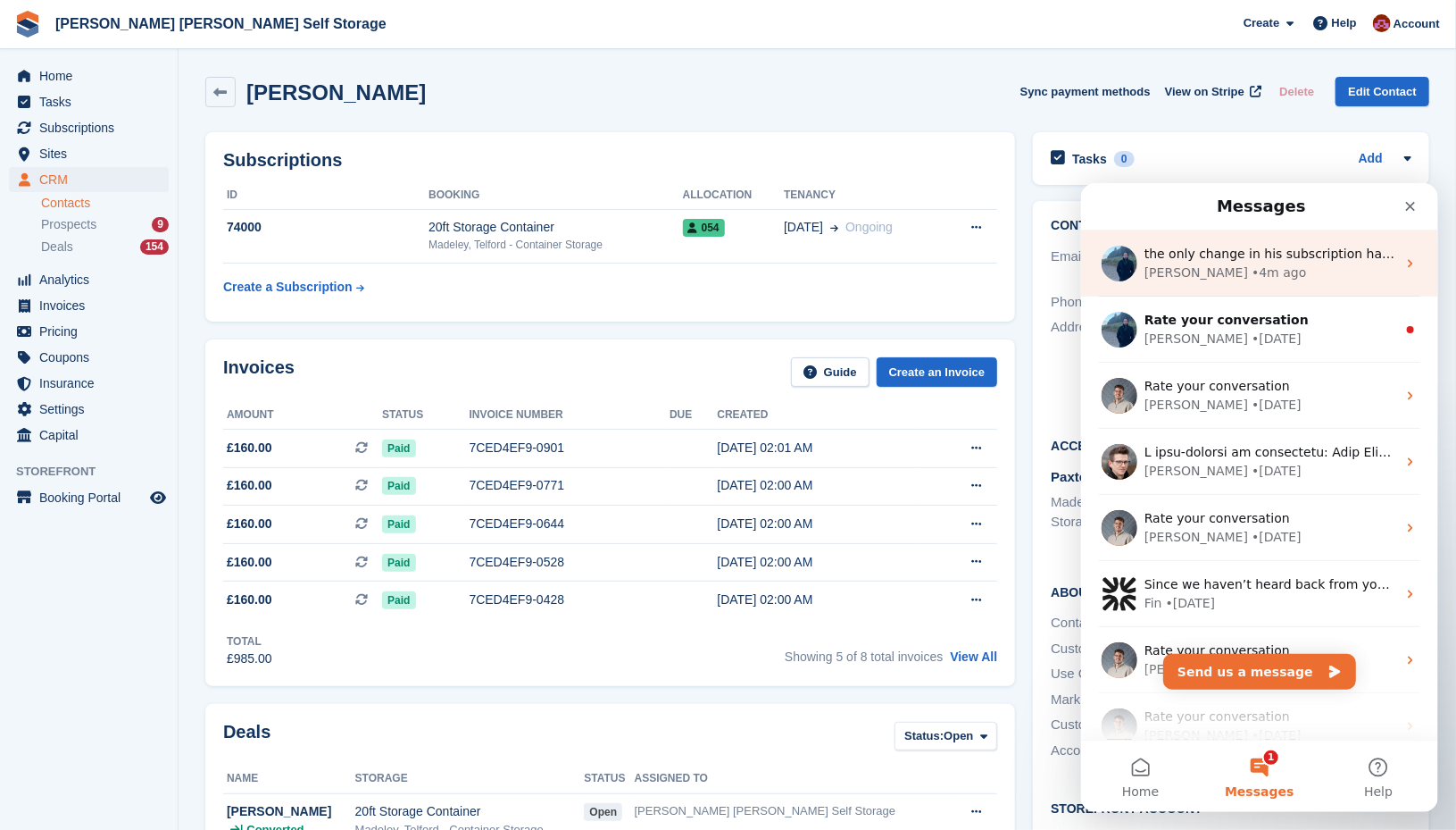
click at [1259, 275] on div "[PERSON_NAME] • 4m ago" at bounding box center [1269, 272] width 252 height 19
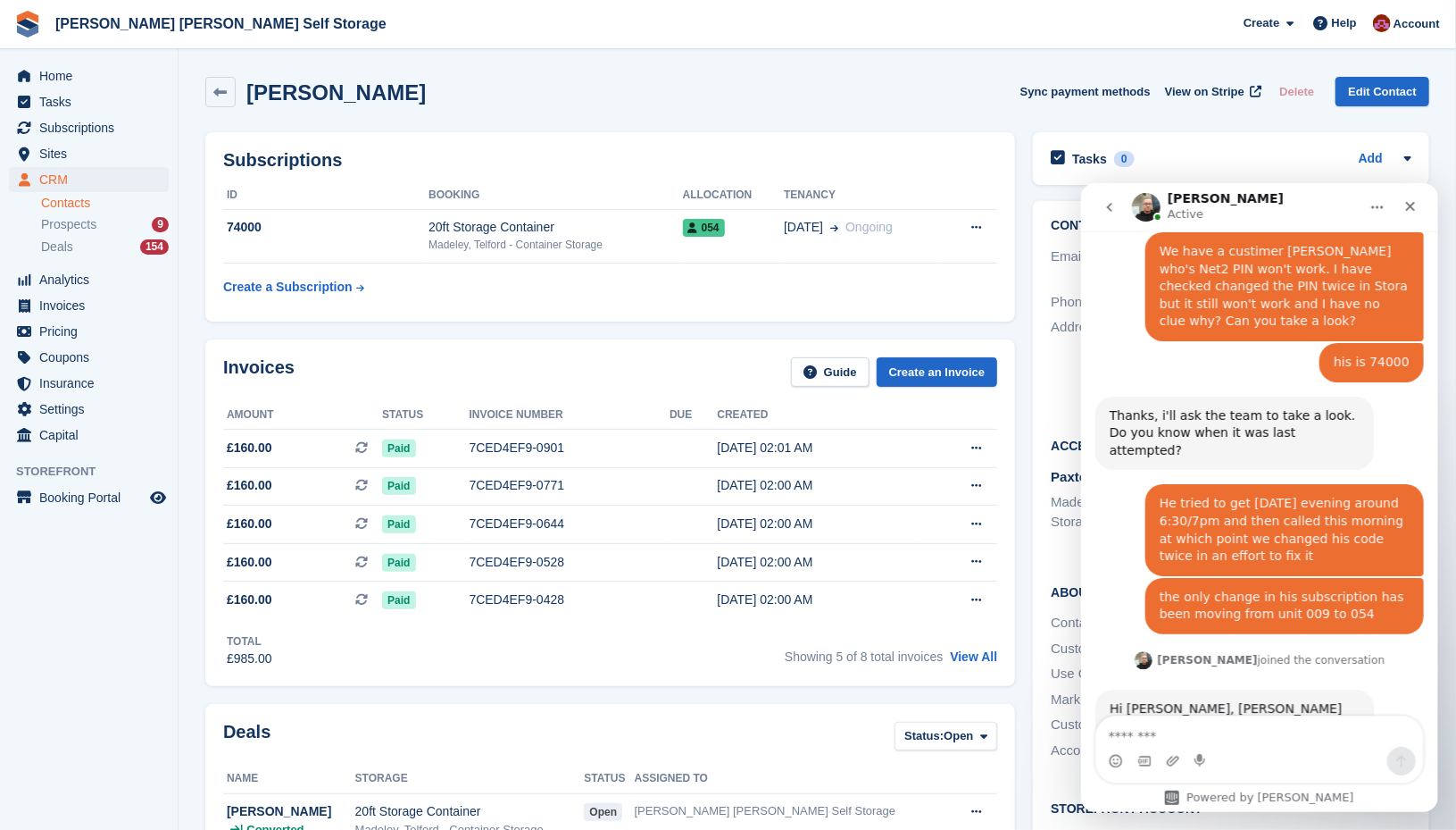
scroll to position [988, 0]
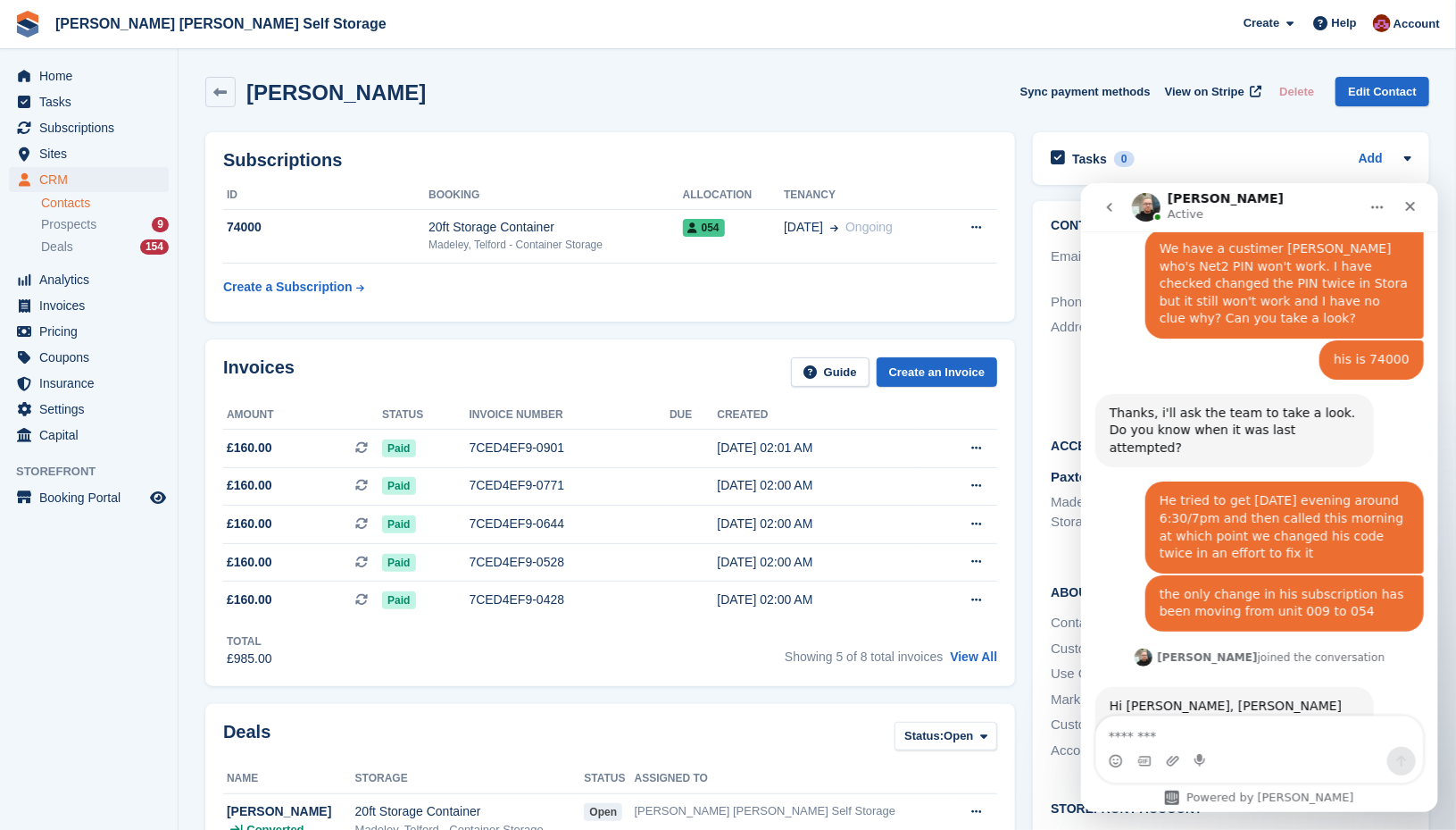
click at [1161, 732] on textarea "Message…" at bounding box center [1259, 730] width 327 height 31
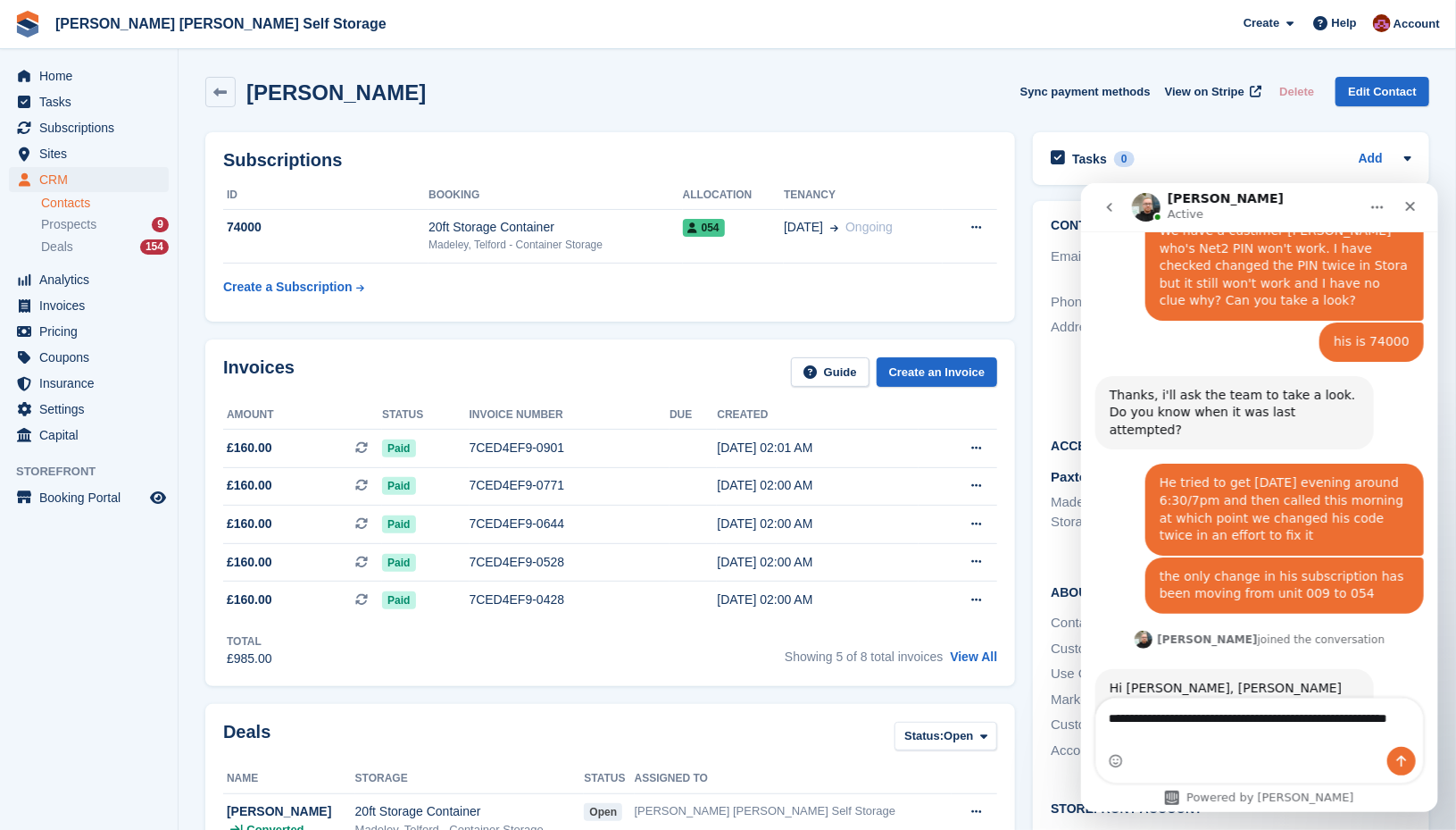
type textarea "**********"
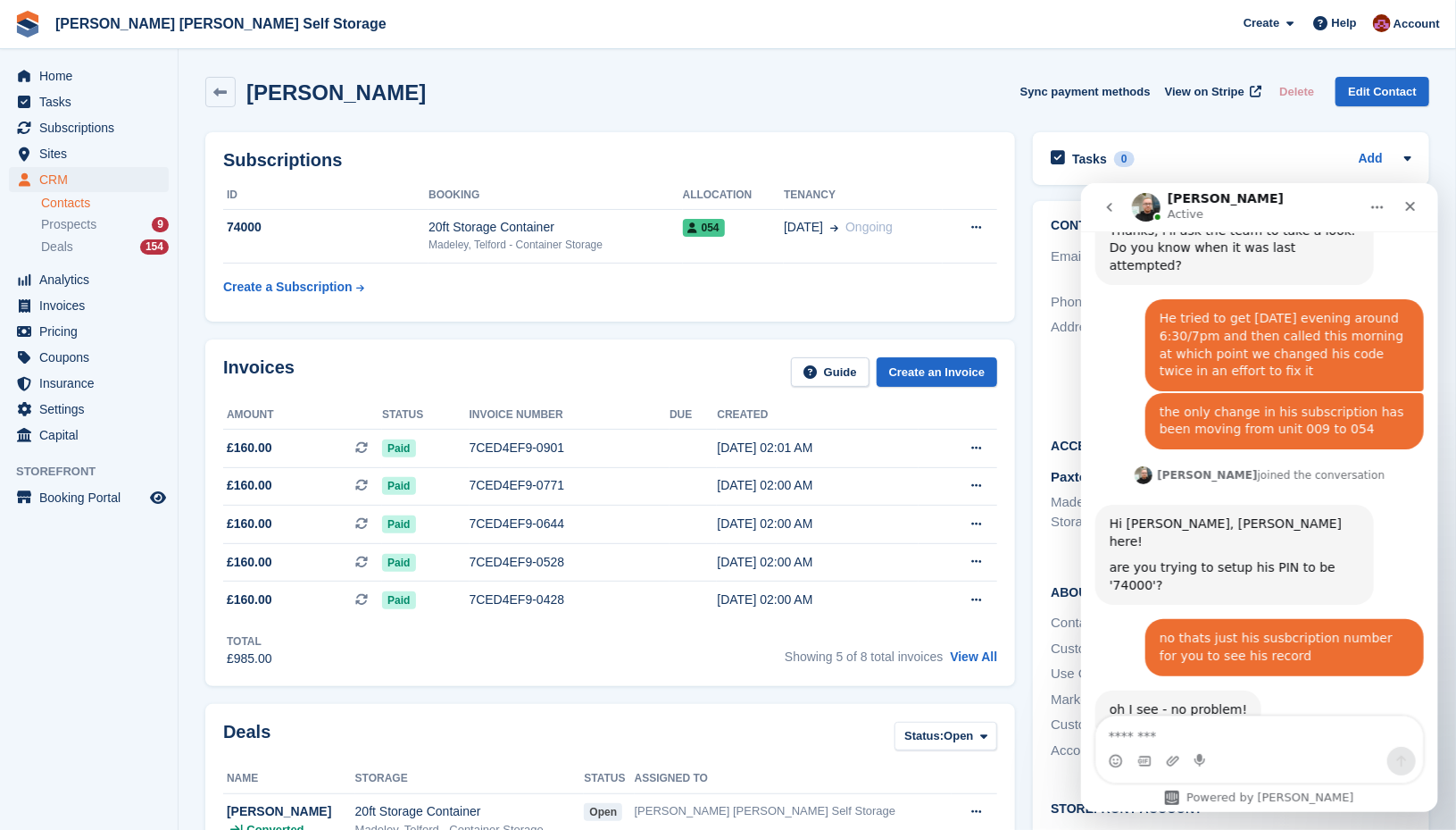
scroll to position [1170, 0]
type textarea "*********"
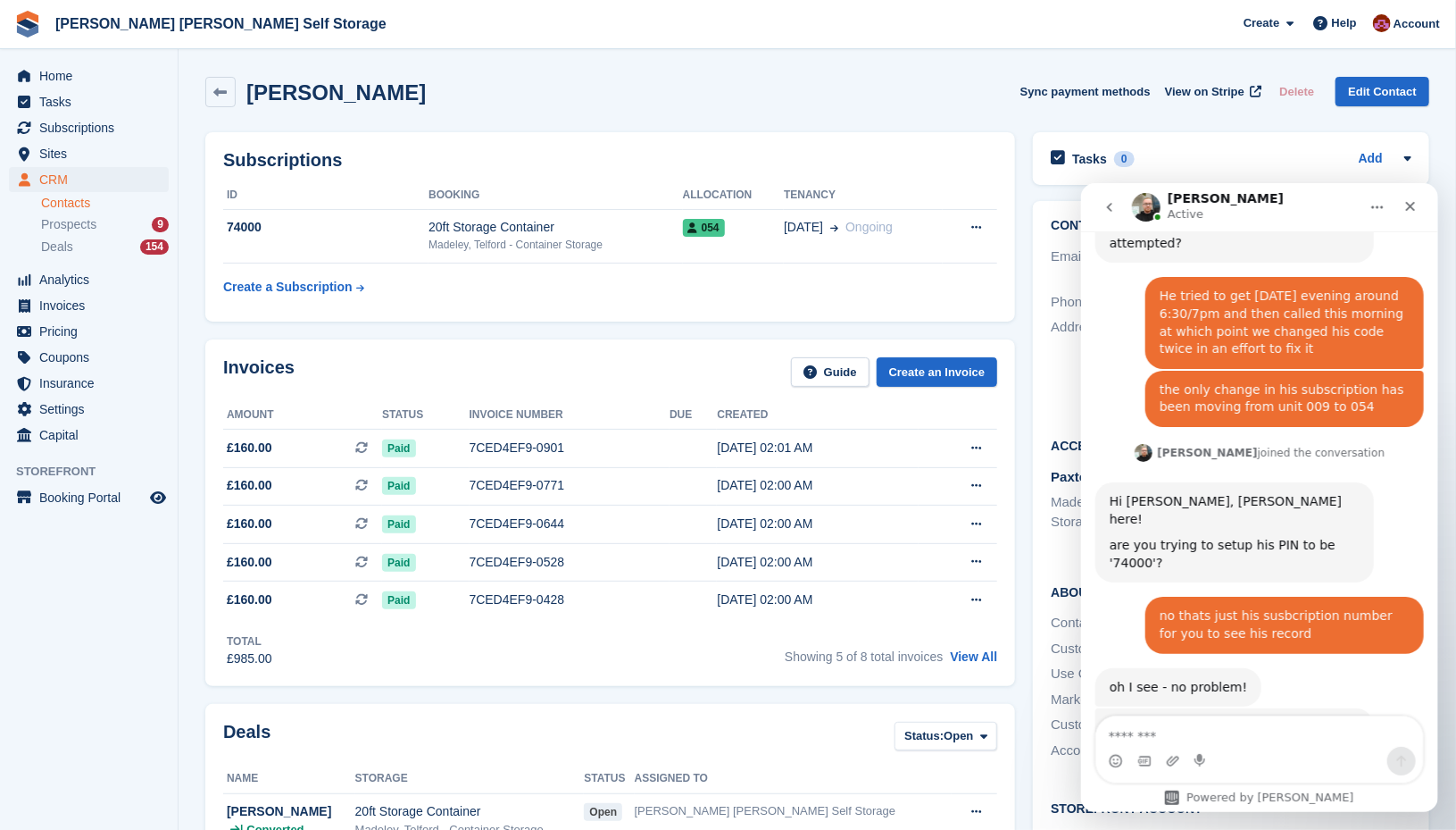
scroll to position [1224, 0]
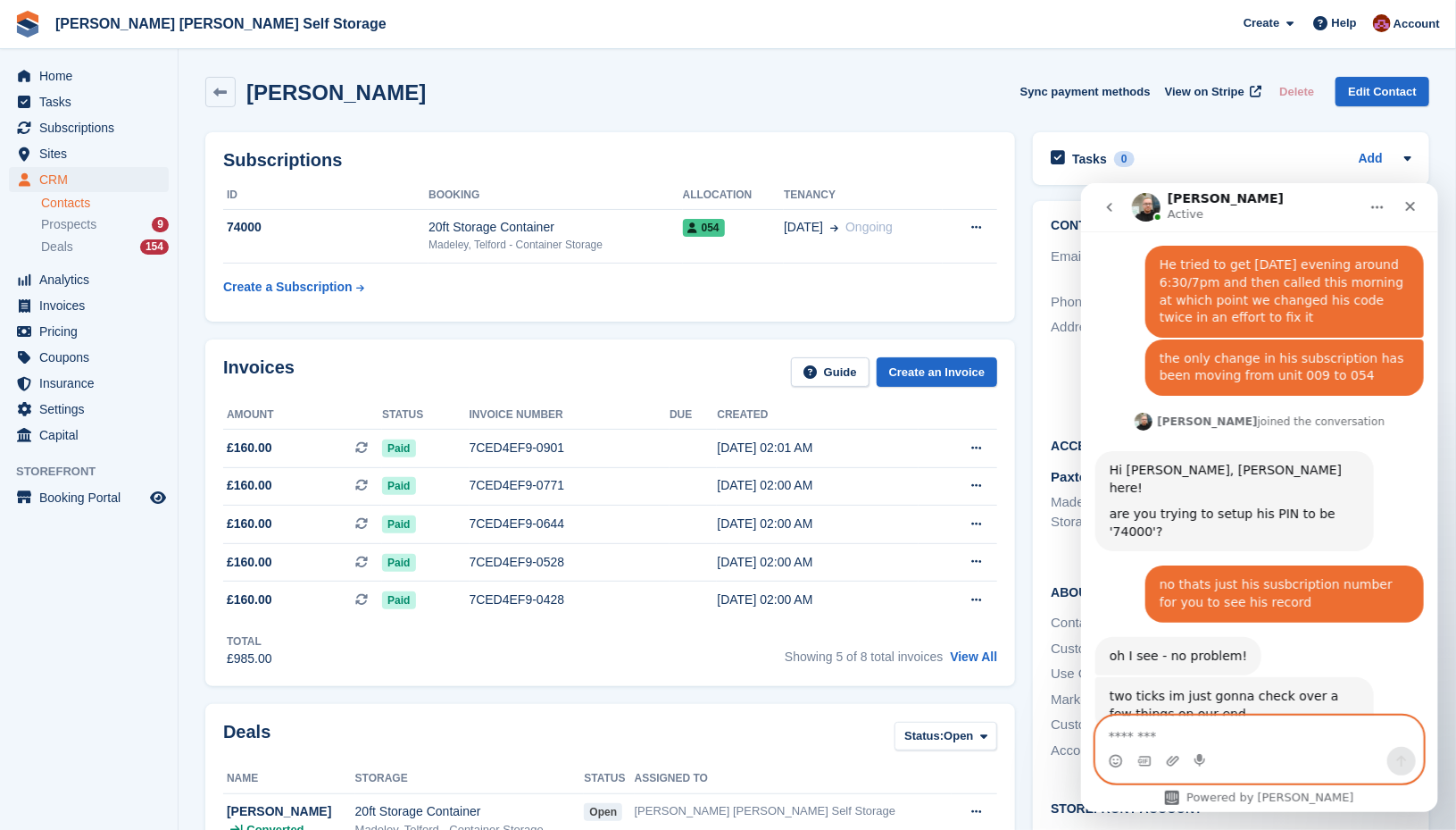
drag, startPoint x: 1147, startPoint y: 730, endPoint x: 1164, endPoint y: 731, distance: 17.0
click at [1149, 730] on textarea "Message…" at bounding box center [1259, 730] width 327 height 31
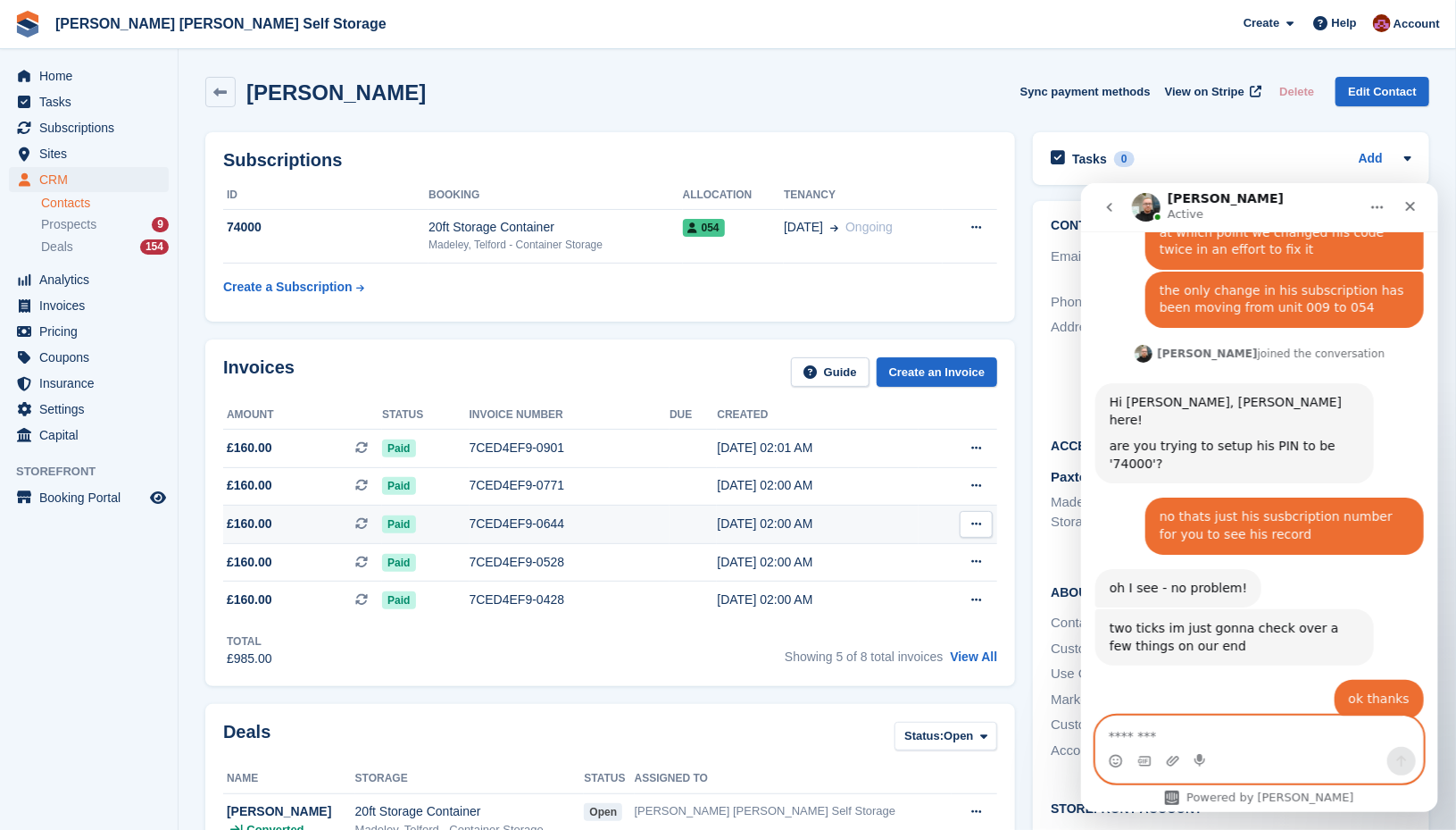
scroll to position [1391, 0]
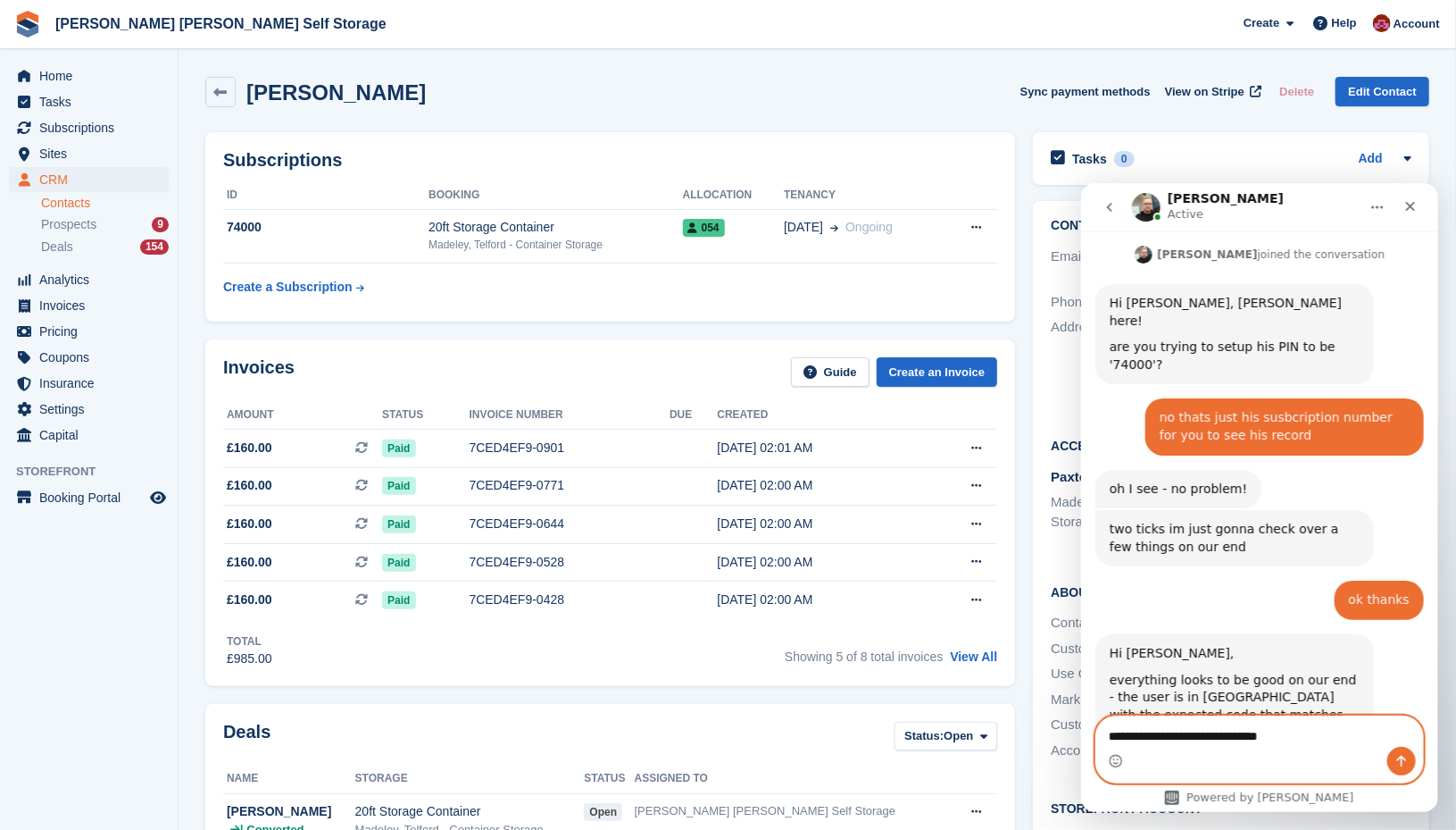
type textarea "**********"
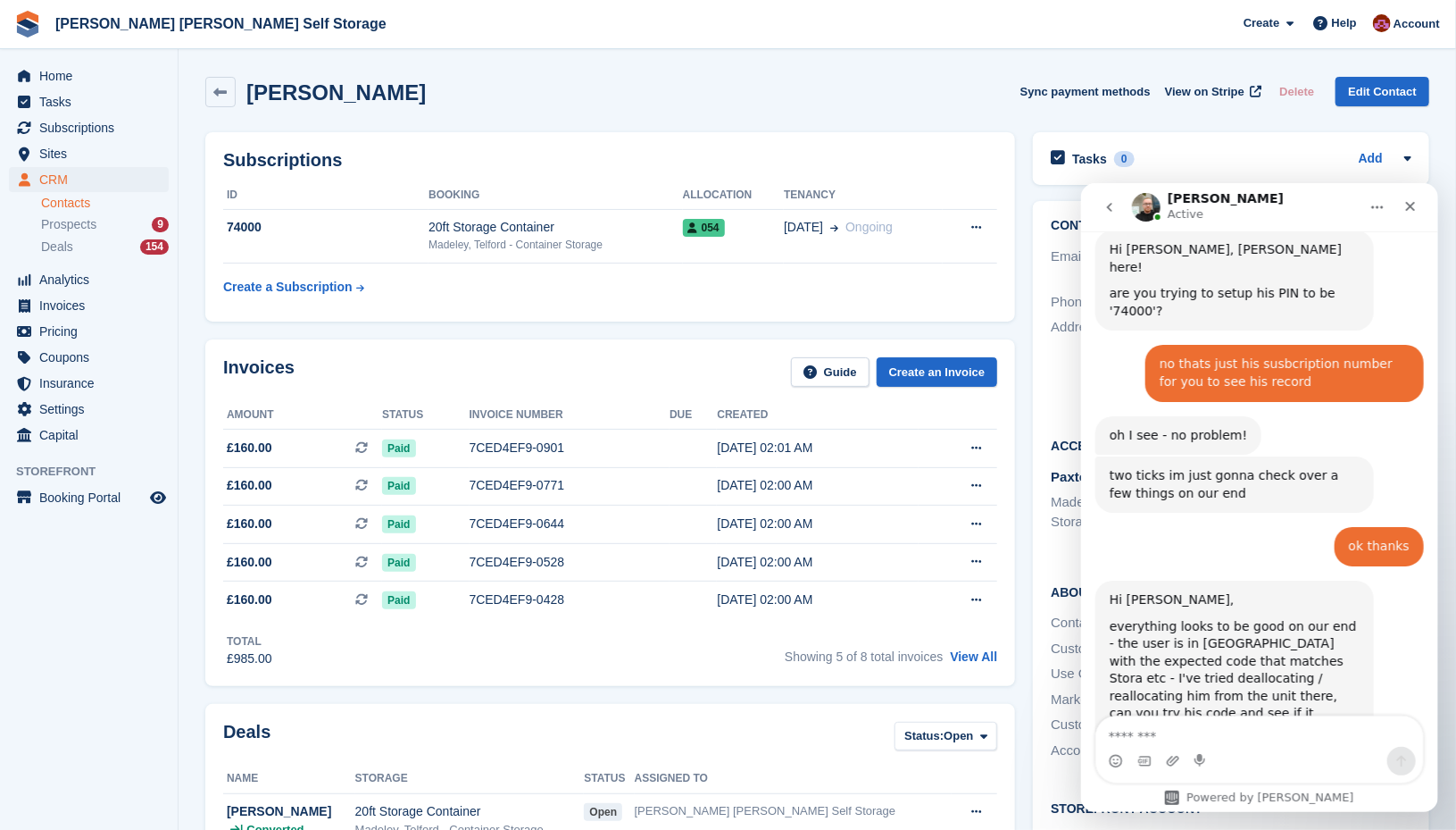
click at [1109, 209] on icon "go back" at bounding box center [1109, 206] width 5 height 9
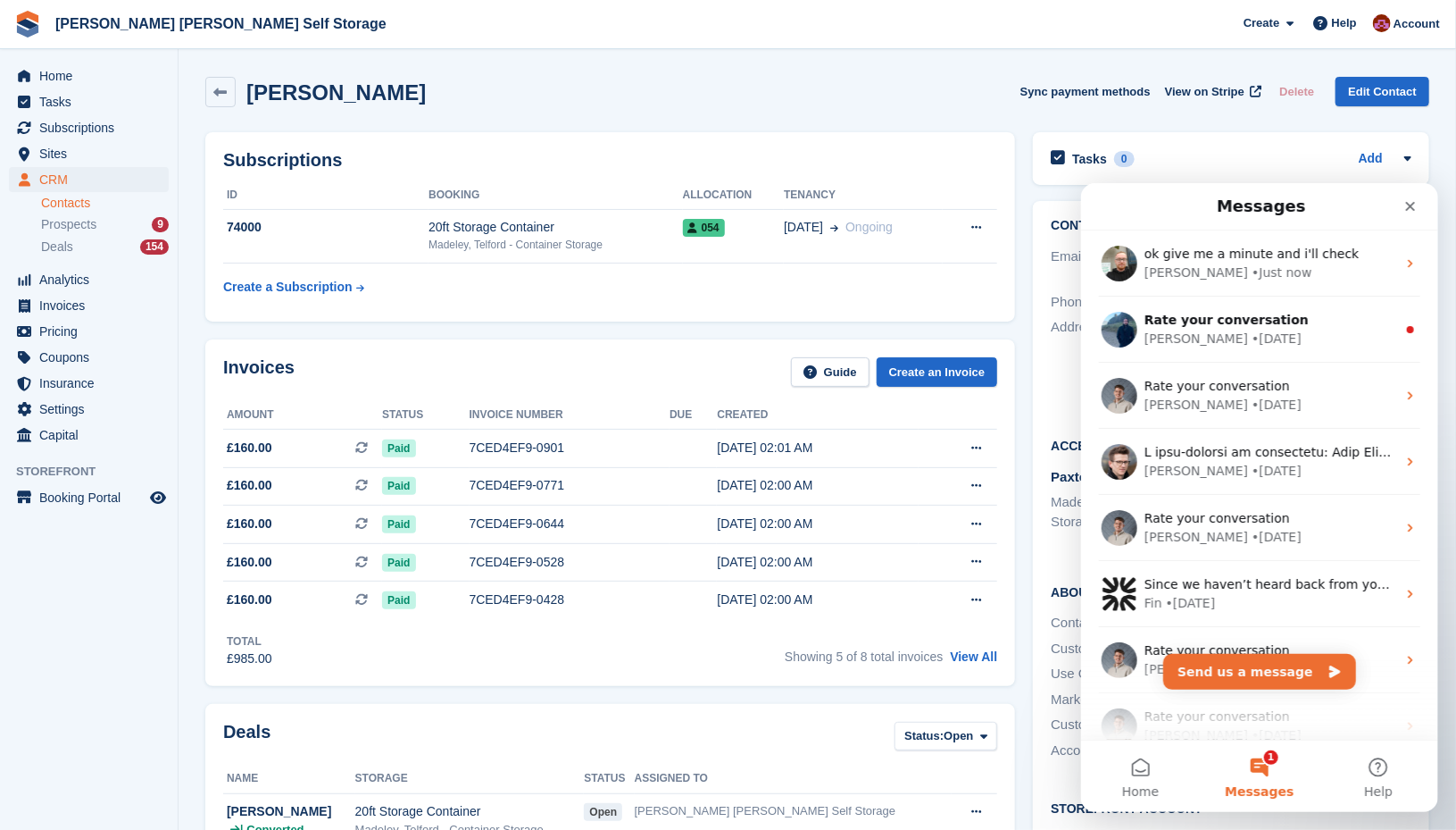
scroll to position [0, 0]
click at [1267, 797] on span "Messages" at bounding box center [1259, 791] width 69 height 13
click at [1277, 784] on span "Messages" at bounding box center [1259, 791] width 69 height 13
click at [1260, 760] on button "1 Messages" at bounding box center [1259, 775] width 118 height 72
click at [1409, 201] on icon "Close" at bounding box center [1410, 205] width 14 height 14
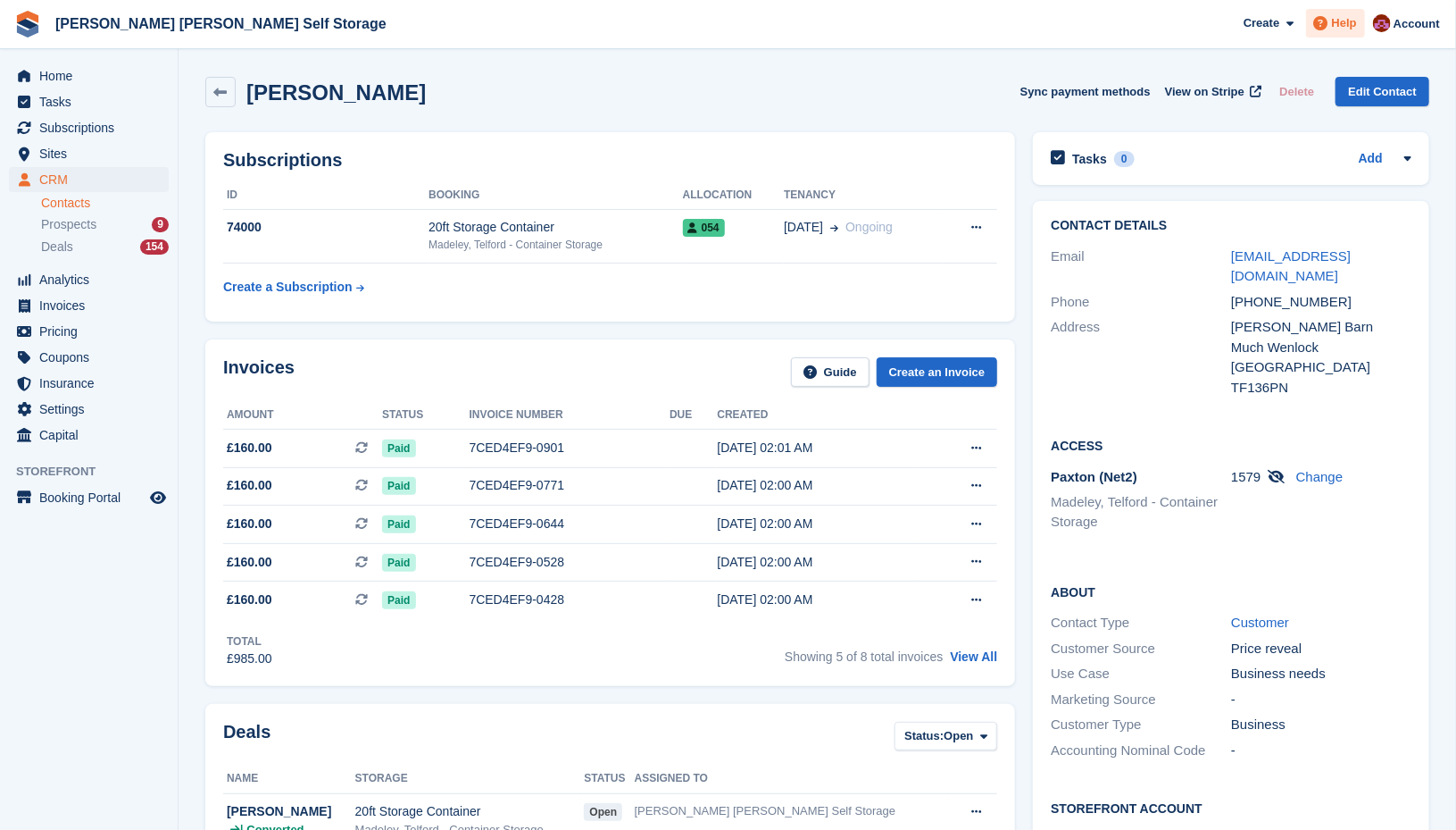
click at [1342, 30] on span "Help" at bounding box center [1345, 23] width 25 height 18
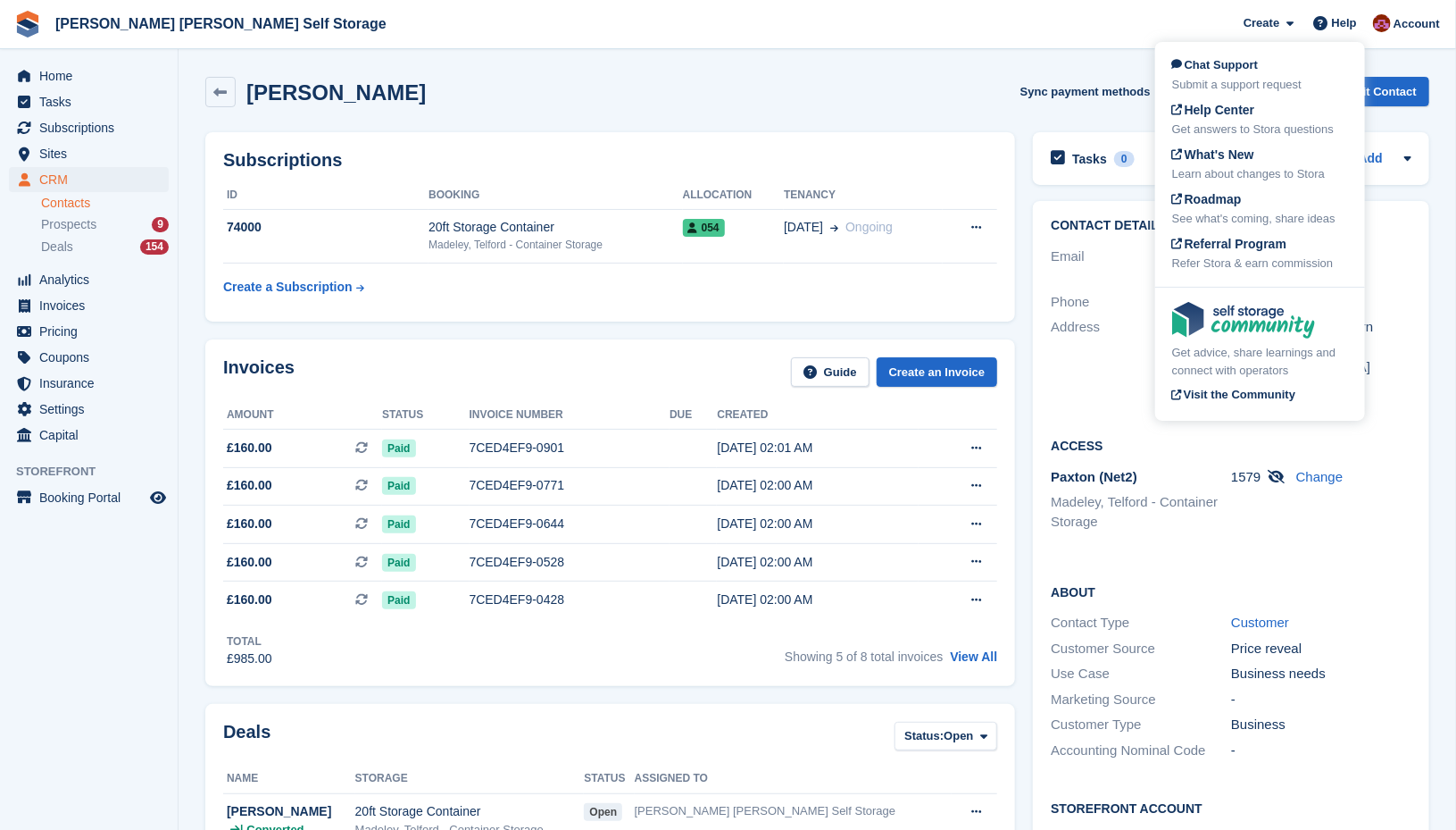
click at [1145, 54] on section "[PERSON_NAME] Sync payment methods View on Stripe Delete Edit Contact Subscript…" at bounding box center [817, 756] width 1277 height 1512
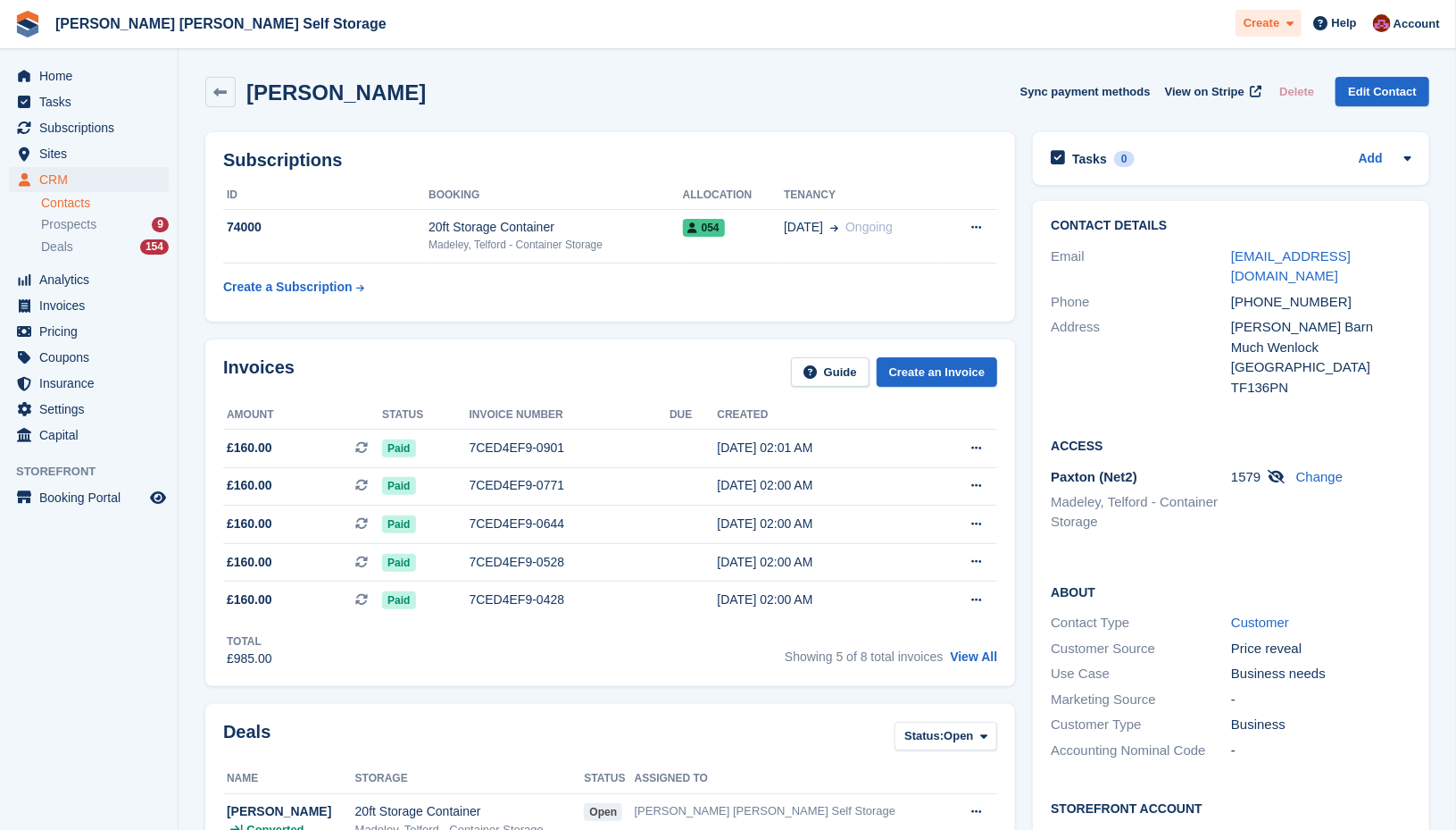
click at [1292, 22] on icon at bounding box center [1290, 23] width 7 height 12
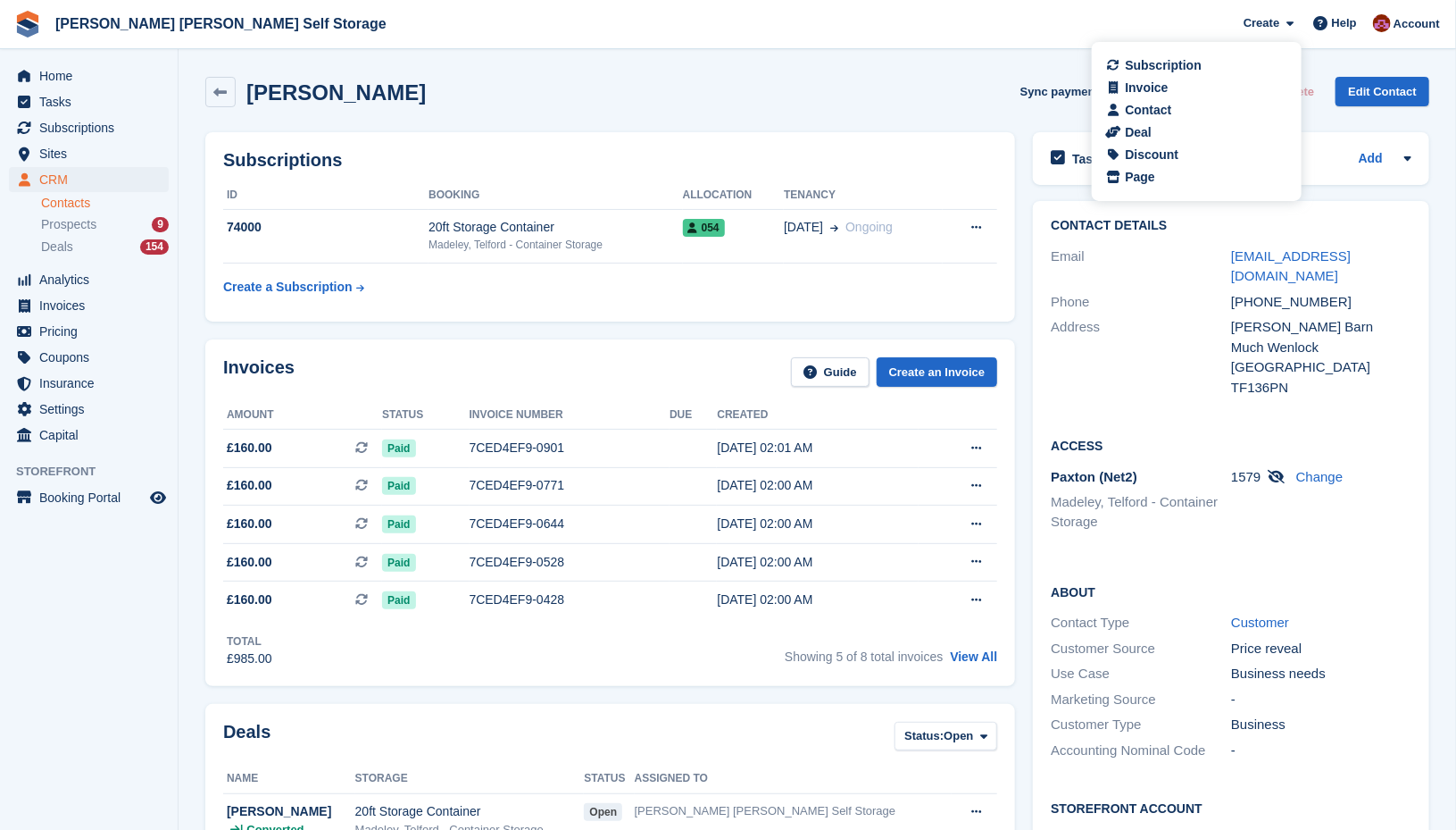
click at [1103, 15] on span "[PERSON_NAME] [PERSON_NAME] Self Storage Create Subscription Invoice Contact De…" at bounding box center [728, 24] width 1456 height 48
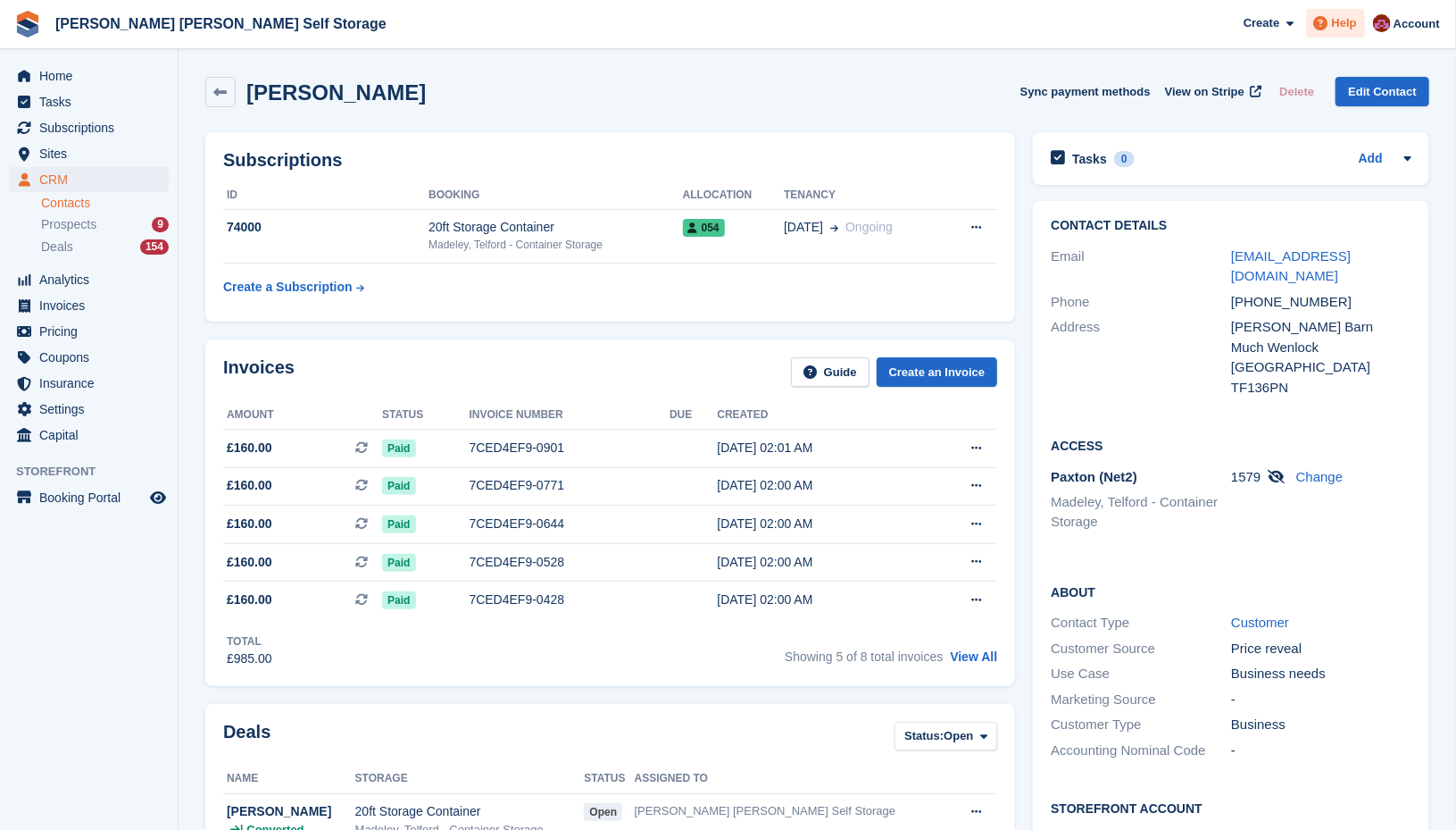
click at [1332, 28] on span at bounding box center [1321, 23] width 22 height 22
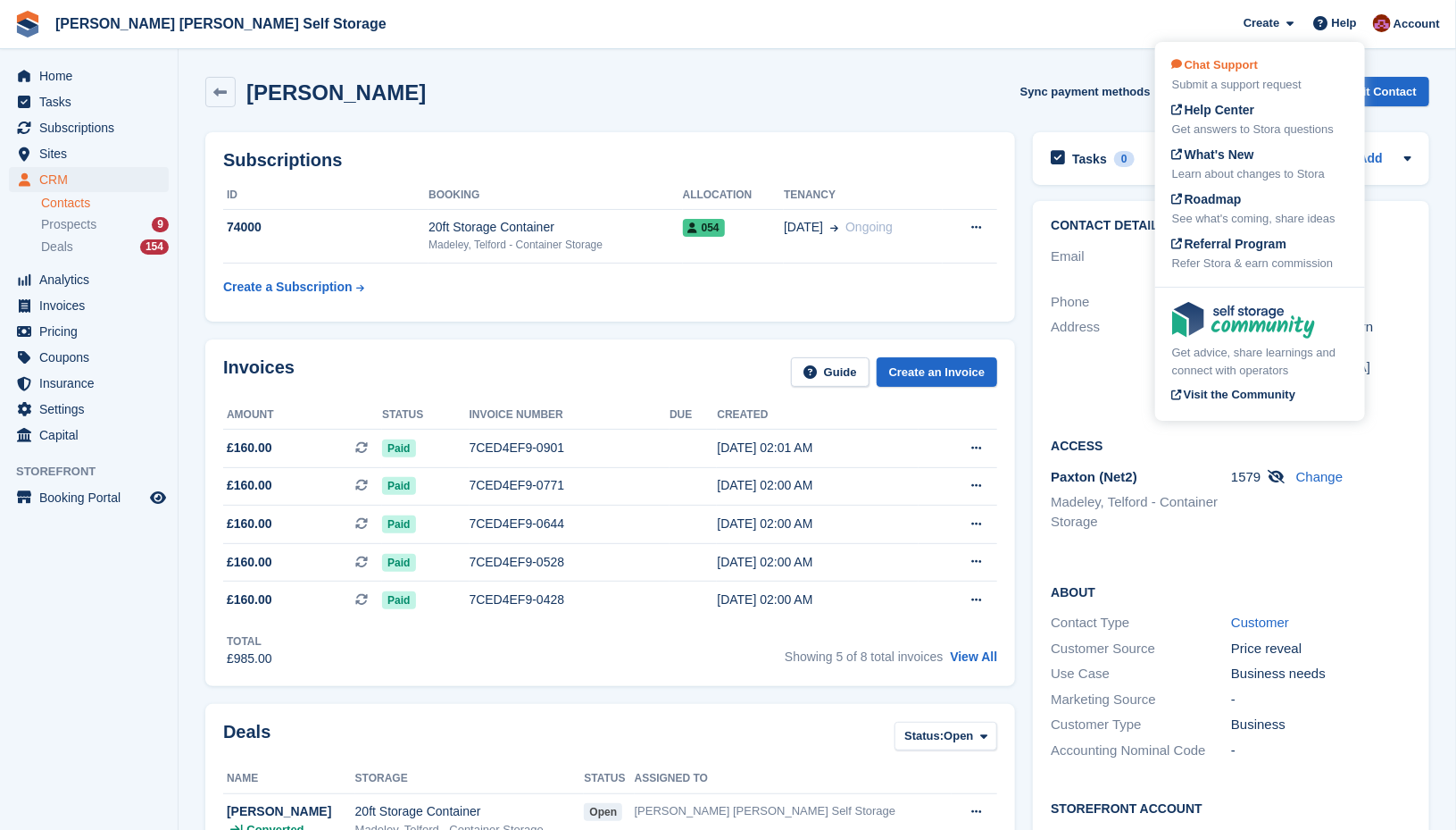
click at [1267, 85] on div "Submit a support request" at bounding box center [1260, 85] width 176 height 18
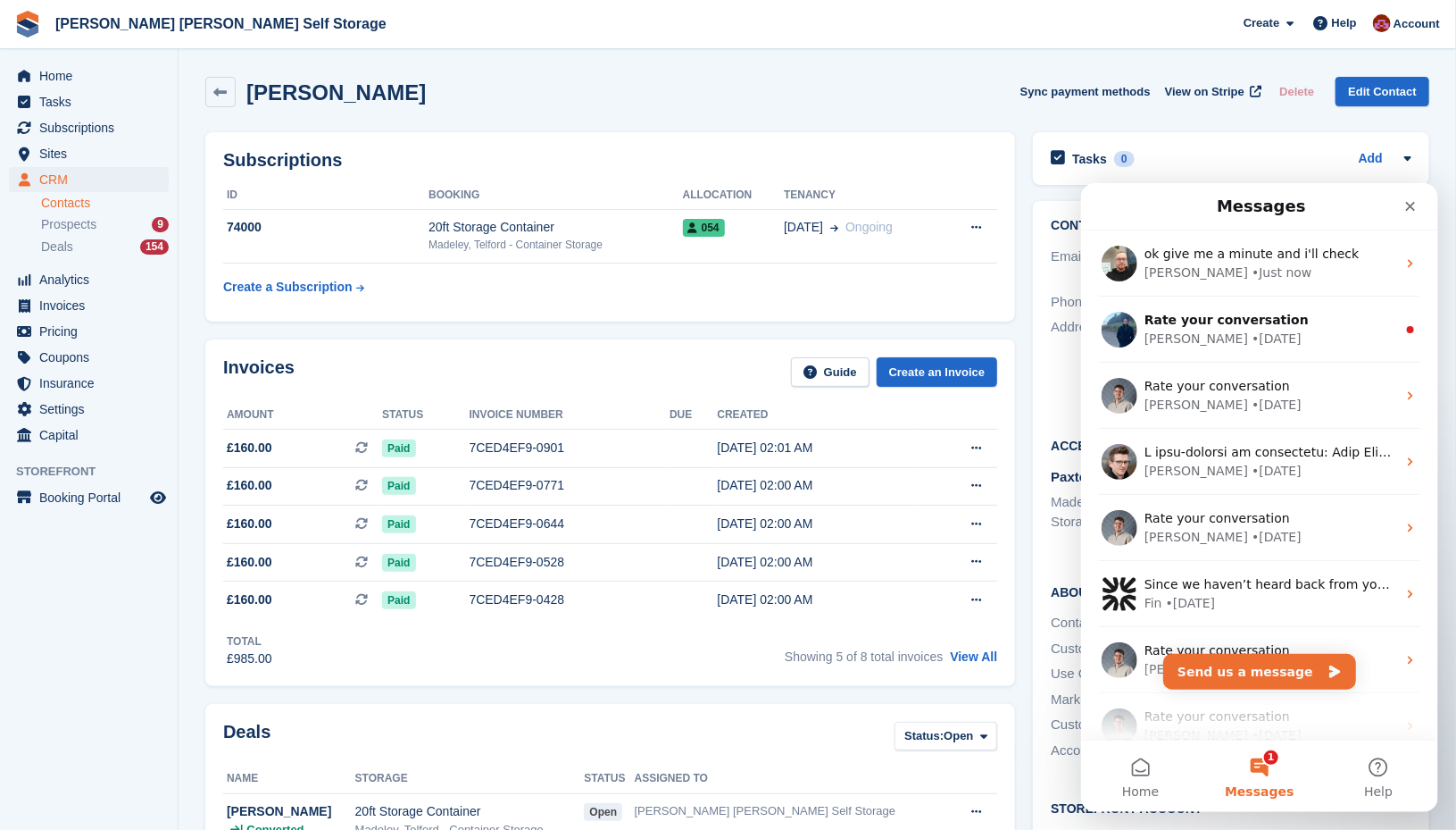
click at [1248, 774] on button "1 Messages" at bounding box center [1259, 775] width 118 height 72
click at [1272, 784] on span "Messages" at bounding box center [1259, 791] width 69 height 13
click at [1267, 766] on button "1 Messages" at bounding box center [1259, 775] width 118 height 72
click at [1263, 773] on button "1 Messages" at bounding box center [1259, 775] width 118 height 72
click at [1263, 678] on button "Send us a message" at bounding box center [1259, 671] width 193 height 36
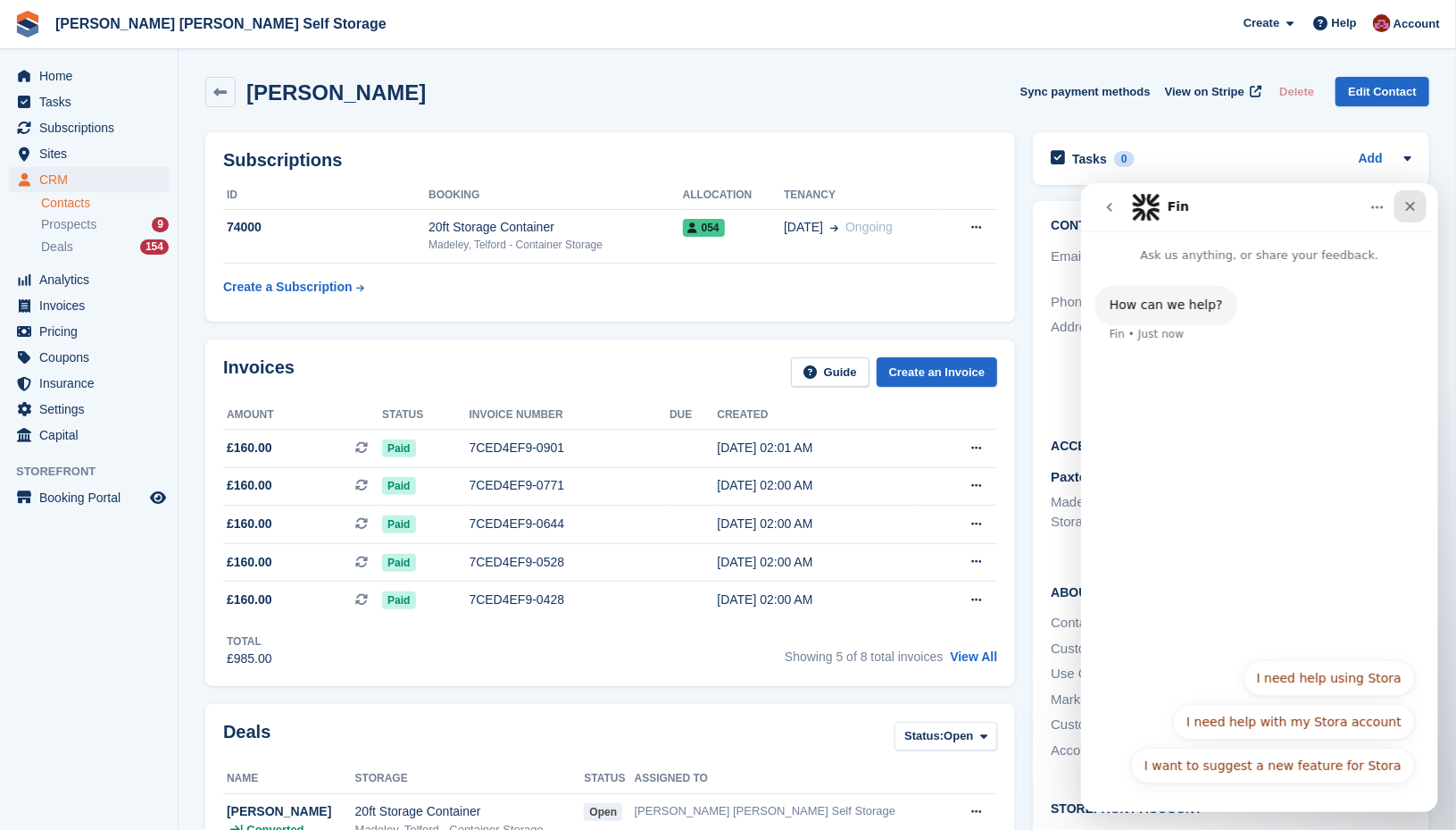
drag, startPoint x: 1405, startPoint y: 197, endPoint x: 2491, endPoint y: 383, distance: 1101.8
click at [1405, 197] on div "Close" at bounding box center [1410, 205] width 32 height 32
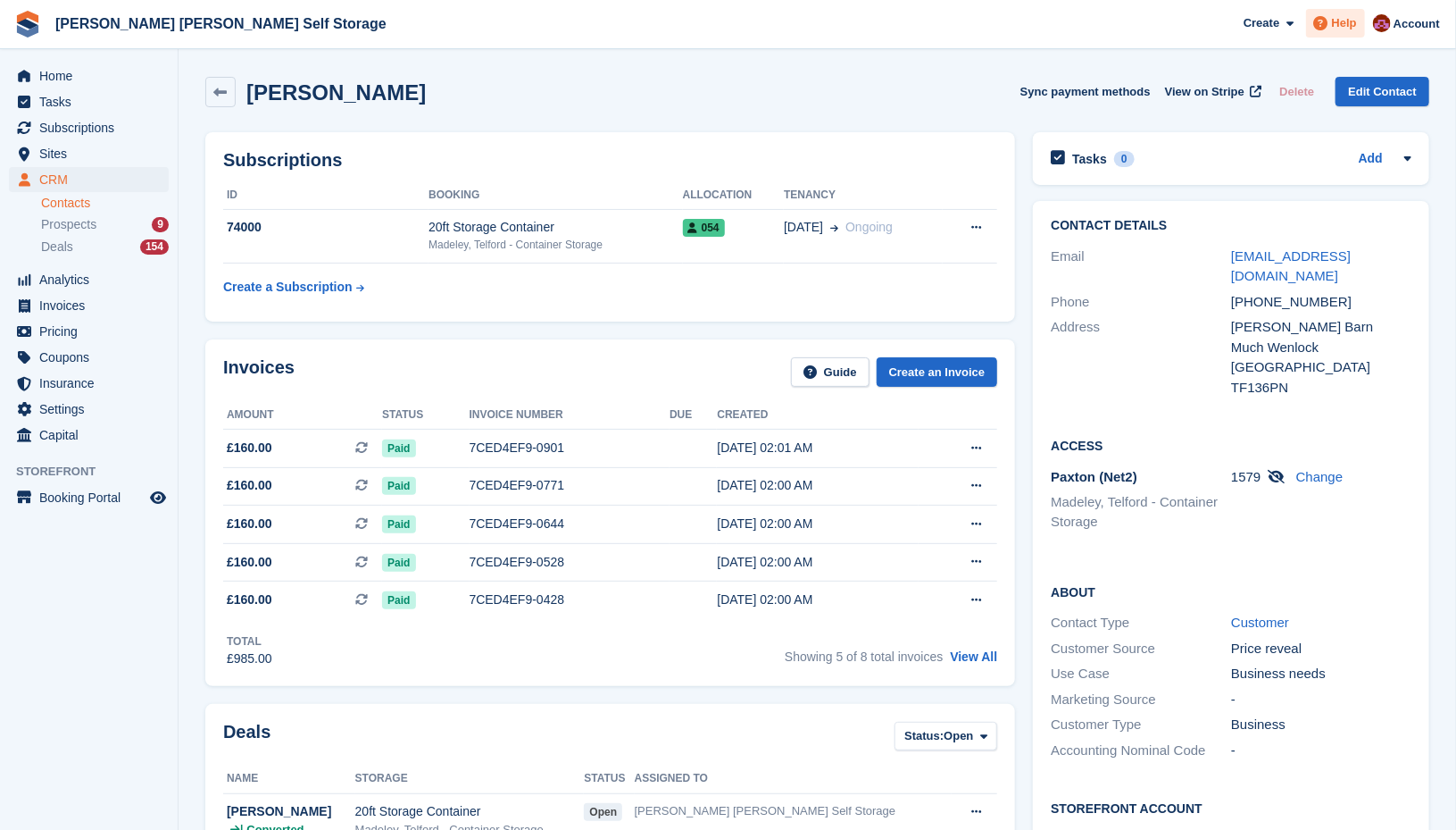
click at [1365, 32] on div "Help" at bounding box center [1336, 23] width 59 height 29
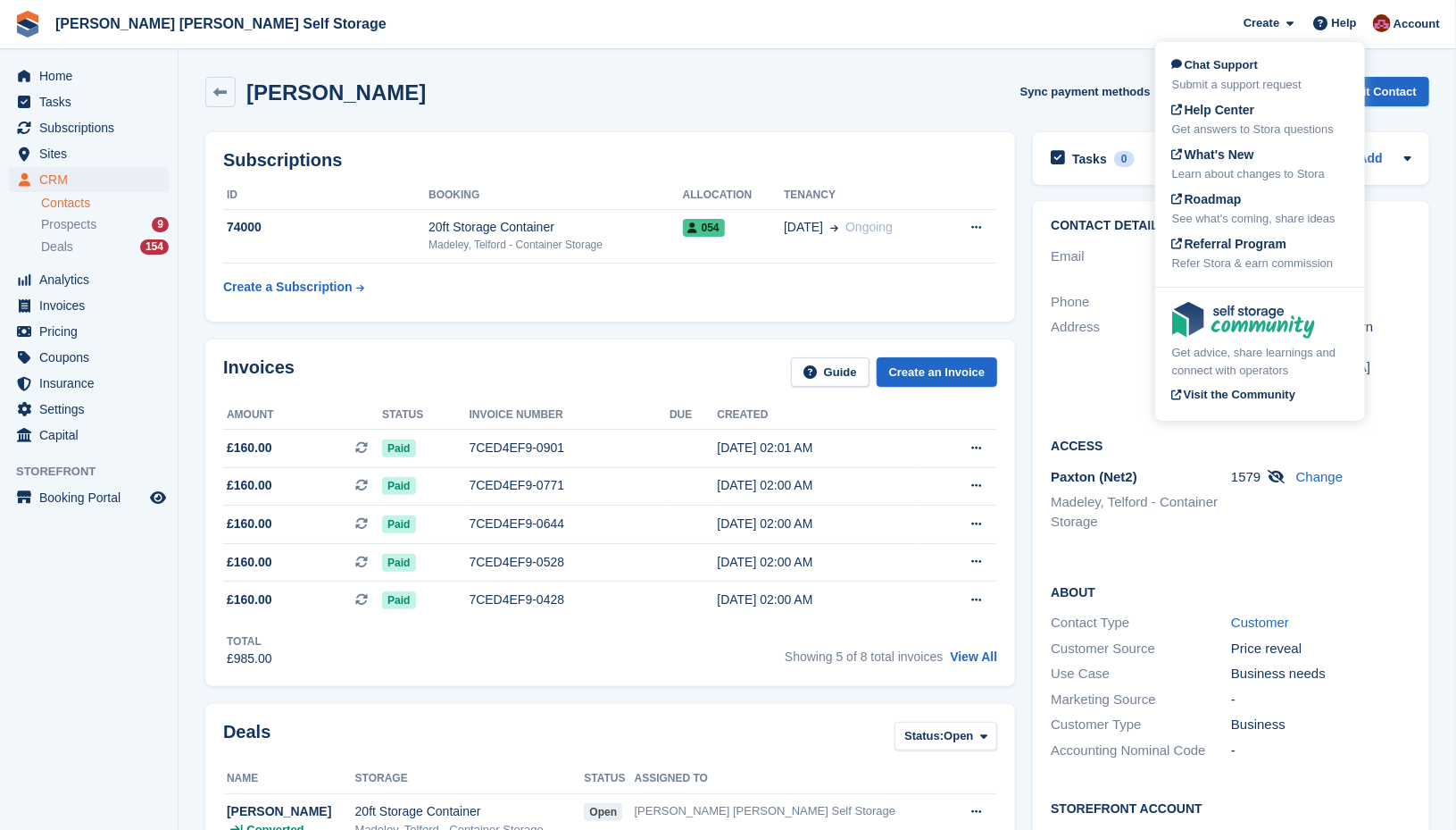
drag, startPoint x: 1247, startPoint y: 74, endPoint x: 1319, endPoint y: 113, distance: 81.9
click at [1251, 75] on div "Chat Support Submit a support request" at bounding box center [1260, 75] width 176 height 38
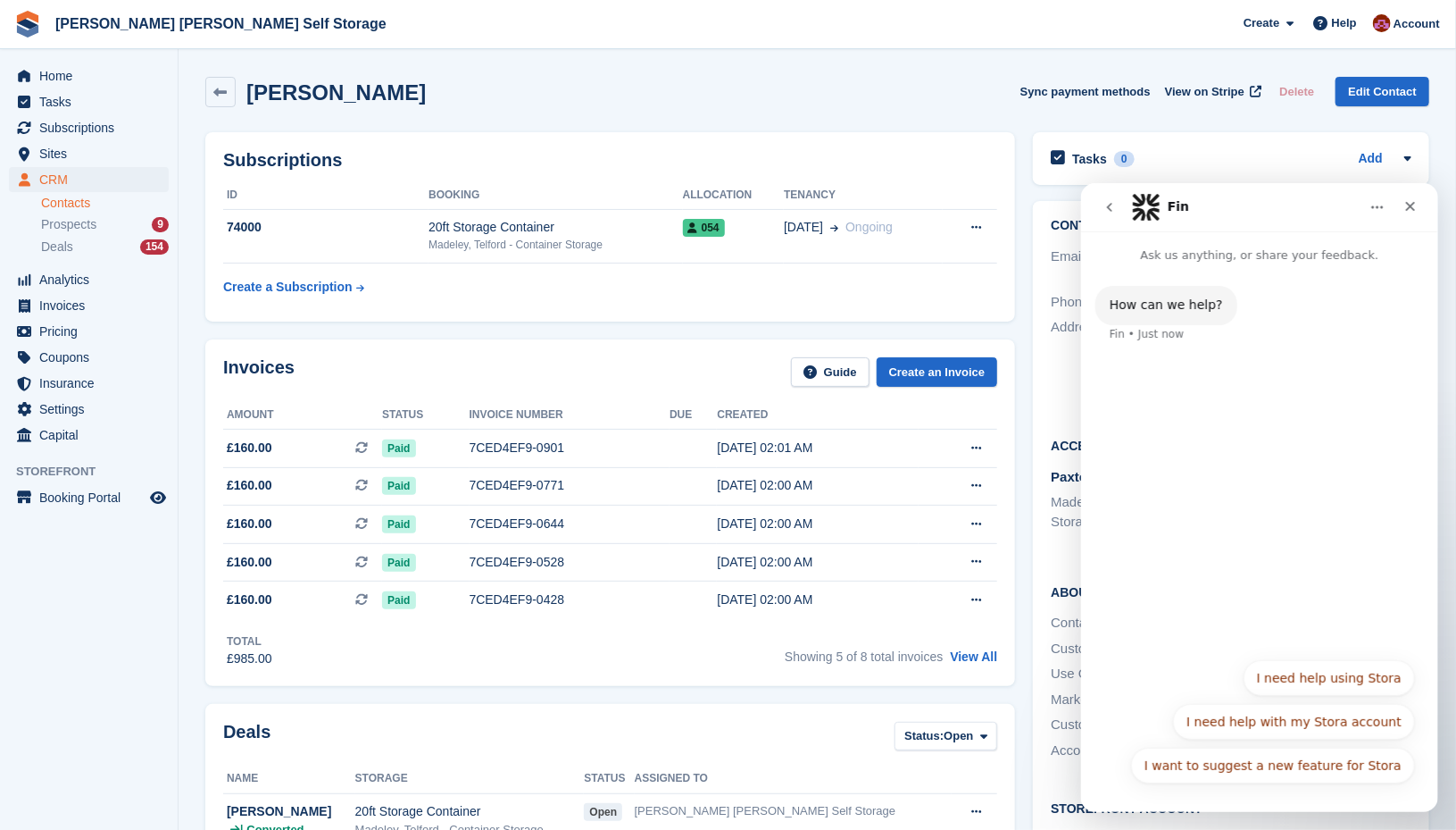
click at [1112, 209] on icon "go back" at bounding box center [1109, 206] width 14 height 14
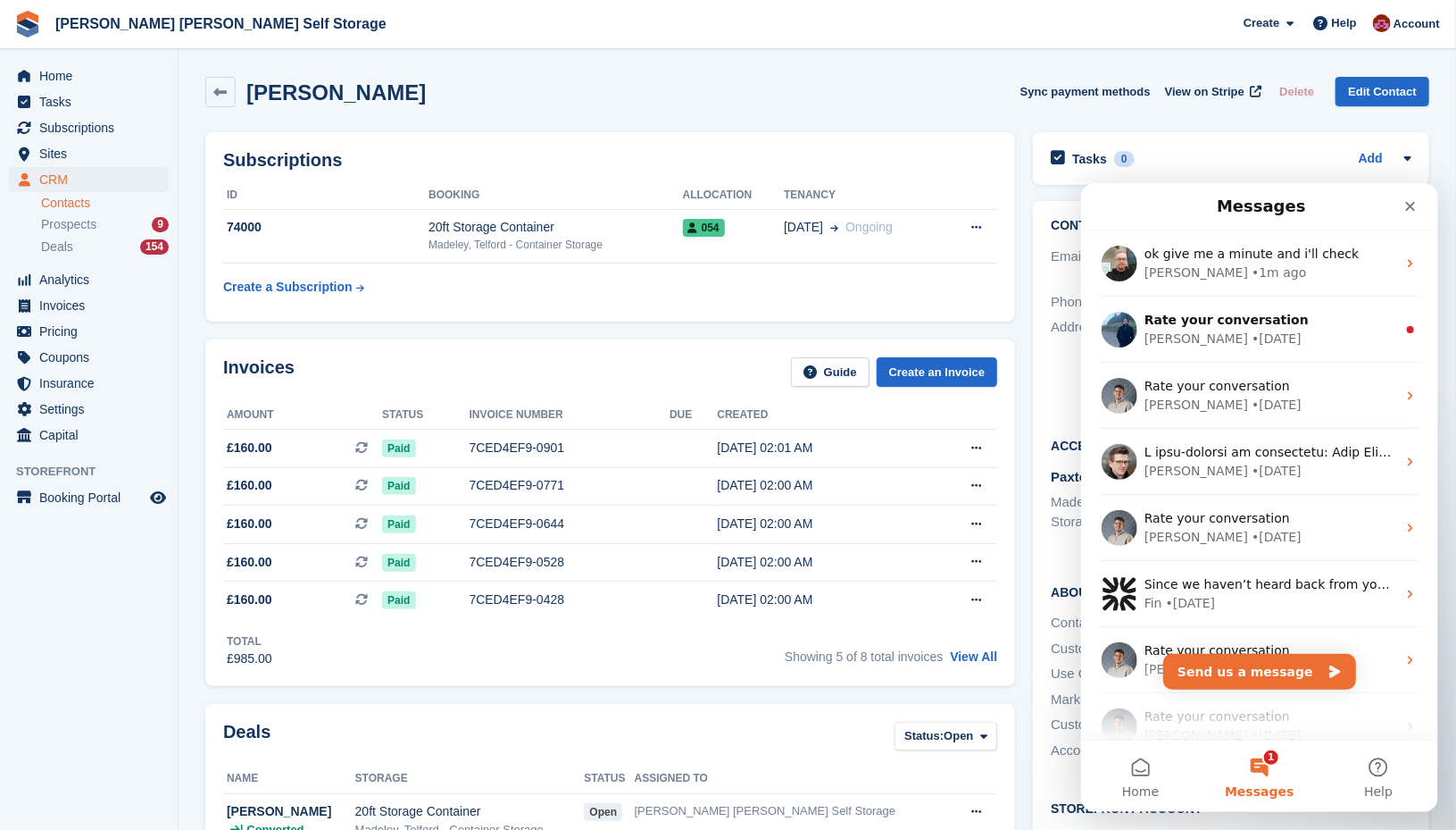
click at [1264, 799] on button "1 Messages" at bounding box center [1259, 775] width 118 height 72
click at [1257, 781] on button "1 Messages" at bounding box center [1259, 775] width 118 height 72
click at [1266, 773] on button "1 Messages" at bounding box center [1259, 775] width 118 height 72
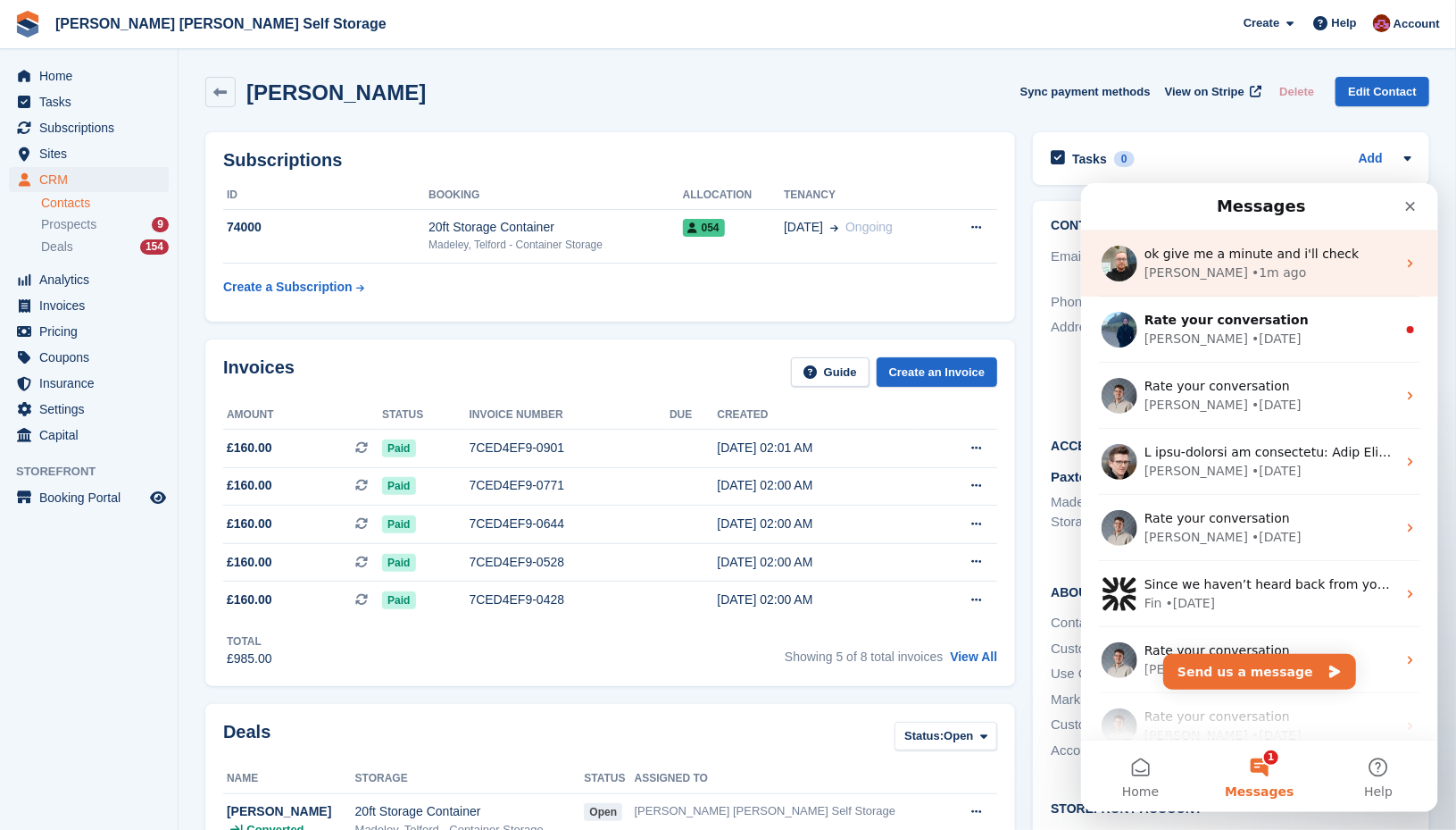
click at [1234, 260] on span "ok give me a minute and i'll check" at bounding box center [1251, 253] width 215 height 14
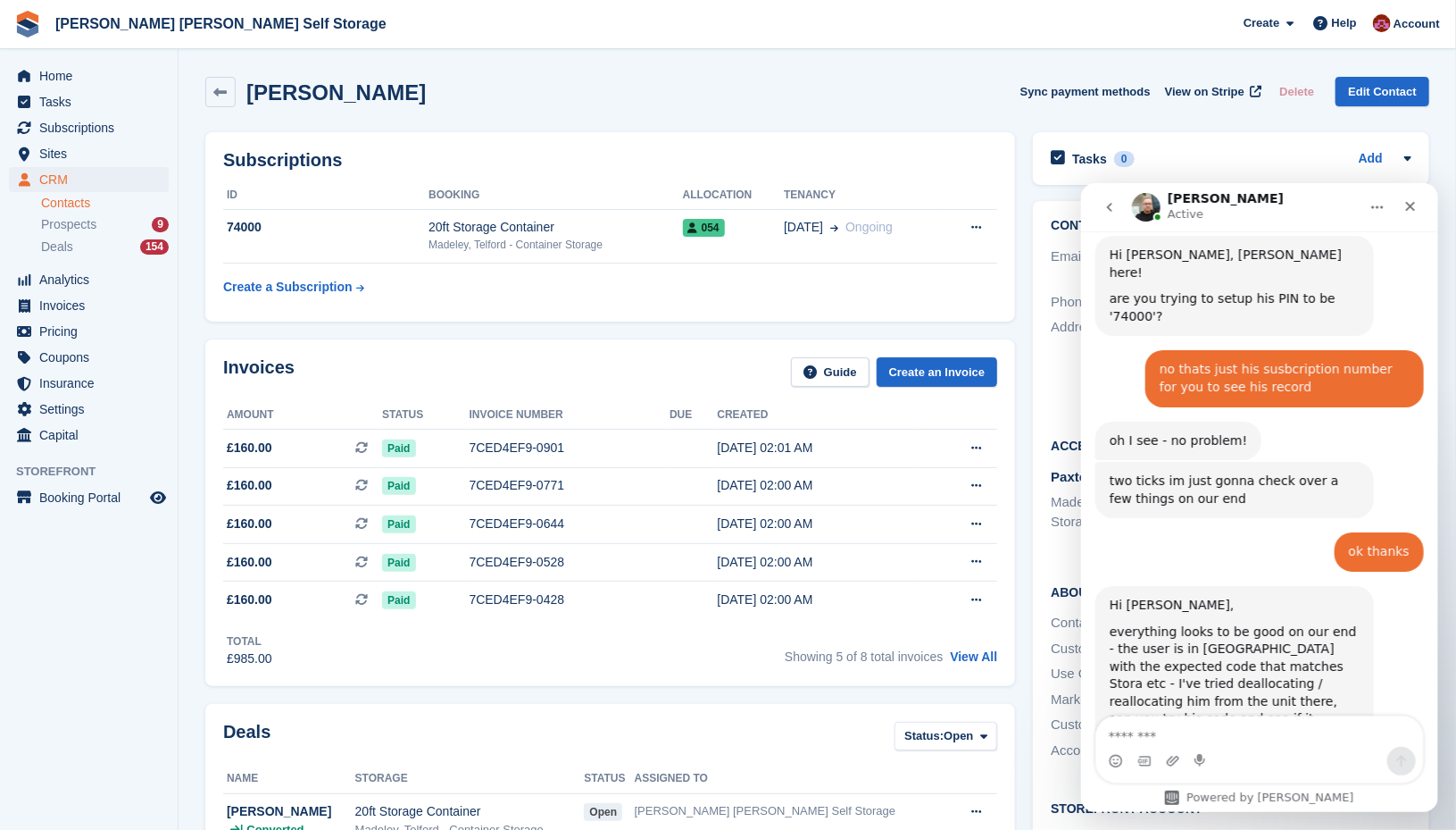
scroll to position [1444, 0]
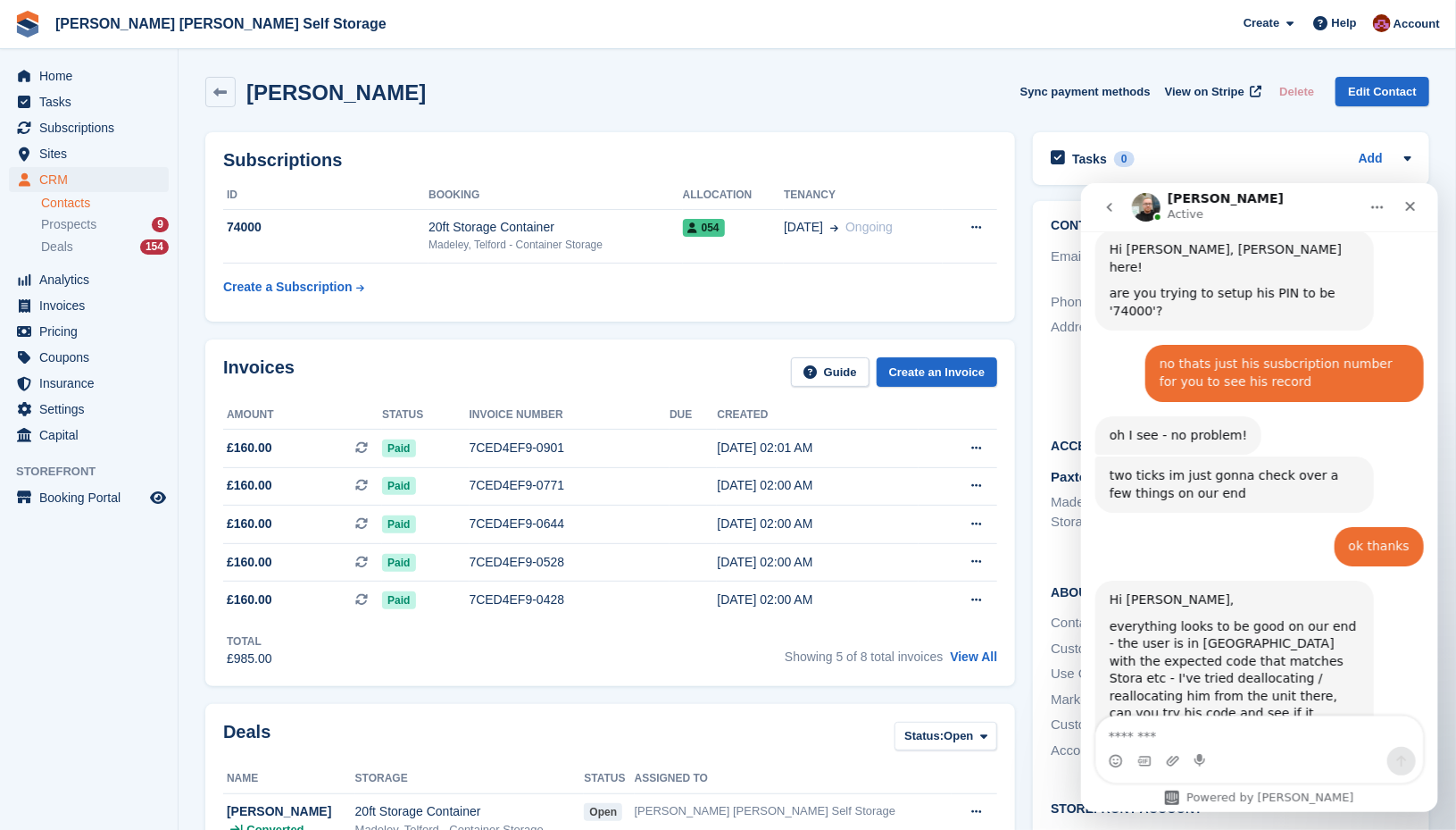
click at [1196, 747] on div "Intercom messenger" at bounding box center [1201, 760] width 14 height 29
click at [1206, 727] on textarea "Message…" at bounding box center [1259, 730] width 327 height 31
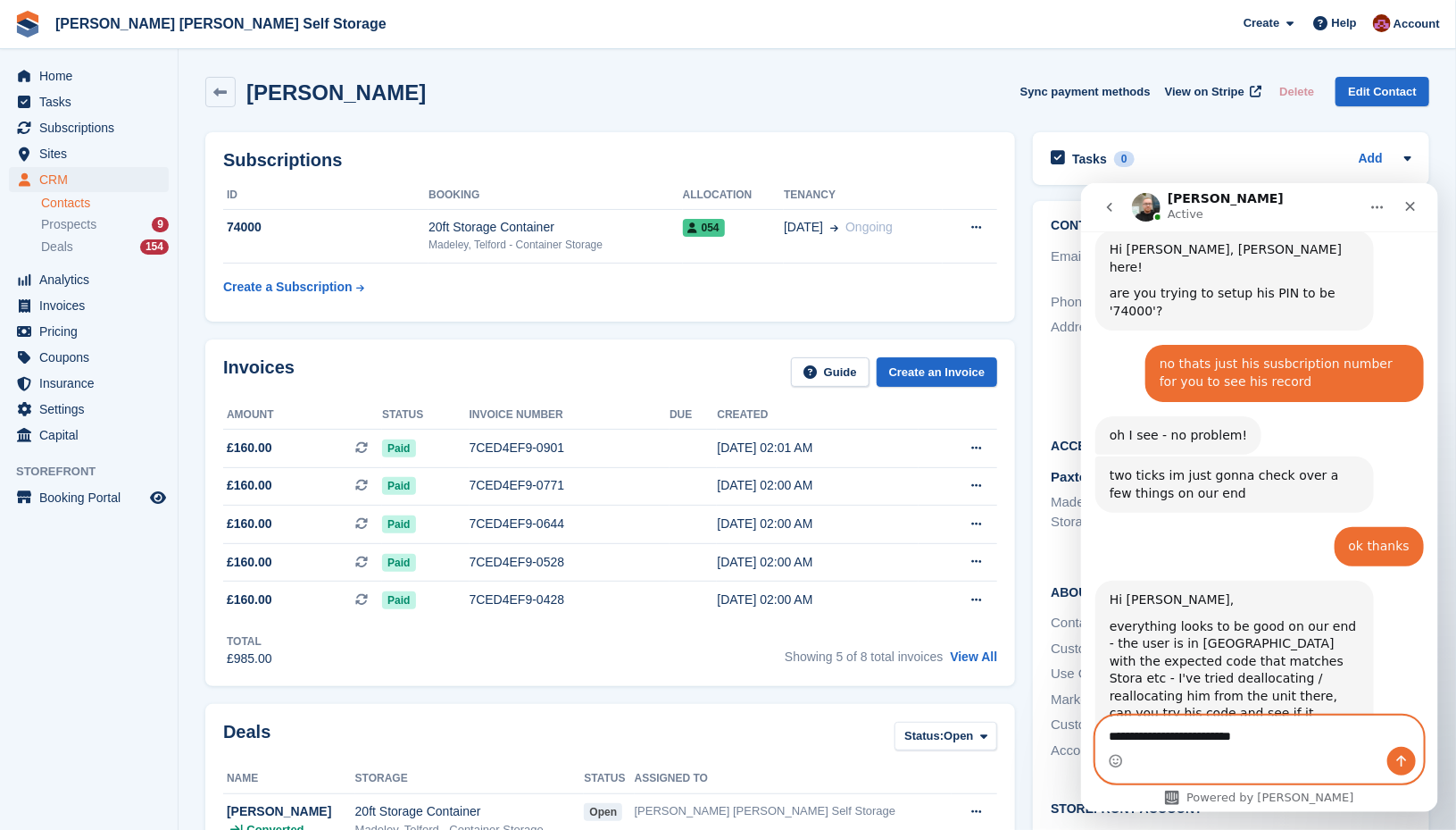
type textarea "**********"
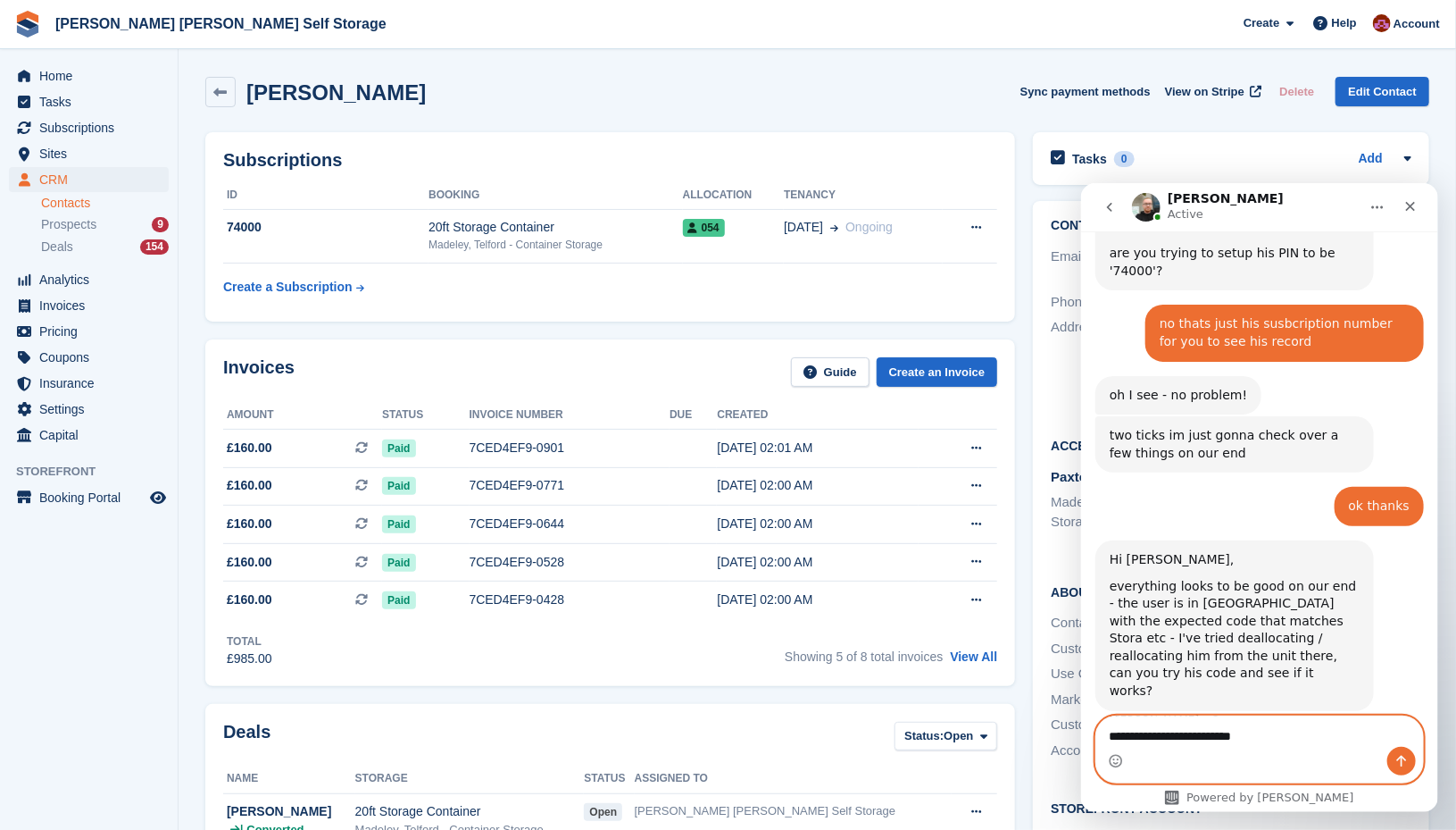
type textarea "**********"
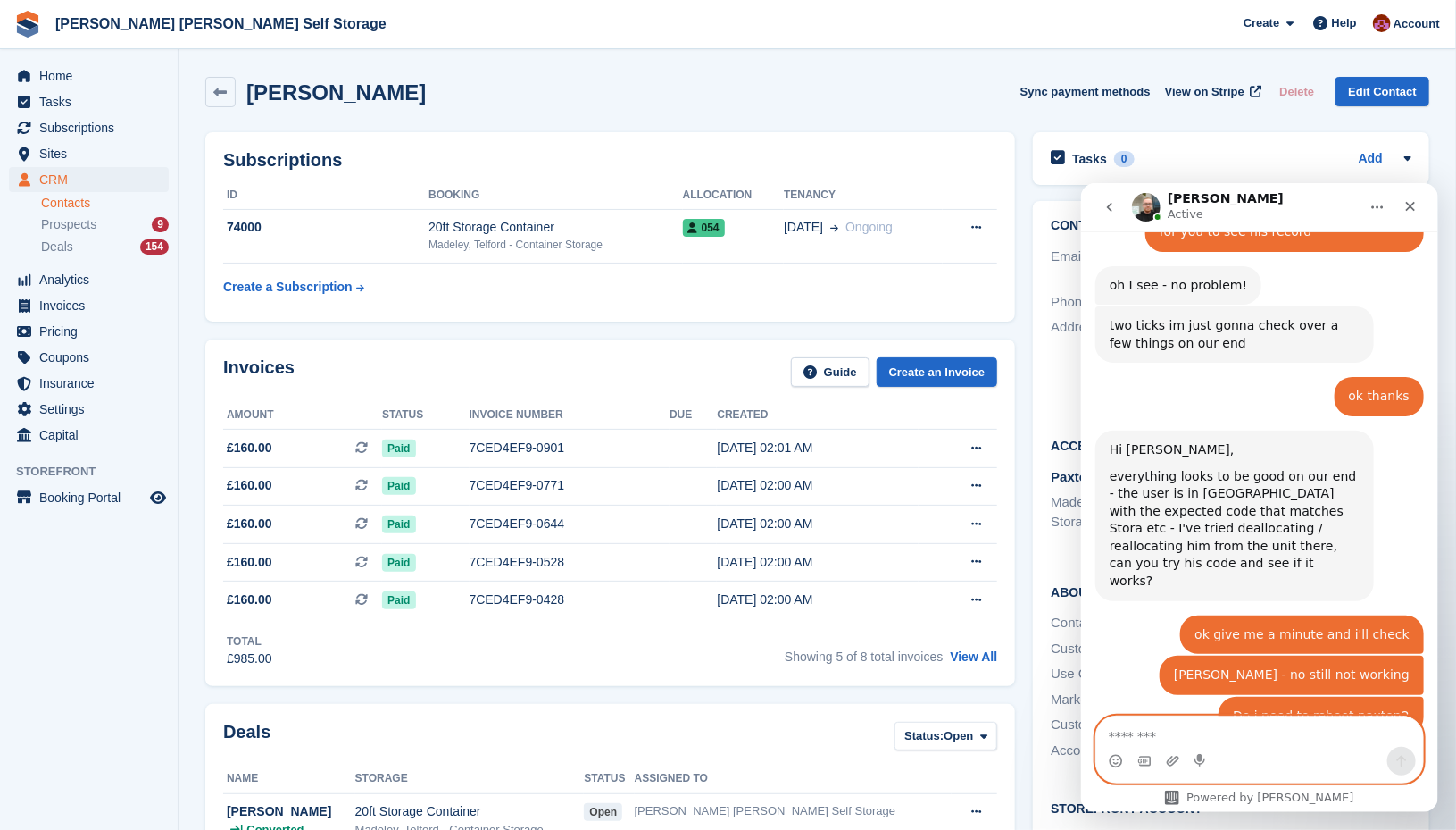
scroll to position [1613, 0]
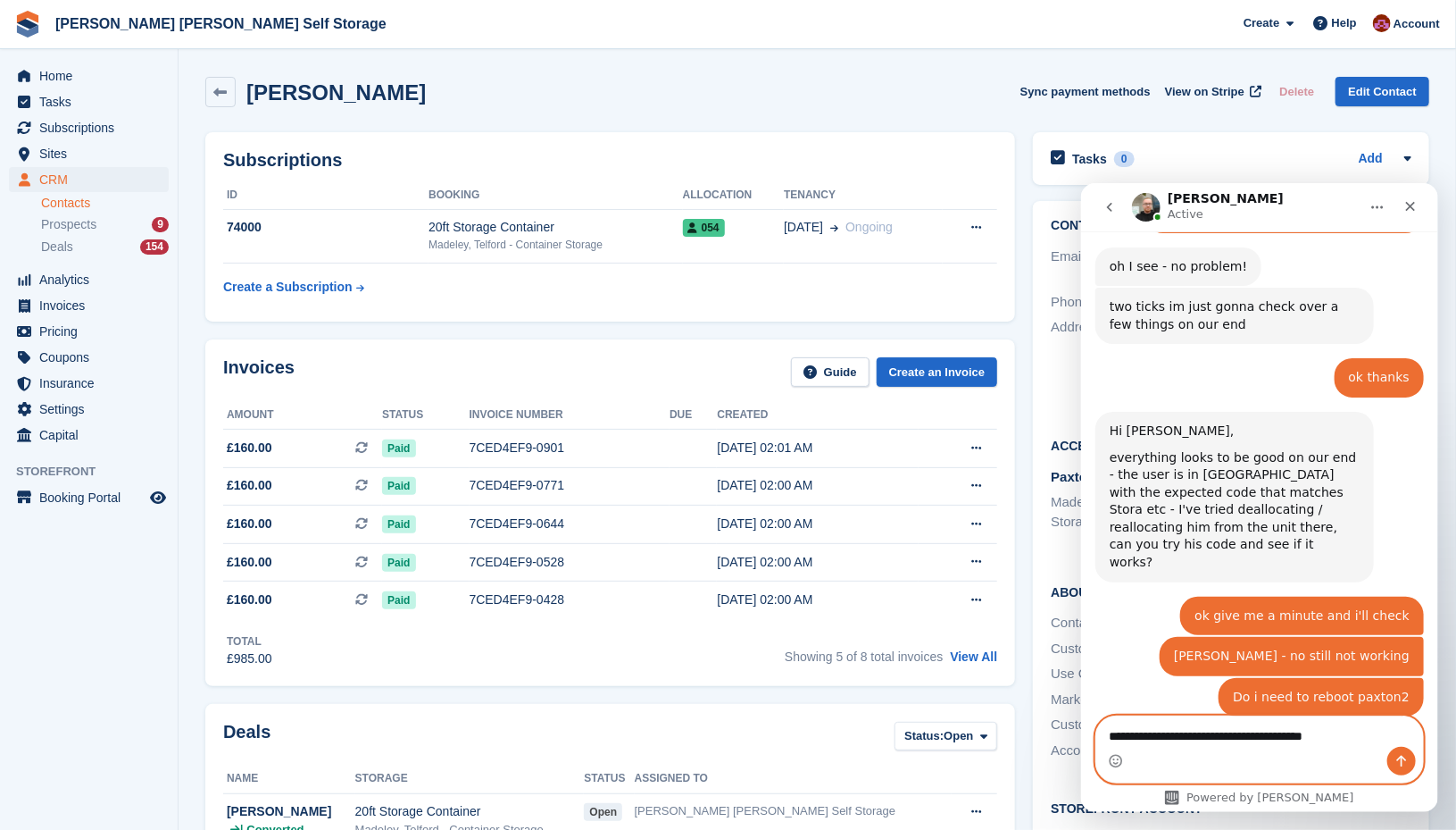
type textarea "**********"
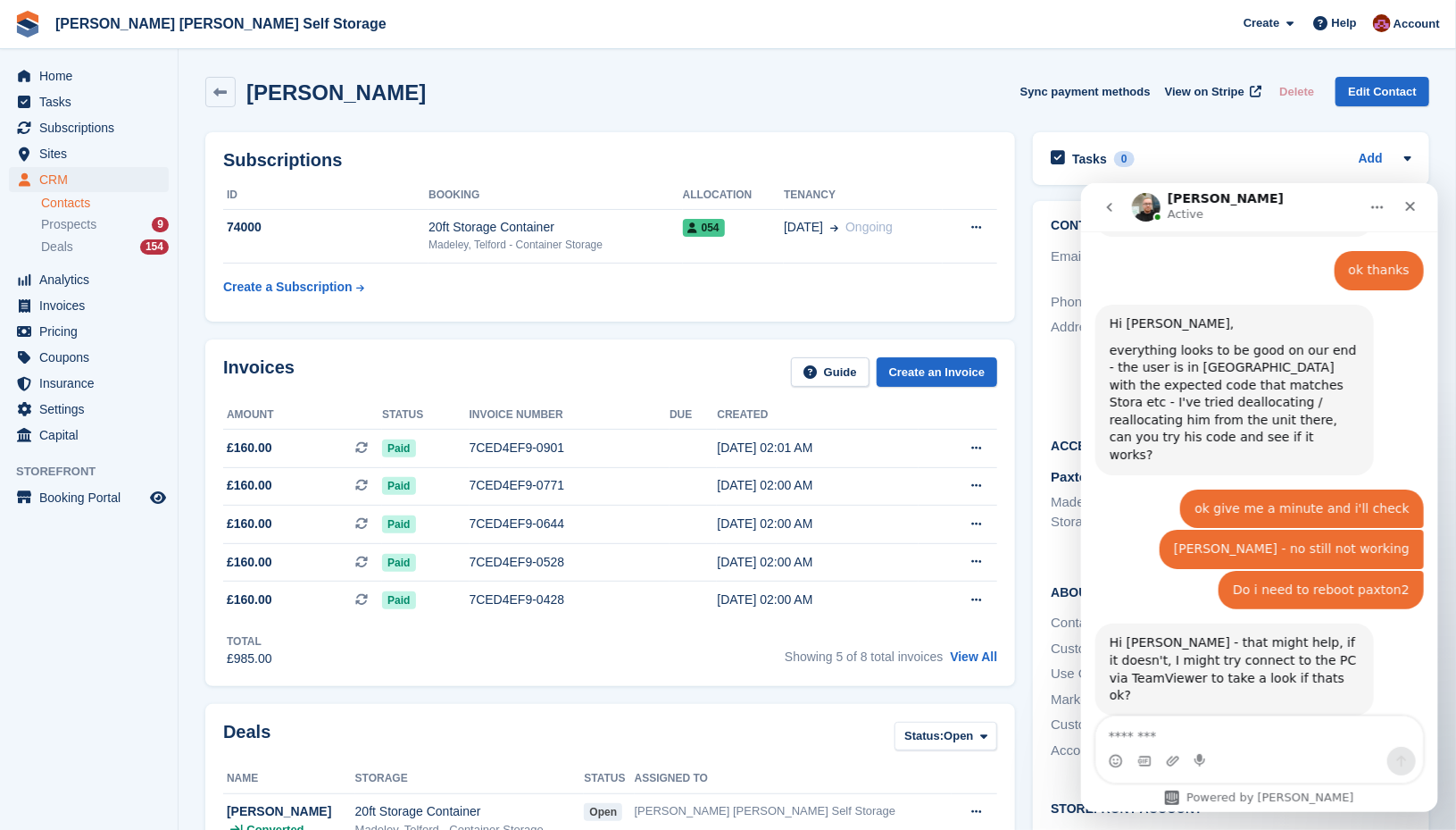
scroll to position [1761, 0]
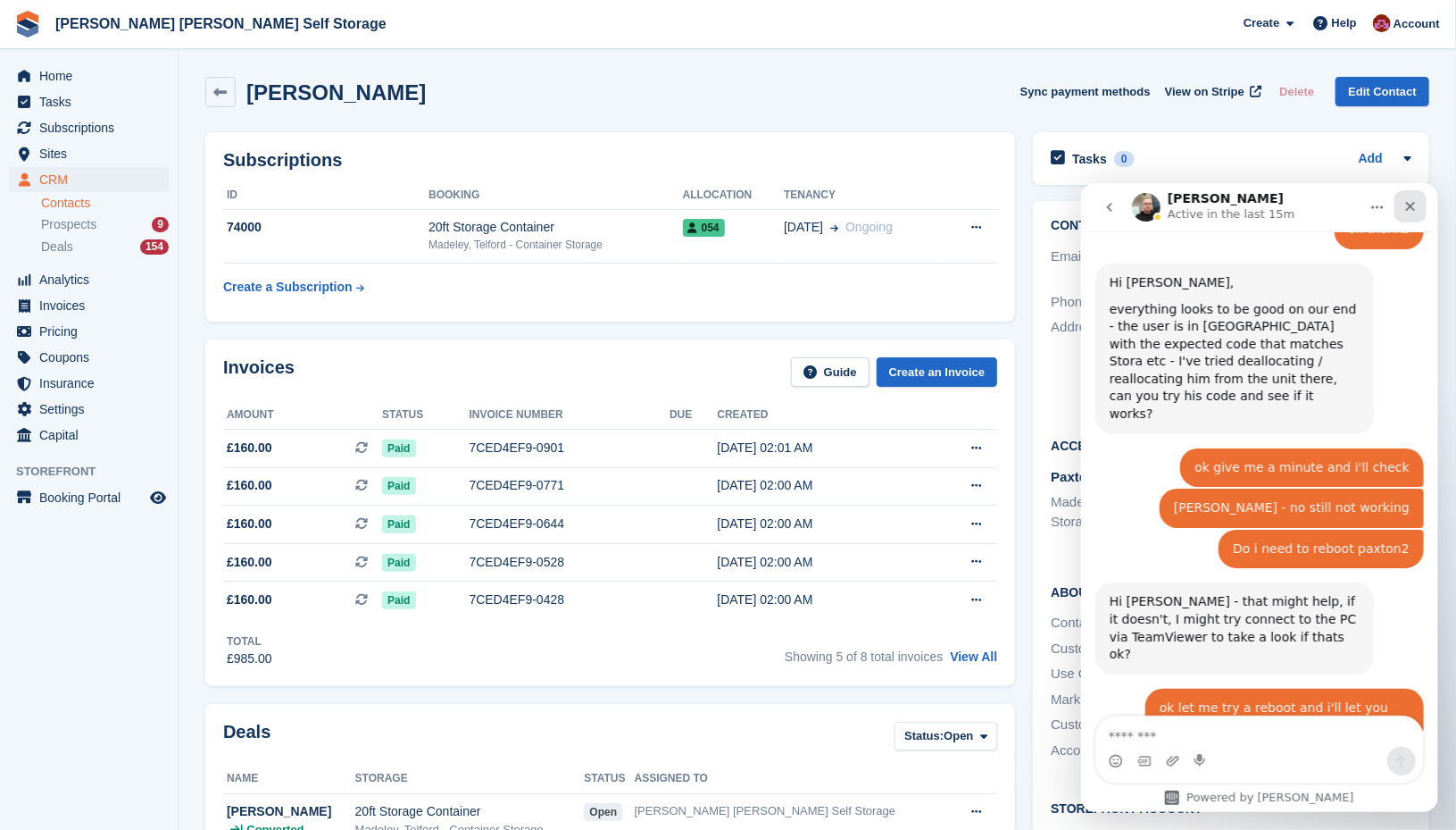
click at [1417, 198] on icon "Close" at bounding box center [1410, 205] width 14 height 14
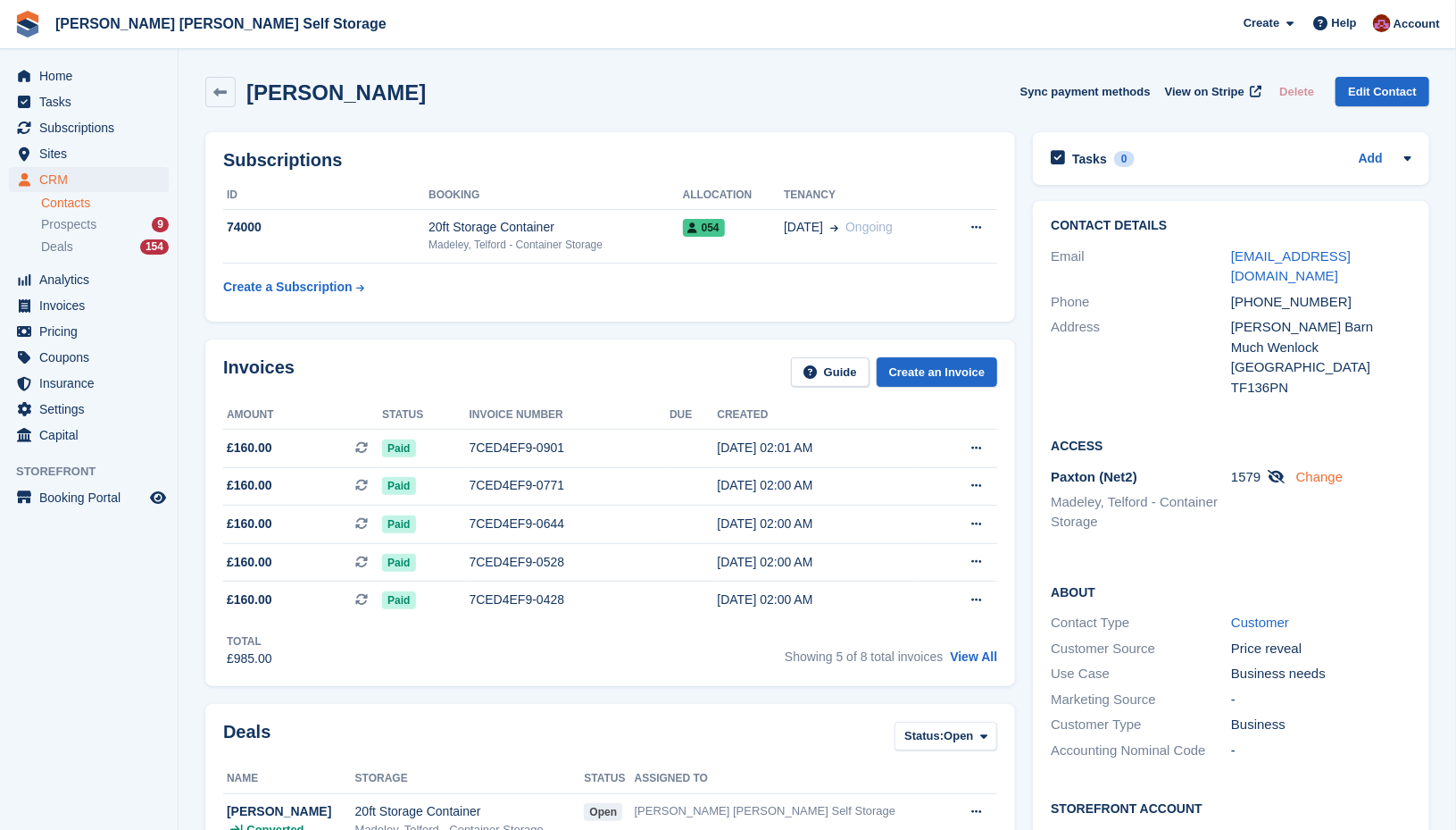
click at [1309, 476] on link "Change" at bounding box center [1320, 476] width 48 height 15
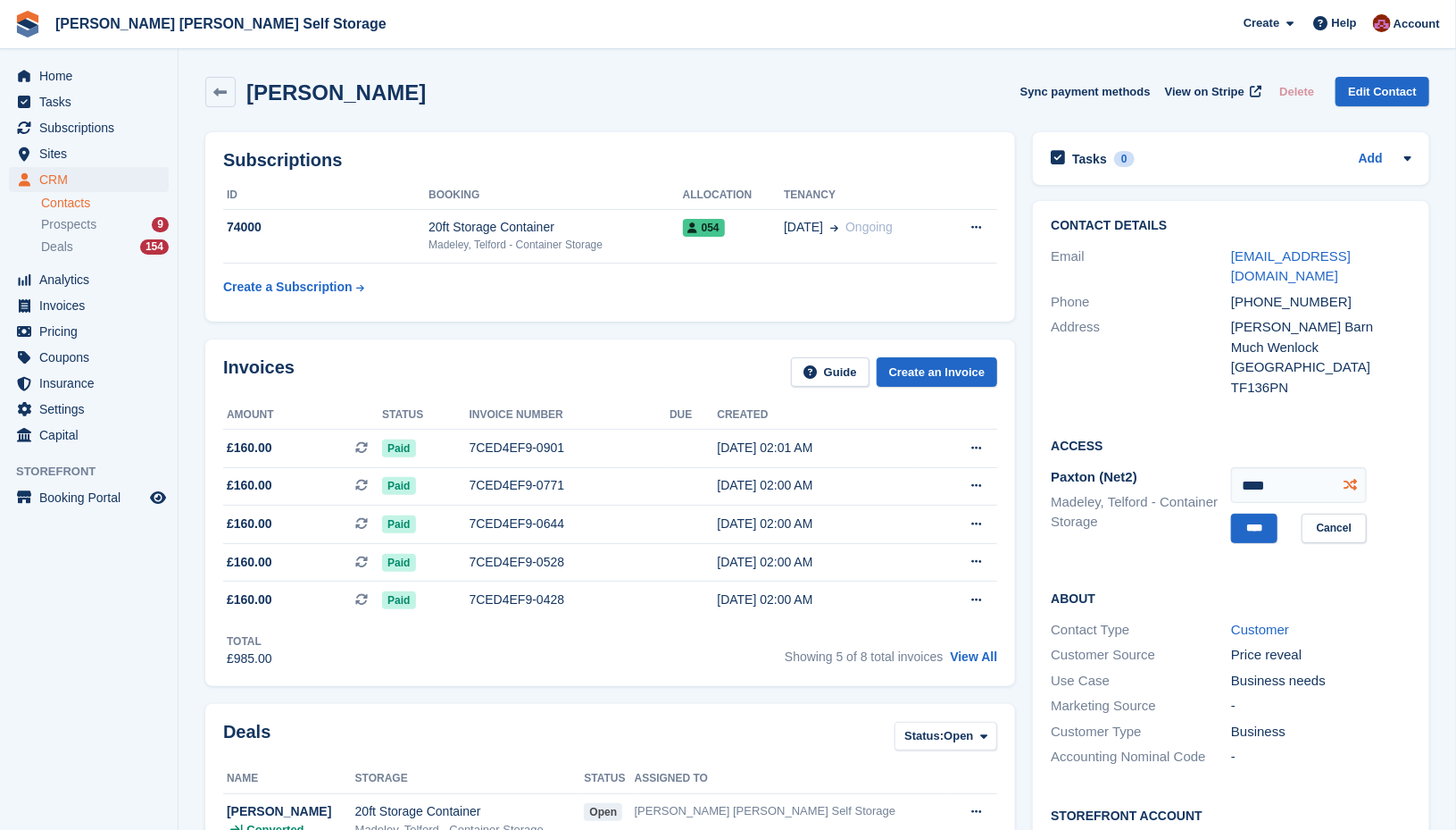
click at [1352, 485] on icon at bounding box center [1350, 485] width 13 height 13
type input "****"
click at [1267, 529] on input "****" at bounding box center [1255, 528] width 47 height 30
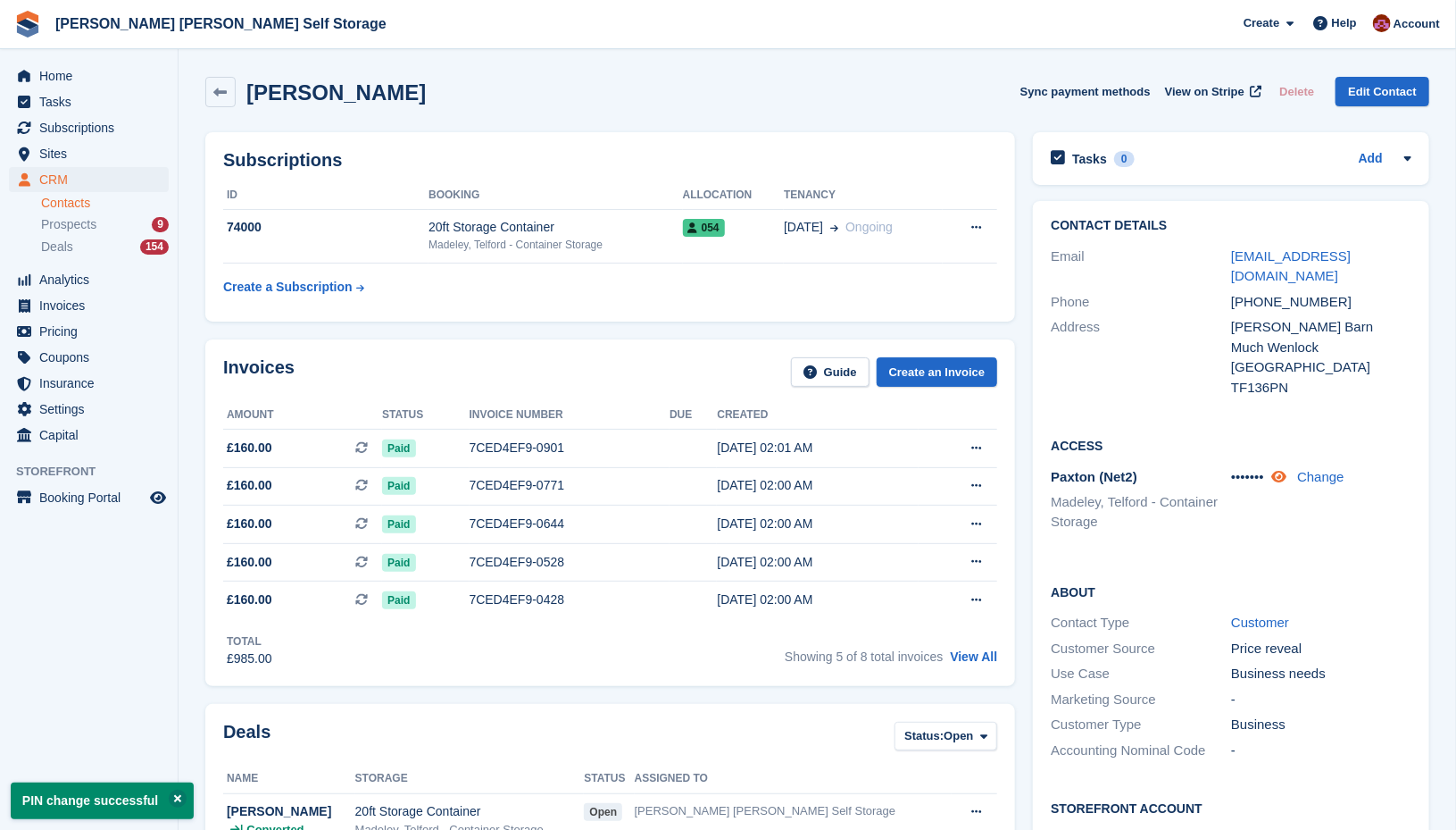
click at [1286, 478] on icon at bounding box center [1278, 476] width 15 height 13
click at [1412, 26] on span "Account" at bounding box center [1417, 24] width 47 height 18
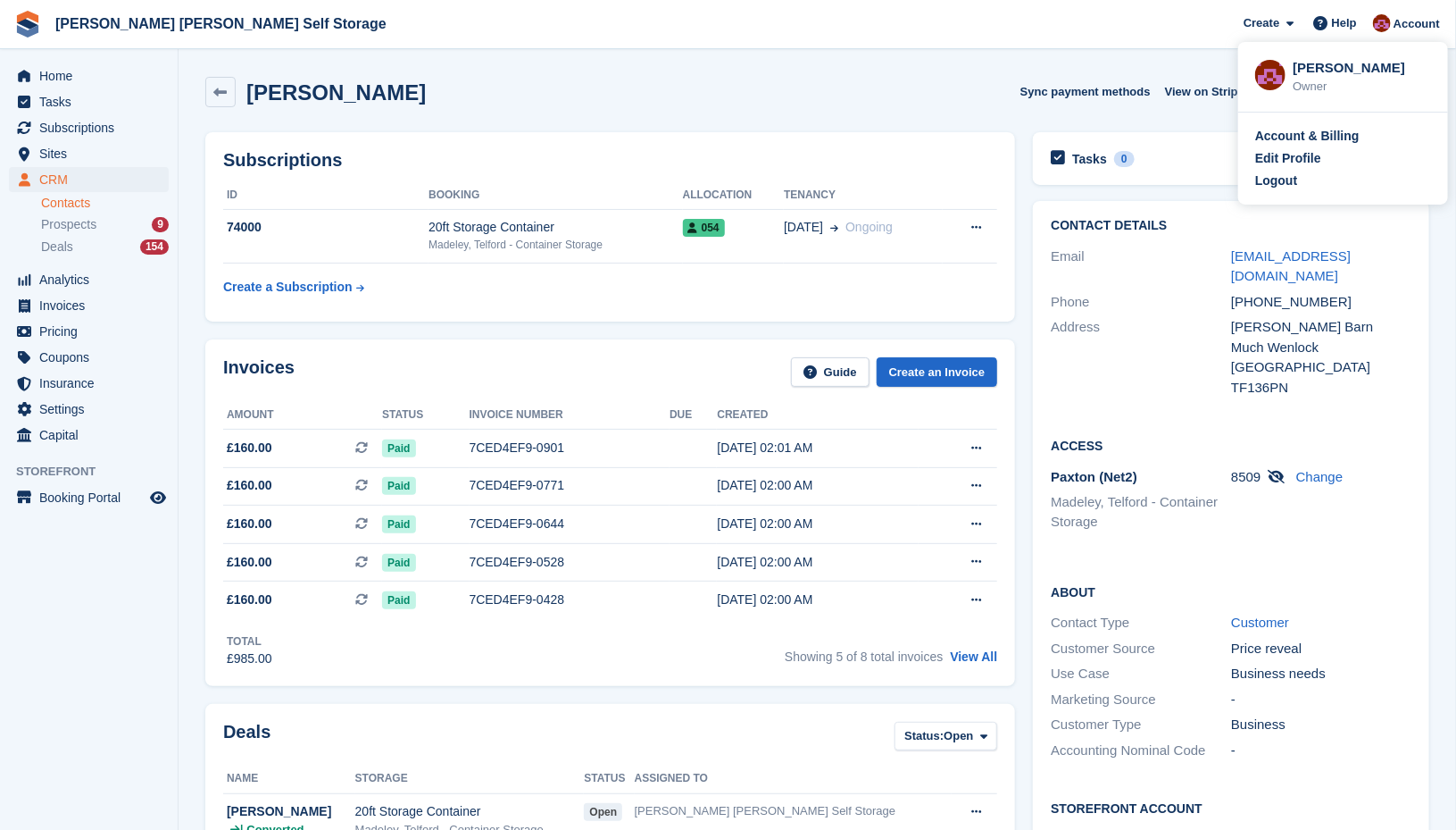
click at [1271, 191] on div "Account & Billing Edit Profile Logout" at bounding box center [1343, 158] width 210 height 92
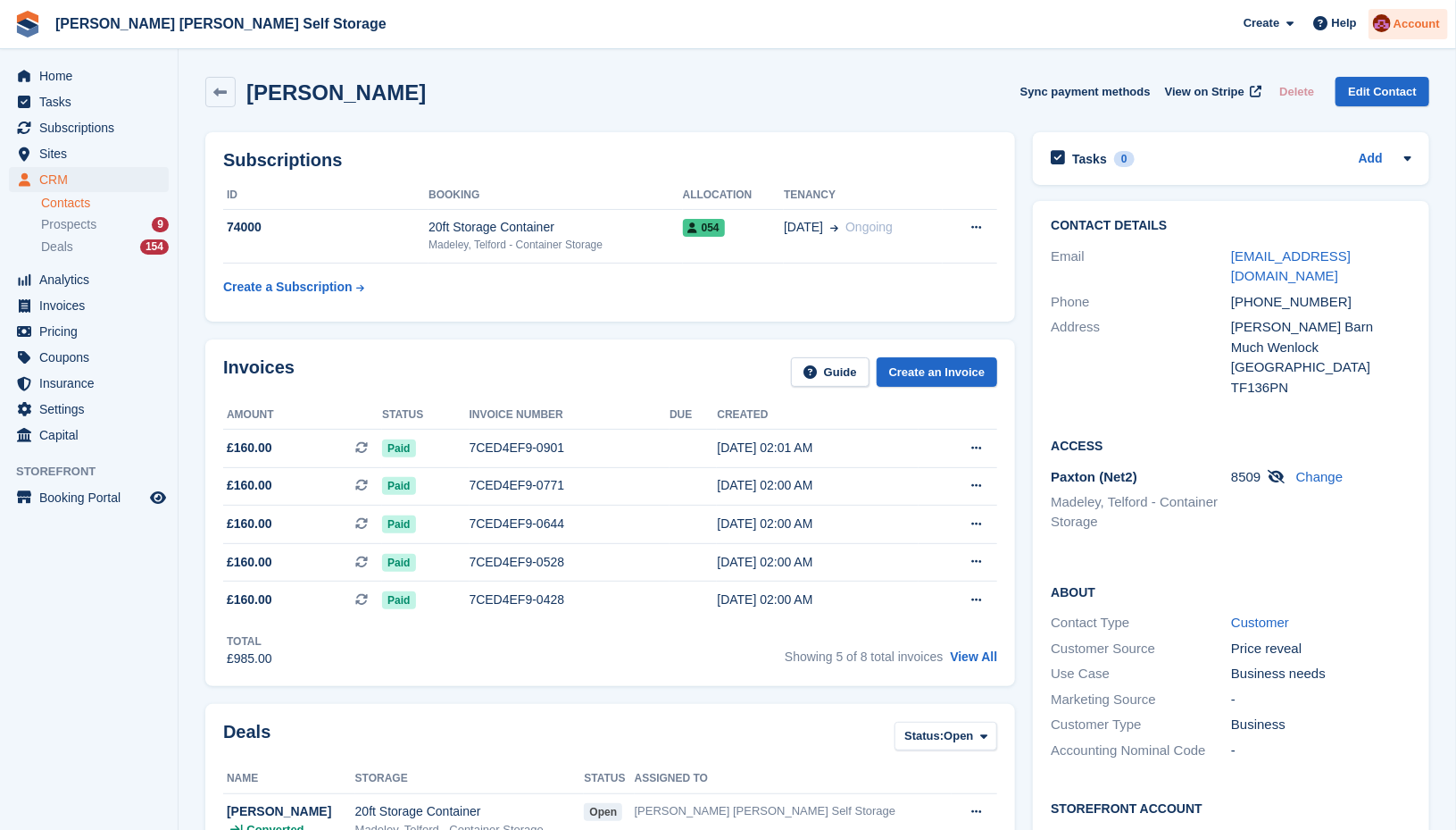
click at [1425, 20] on span "Account" at bounding box center [1417, 24] width 47 height 18
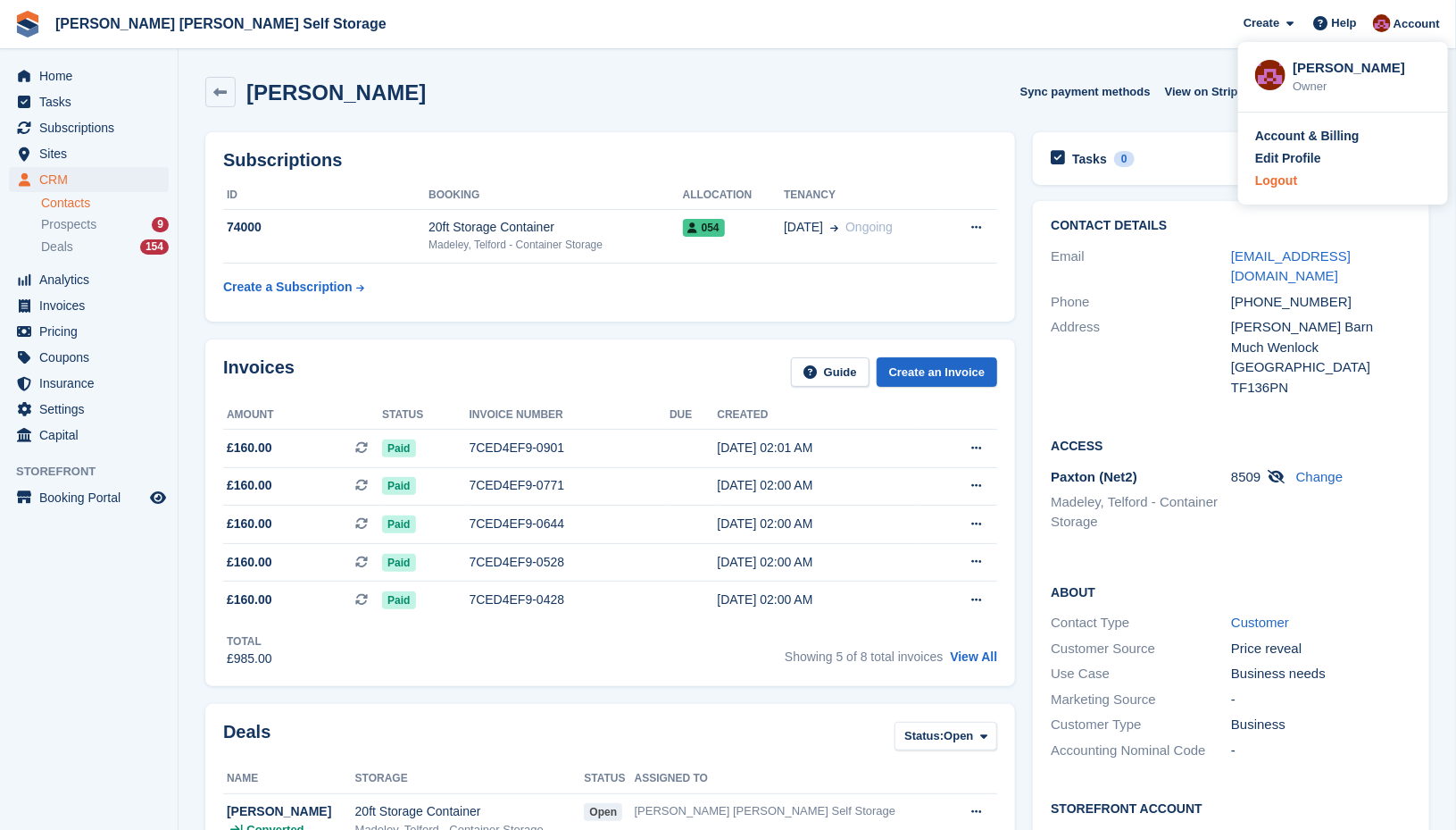
click at [1271, 183] on div "Logout" at bounding box center [1276, 180] width 42 height 19
